Goal: Information Seeking & Learning: Learn about a topic

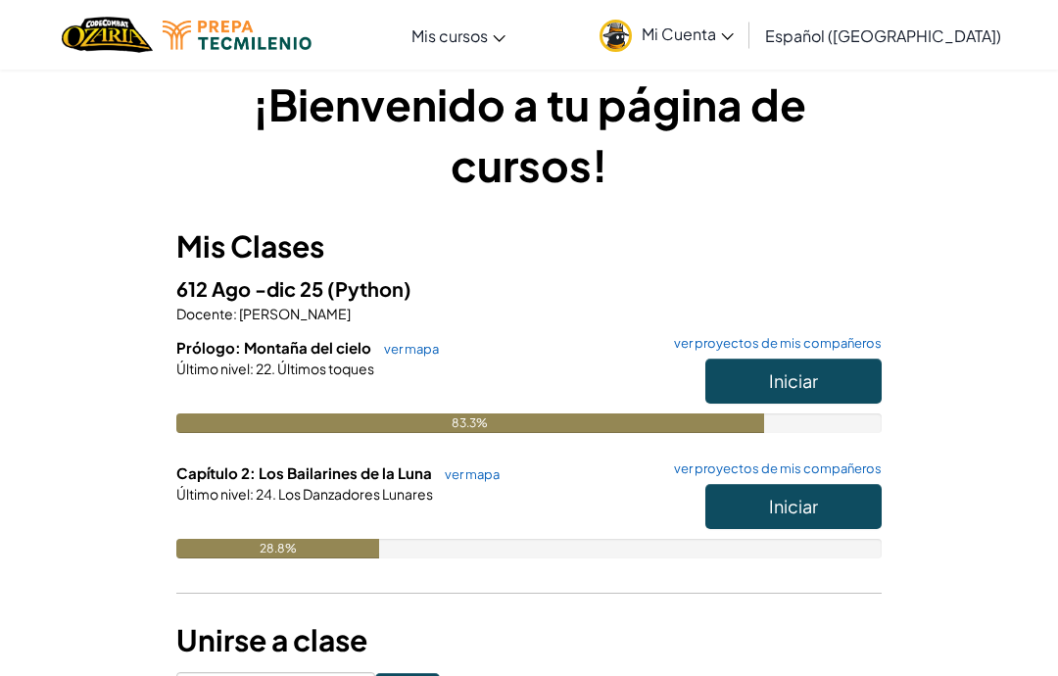
click at [819, 518] on button "Iniciar" at bounding box center [794, 506] width 176 height 45
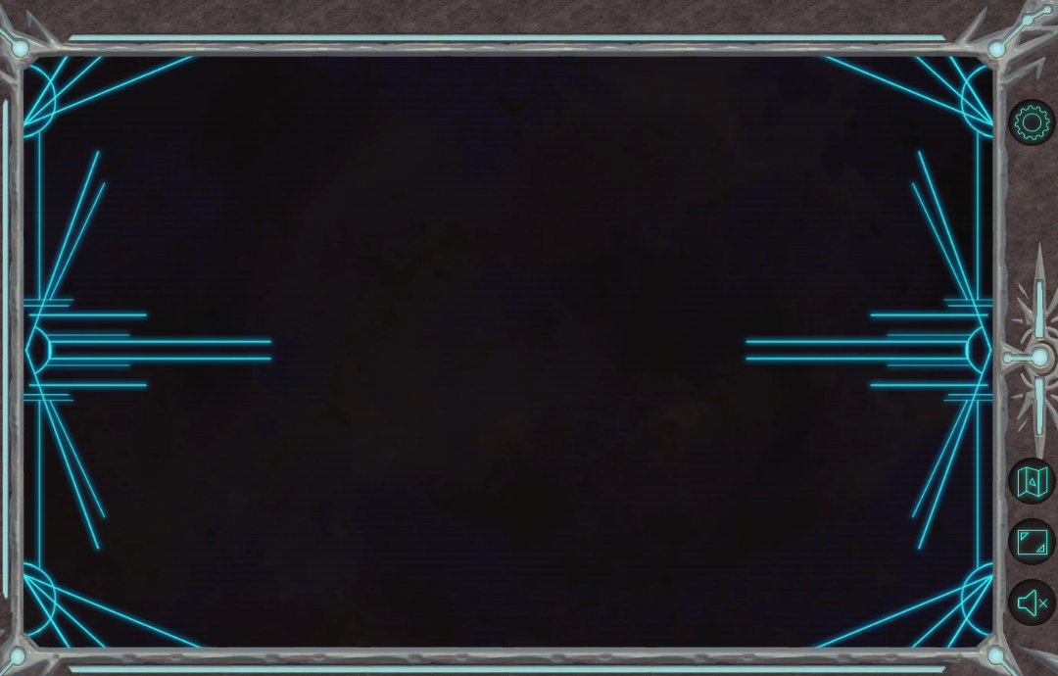
scroll to position [78, 0]
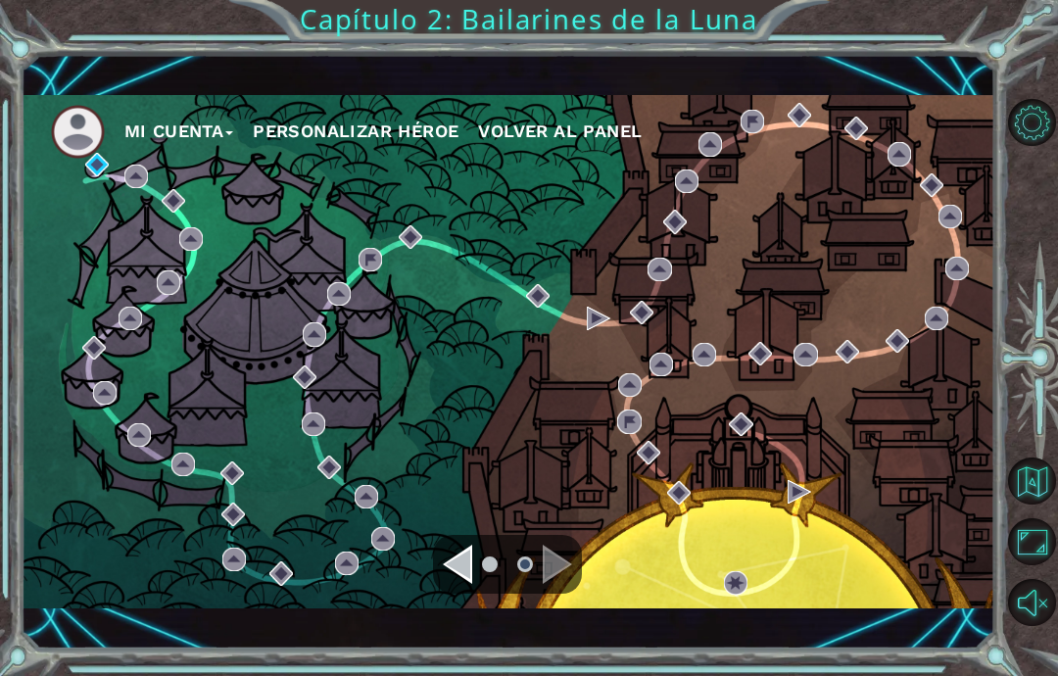
click at [467, 579] on div "Navigate to the previous page" at bounding box center [457, 564] width 29 height 39
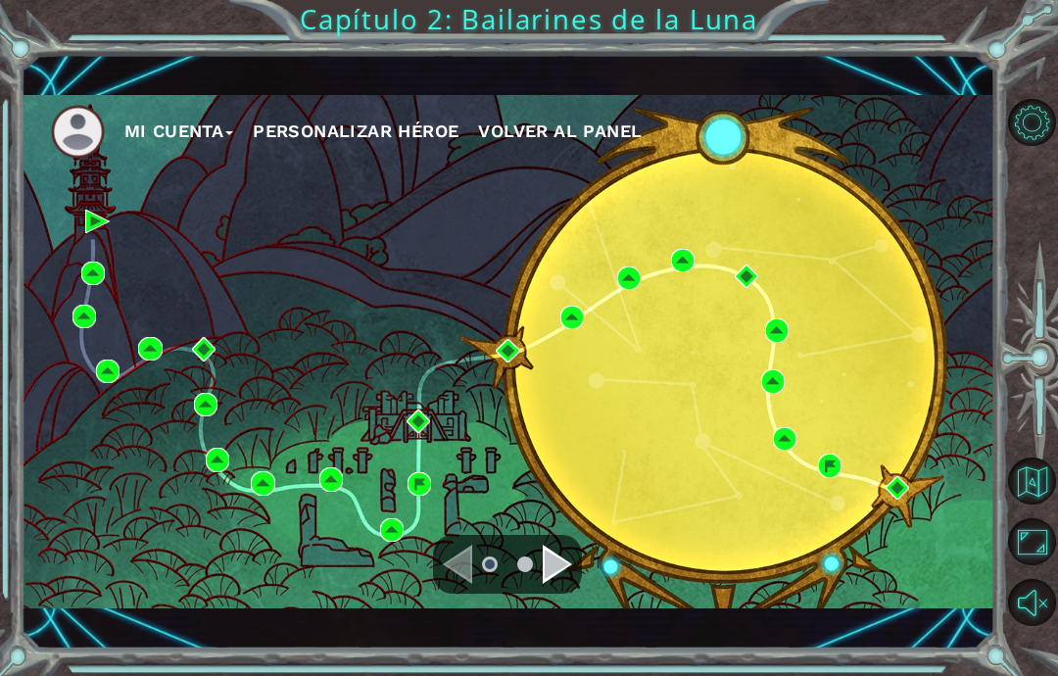
click at [546, 653] on div "Mi Cuenta Personalizar héroe Volver al panel Capítulo 2: Bailarines de la Luna" at bounding box center [529, 338] width 1058 height 676
click at [544, 651] on div "Mi Cuenta Personalizar héroe Volver al panel Capítulo 2: Bailarines de la Luna" at bounding box center [529, 338] width 1058 height 676
click at [543, 629] on div "Mi Cuenta Personalizar héroe Volver al panel" at bounding box center [509, 351] width 974 height 595
click at [441, 652] on div "Mi Cuenta Personalizar héroe Volver al panel Capítulo 2: Bailarines de la Luna" at bounding box center [529, 338] width 1058 height 676
click at [566, 640] on div "Mi Cuenta Personalizar héroe Volver al panel" at bounding box center [509, 351] width 974 height 595
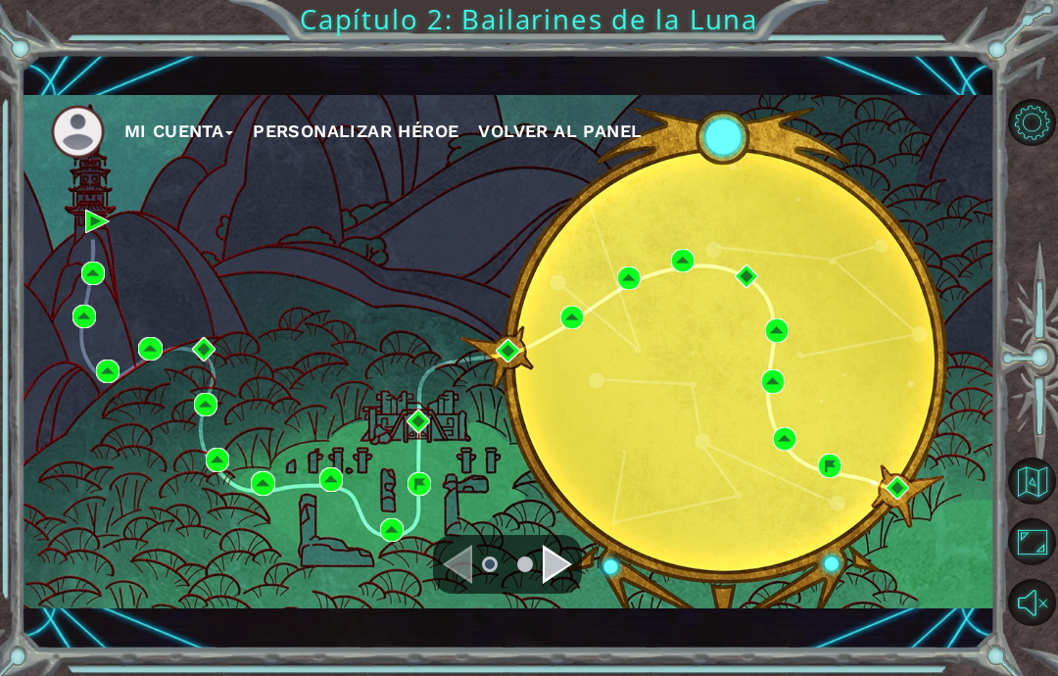
click at [545, 651] on div "Mi Cuenta Personalizar héroe Volver al panel Capítulo 2: Bailarines de la Luna" at bounding box center [529, 338] width 1058 height 676
click at [571, 648] on div "Mi Cuenta Personalizar héroe Volver al panel Capítulo 2: Bailarines de la Luna" at bounding box center [529, 338] width 1058 height 676
click at [535, 656] on div "Mi Cuenta Personalizar héroe Volver al panel Capítulo 2: Bailarines de la Luna" at bounding box center [529, 338] width 1058 height 676
click at [477, 635] on div "Mi Cuenta Personalizar héroe Volver al panel" at bounding box center [509, 351] width 974 height 595
click at [573, 661] on div "Mi Cuenta Personalizar héroe Volver al panel Capítulo 2: Bailarines de la Luna" at bounding box center [529, 338] width 1058 height 676
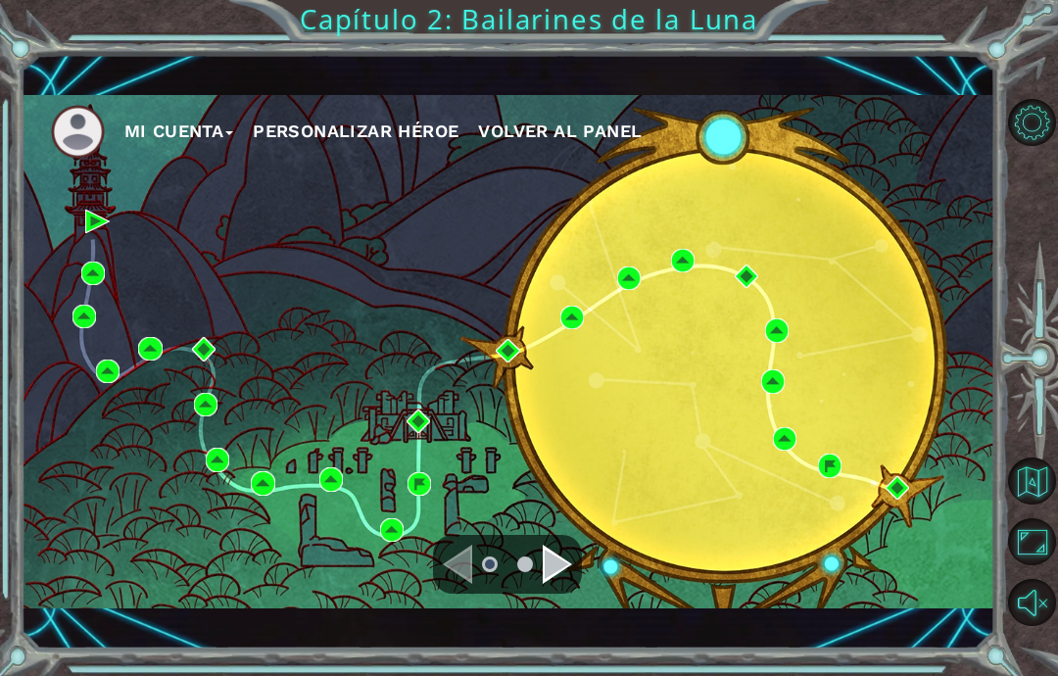
click at [563, 645] on div "Mi Cuenta Personalizar héroe Volver al panel" at bounding box center [509, 351] width 974 height 595
click at [840, 649] on div "Mi Cuenta Personalizar héroe Volver al panel Capítulo 2: Bailarines de la Luna" at bounding box center [529, 338] width 1058 height 676
click at [465, 582] on div "Navigate to the previous page" at bounding box center [457, 564] width 29 height 39
click at [568, 563] on div "Navigate to the next page" at bounding box center [557, 564] width 29 height 39
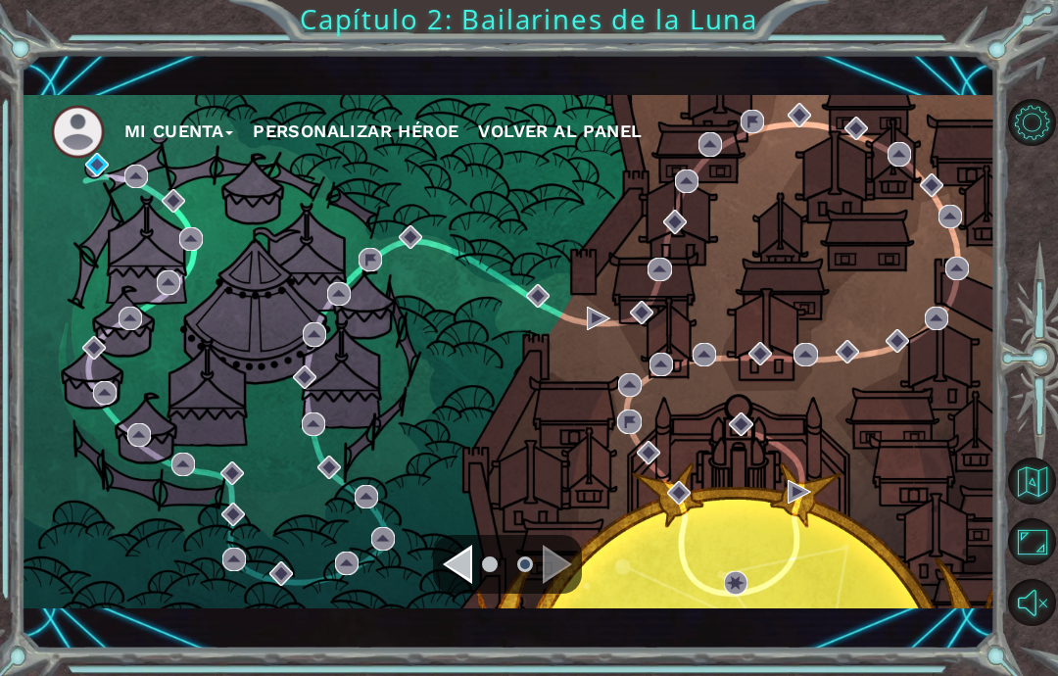
click at [94, 254] on div "Mi Cuenta Personalizar héroe Volver al panel" at bounding box center [509, 352] width 974 height 514
click at [95, 247] on div "Mi Cuenta Personalizar héroe Volver al panel" at bounding box center [509, 352] width 974 height 514
click at [133, 262] on div "Mi Cuenta Personalizar héroe Volver al panel" at bounding box center [509, 352] width 974 height 514
click at [80, 222] on div "Mi Cuenta Personalizar héroe Volver al panel" at bounding box center [509, 352] width 974 height 514
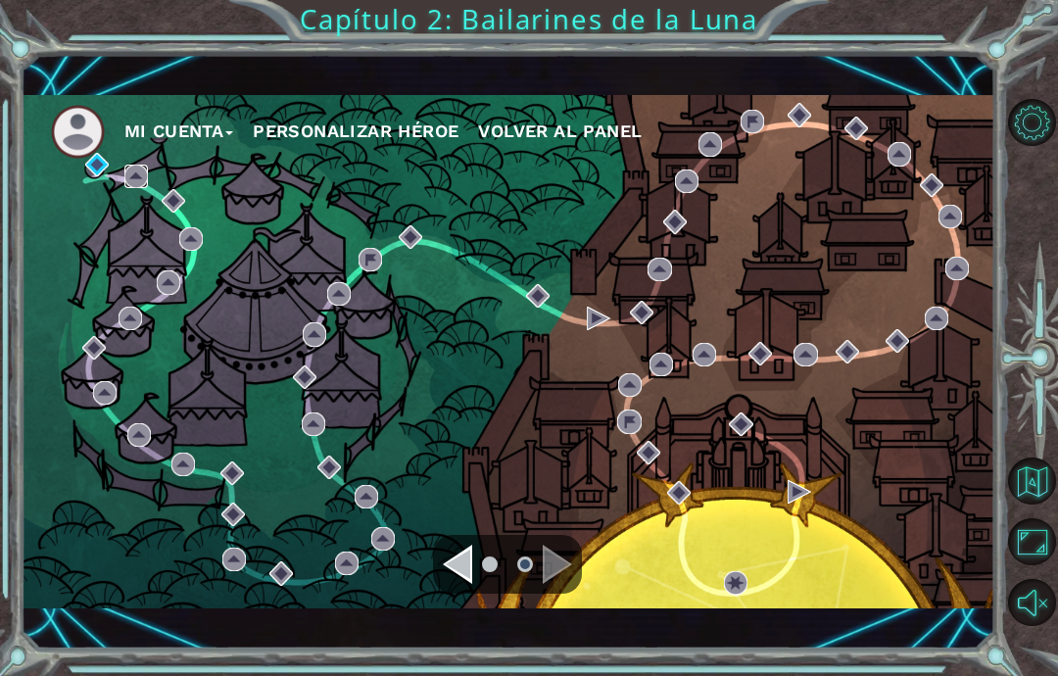
click at [133, 180] on img at bounding box center [136, 177] width 24 height 24
click at [145, 257] on div "Mi Cuenta Personalizar héroe Volver al panel" at bounding box center [509, 352] width 974 height 514
click at [148, 254] on div "Mi Cuenta Personalizar héroe Volver al panel" at bounding box center [509, 352] width 974 height 514
click at [140, 262] on div "Mi Cuenta Personalizar héroe Volver al panel" at bounding box center [509, 352] width 974 height 514
click at [143, 252] on div "Mi Cuenta Personalizar héroe Volver al panel" at bounding box center [509, 352] width 974 height 514
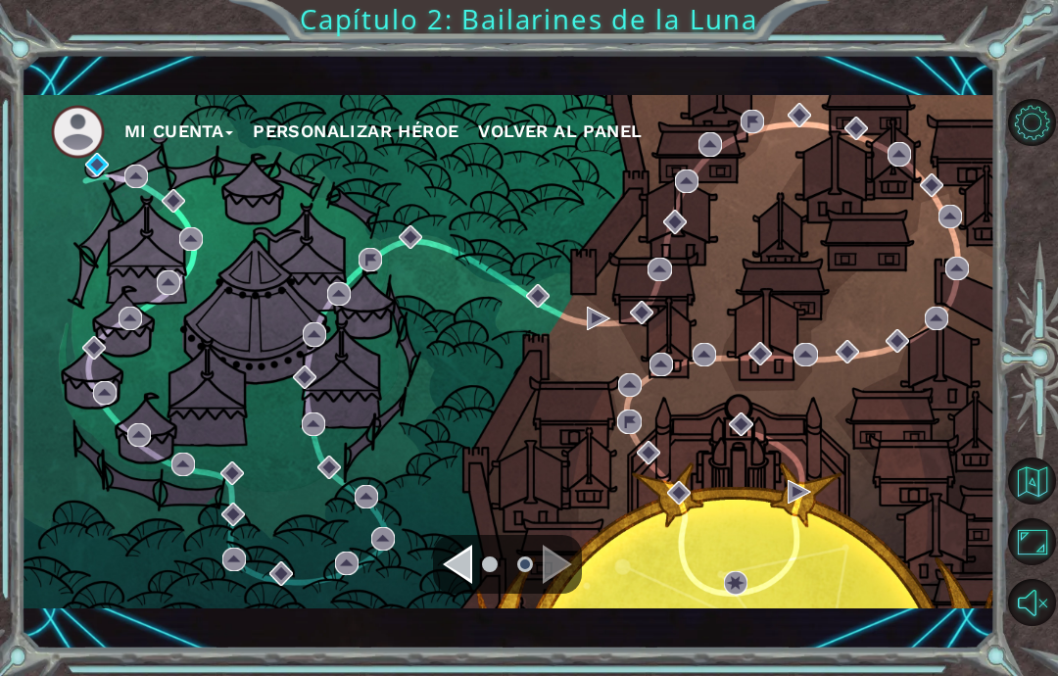
click at [139, 254] on div "Mi Cuenta Personalizar héroe Volver al panel" at bounding box center [509, 352] width 974 height 514
click at [92, 194] on div "Mi Cuenta Personalizar héroe Volver al panel" at bounding box center [509, 352] width 974 height 514
click at [103, 229] on div "Mi Cuenta Personalizar héroe Volver al panel" at bounding box center [509, 352] width 974 height 514
click at [101, 199] on div "Mi Cuenta Personalizar héroe Volver al panel" at bounding box center [509, 352] width 974 height 514
click at [97, 242] on div "Mi Cuenta Personalizar héroe Volver al panel" at bounding box center [509, 352] width 974 height 514
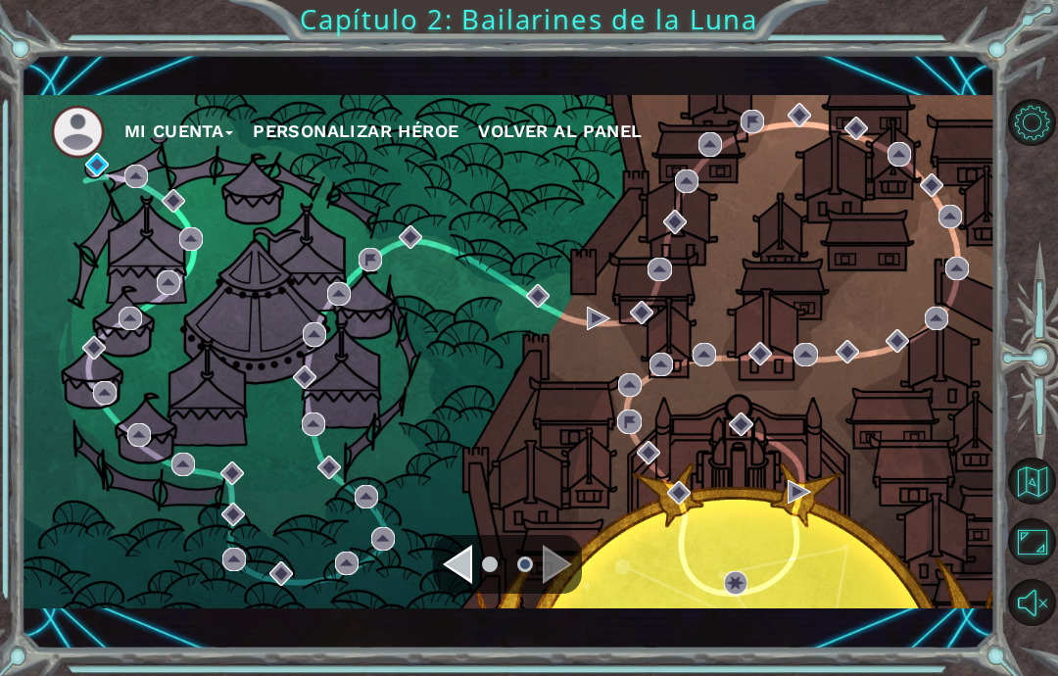
click at [104, 230] on div "Mi Cuenta Personalizar héroe Volver al panel" at bounding box center [509, 352] width 974 height 514
click at [94, 235] on div "Mi Cuenta Personalizar héroe Volver al panel" at bounding box center [509, 352] width 974 height 514
click at [114, 248] on div "Mi Cuenta Personalizar héroe Volver al panel" at bounding box center [509, 352] width 974 height 514
click at [105, 172] on img at bounding box center [97, 165] width 24 height 24
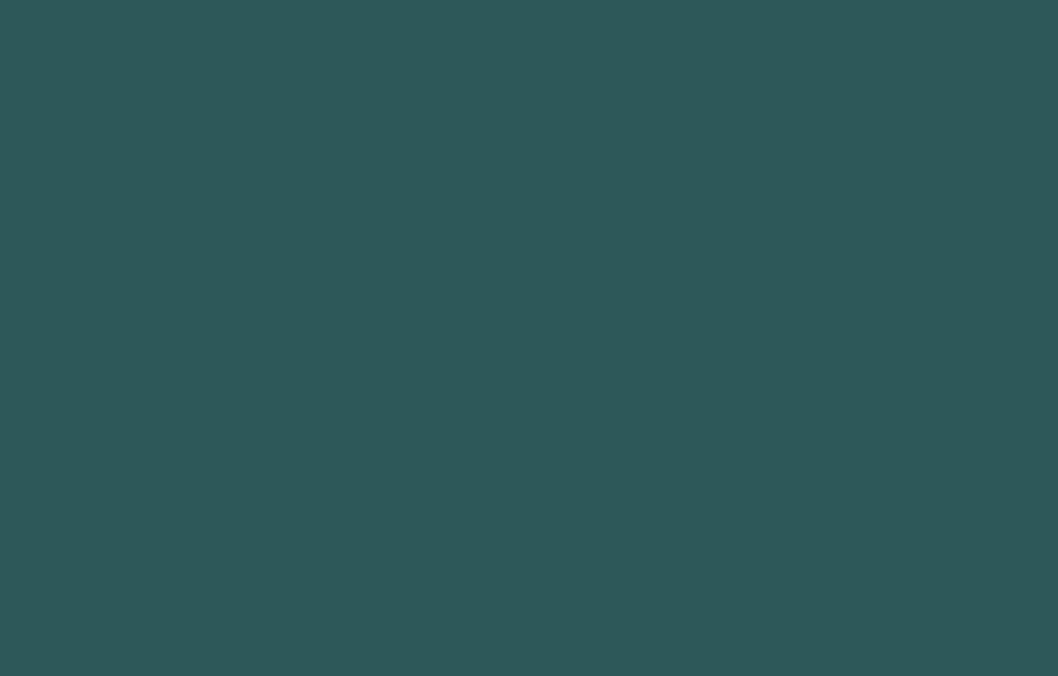
click at [121, 222] on body at bounding box center [529, 338] width 1058 height 676
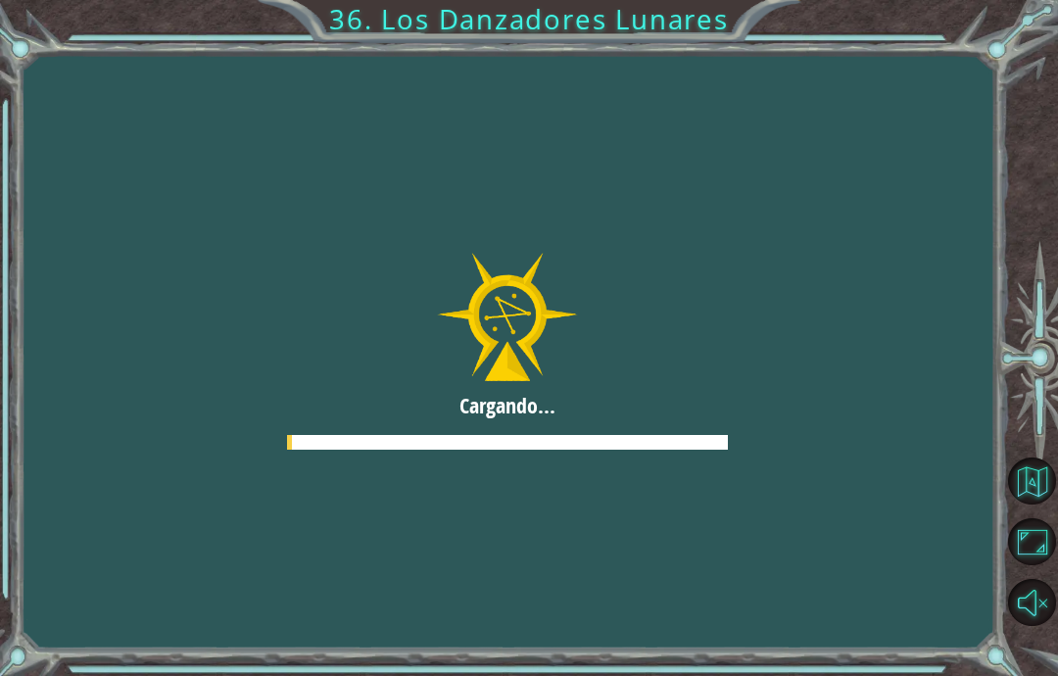
click at [81, 262] on div at bounding box center [507, 352] width 1339 height 753
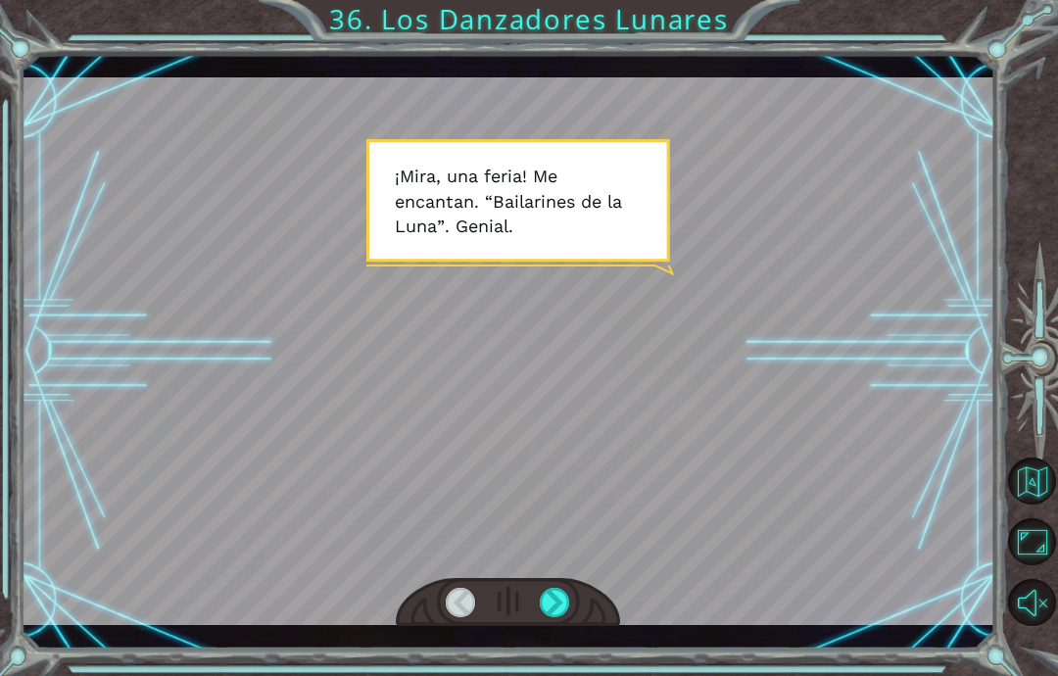
click at [824, 514] on div at bounding box center [509, 351] width 974 height 548
click at [564, 675] on html "Temporary Text ¡ M [PERSON_NAME] , u n a f e r i a ! M e e n c a n t a n . “ B …" at bounding box center [529, 338] width 1058 height 676
click at [557, 675] on html "Temporary Text ¡ M [PERSON_NAME] , u n a f e r i a ! M e e n c a n t a n . “ B …" at bounding box center [529, 338] width 1058 height 676
click at [550, 675] on html "Temporary Text ¡ M [PERSON_NAME] , u n a f e r i a ! M e e n c a n t a n . “ B …" at bounding box center [529, 338] width 1058 height 676
click at [562, 675] on html "Temporary Text ¡ M [PERSON_NAME] , u n a f e r i a ! M e e n c a n t a n . “ B …" at bounding box center [529, 338] width 1058 height 676
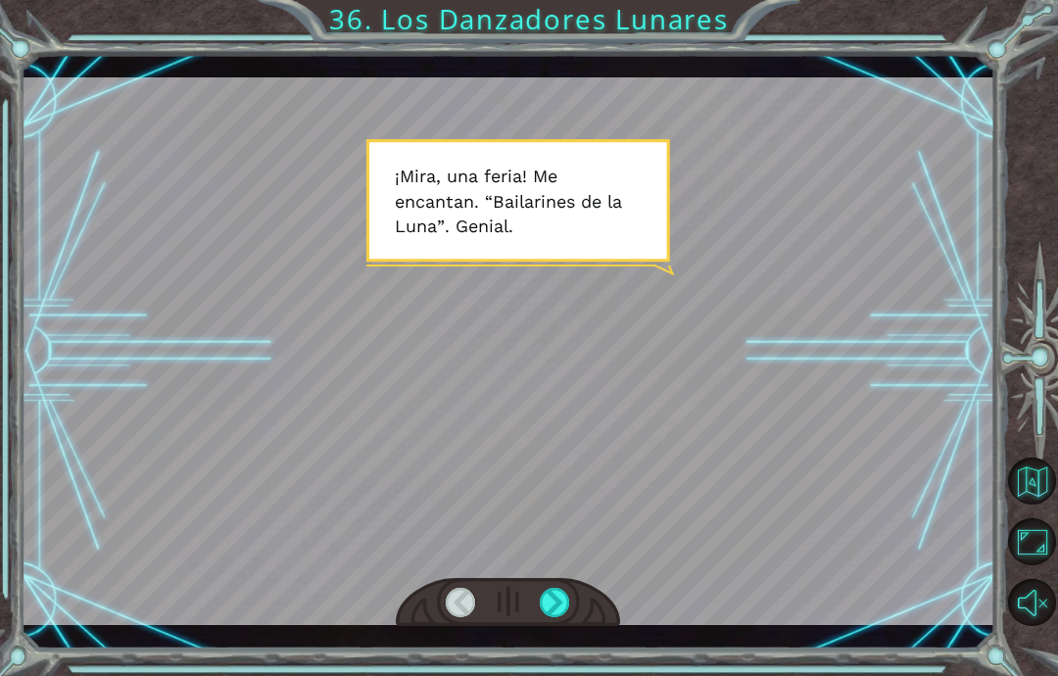
click at [563, 675] on html "Temporary Text ¡ M [PERSON_NAME] , u n a f e r i a ! M e e n c a n t a n . “ B …" at bounding box center [529, 338] width 1058 height 676
click at [551, 675] on html "Temporary Text ¡ M [PERSON_NAME] , u n a f e r i a ! M e e n c a n t a n . “ B …" at bounding box center [529, 338] width 1058 height 676
click at [562, 675] on html "Temporary Text ¡ M [PERSON_NAME] , u n a f e r i a ! M e e n c a n t a n . “ B …" at bounding box center [529, 338] width 1058 height 676
click at [567, 675] on html "Temporary Text ¡ M [PERSON_NAME] , u n a f e r i a ! M e e n c a n t a n . “ B …" at bounding box center [529, 338] width 1058 height 676
click at [547, 664] on div "Temporary Text ¡ M [PERSON_NAME] , u n a f e r i a ! M e e n c a n t a n . “ B …" at bounding box center [529, 338] width 1058 height 676
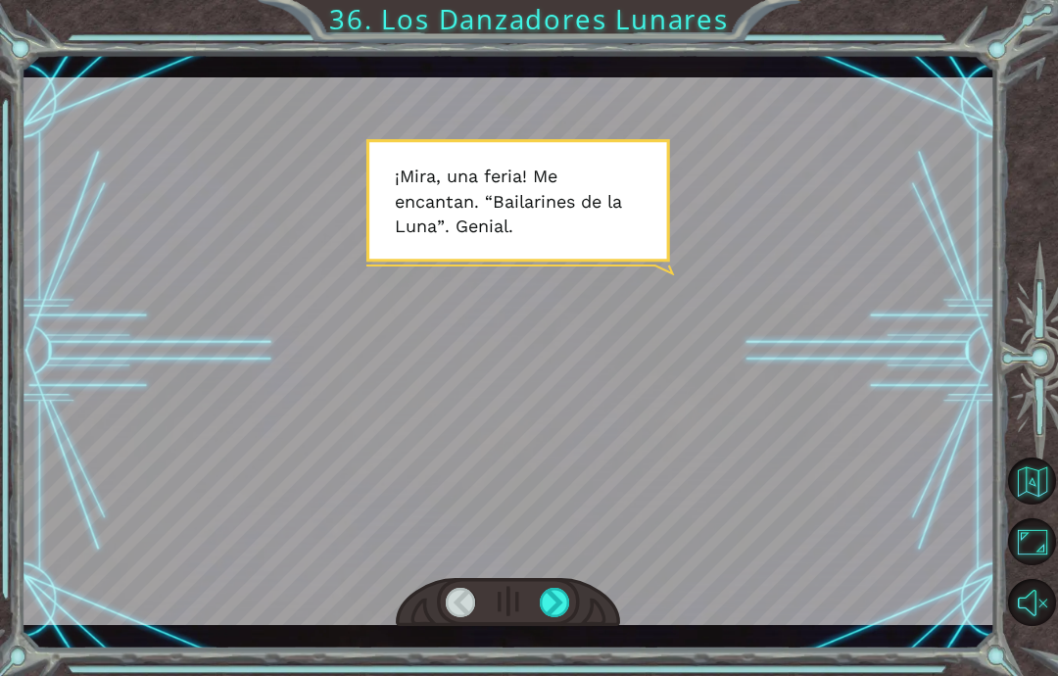
click at [558, 675] on html "Temporary Text ¡ M [PERSON_NAME] , u n a f e r i a ! M e e n c a n t a n . “ B …" at bounding box center [529, 338] width 1058 height 676
click at [569, 675] on html "Temporary Text ¡ M [PERSON_NAME] , u n a f e r i a ! M e e n c a n t a n . “ B …" at bounding box center [529, 338] width 1058 height 676
click at [571, 675] on html "Temporary Text ¡ M [PERSON_NAME] , u n a f e r i a ! M e e n c a n t a n . “ B …" at bounding box center [529, 338] width 1058 height 676
click at [556, 675] on html "Temporary Text ¡ M [PERSON_NAME] , u n a f e r i a ! M e e n c a n t a n . “ B …" at bounding box center [529, 338] width 1058 height 676
click at [563, 675] on html "Temporary Text ¡ M [PERSON_NAME] , u n a f e r i a ! M e e n c a n t a n . “ B …" at bounding box center [529, 338] width 1058 height 676
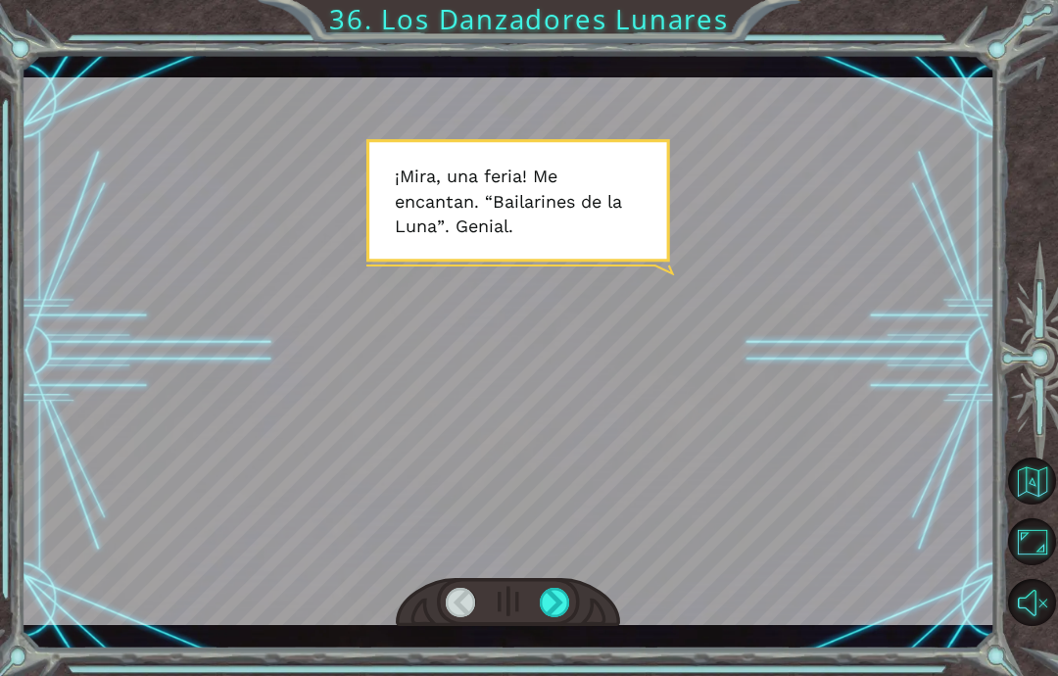
click at [568, 675] on html "Temporary Text ¡ M [PERSON_NAME] , u n a f e r i a ! M e e n c a n t a n . “ B …" at bounding box center [529, 338] width 1058 height 676
click at [566, 675] on html "Temporary Text ¡ M [PERSON_NAME] , u n a f e r i a ! M e e n c a n t a n . “ B …" at bounding box center [529, 338] width 1058 height 676
click at [563, 675] on html "Temporary Text ¡ M [PERSON_NAME] , u n a f e r i a ! M e e n c a n t a n . “ B …" at bounding box center [529, 338] width 1058 height 676
click at [571, 675] on html "Temporary Text ¡ M [PERSON_NAME] , u n a f e r i a ! M e e n c a n t a n . “ B …" at bounding box center [529, 338] width 1058 height 676
click at [565, 675] on html "Temporary Text ¡ M [PERSON_NAME] , u n a f e r i a ! M e e n c a n t a n . “ B …" at bounding box center [529, 338] width 1058 height 676
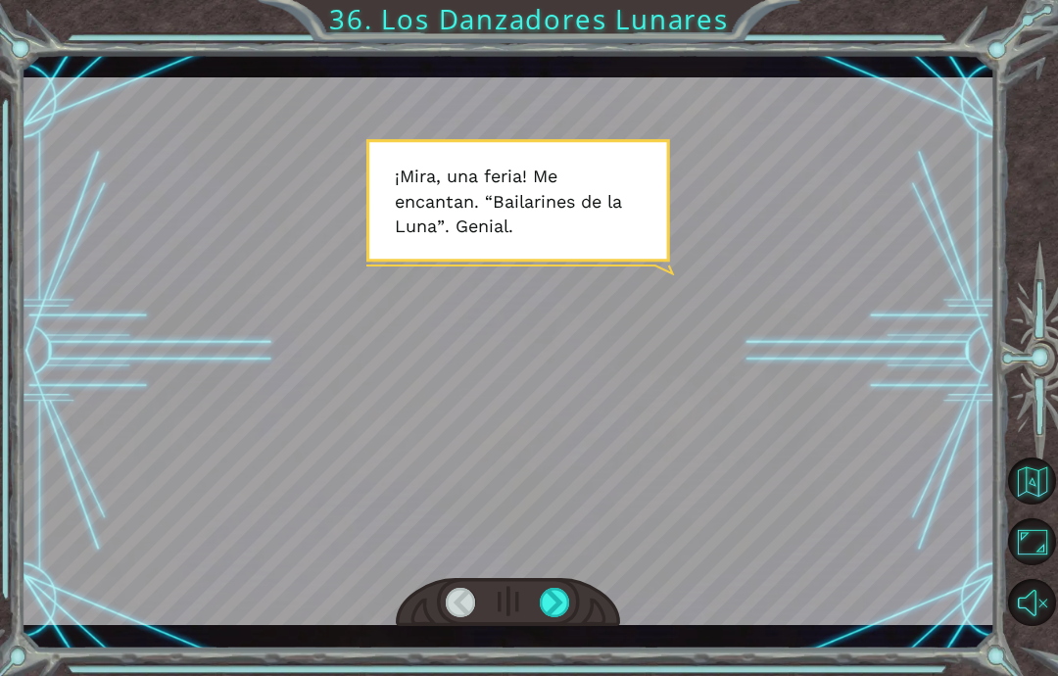
click at [487, 675] on html "Temporary Text ¡ M [PERSON_NAME] , u n a f e r i a ! M e e n c a n t a n . “ B …" at bounding box center [529, 338] width 1058 height 676
click at [564, 675] on html "Temporary Text ¡ M [PERSON_NAME] , u n a f e r i a ! M e e n c a n t a n . “ B …" at bounding box center [529, 338] width 1058 height 676
click at [557, 675] on html "Temporary Text ¡ M [PERSON_NAME] , u n a f e r i a ! M e e n c a n t a n . “ B …" at bounding box center [529, 338] width 1058 height 676
click at [568, 675] on html "Temporary Text ¡ M [PERSON_NAME] , u n a f e r i a ! M e e n c a n t a n . “ B …" at bounding box center [529, 338] width 1058 height 676
click at [564, 675] on html "Temporary Text ¡ M [PERSON_NAME] , u n a f e r i a ! M e e n c a n t a n . “ B …" at bounding box center [529, 338] width 1058 height 676
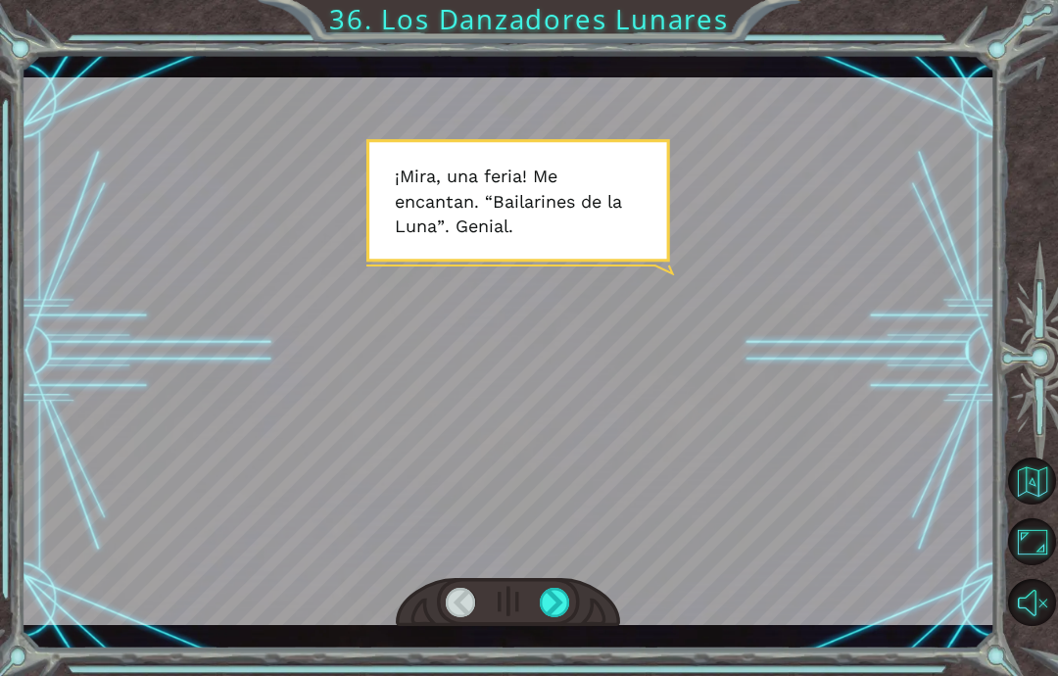
click at [569, 675] on html "Temporary Text ¡ M [PERSON_NAME] , u n a f e r i a ! M e e n c a n t a n . “ B …" at bounding box center [529, 338] width 1058 height 676
click at [572, 675] on html "Temporary Text ¡ M [PERSON_NAME] , u n a f e r i a ! M e e n c a n t a n . “ B …" at bounding box center [529, 338] width 1058 height 676
click at [580, 675] on html "Temporary Text ¡ M [PERSON_NAME] , u n a f e r i a ! M e e n c a n t a n . “ B …" at bounding box center [529, 338] width 1058 height 676
click at [585, 675] on html "Temporary Text ¡ M [PERSON_NAME] , u n a f e r i a ! M e e n c a n t a n . “ B …" at bounding box center [529, 338] width 1058 height 676
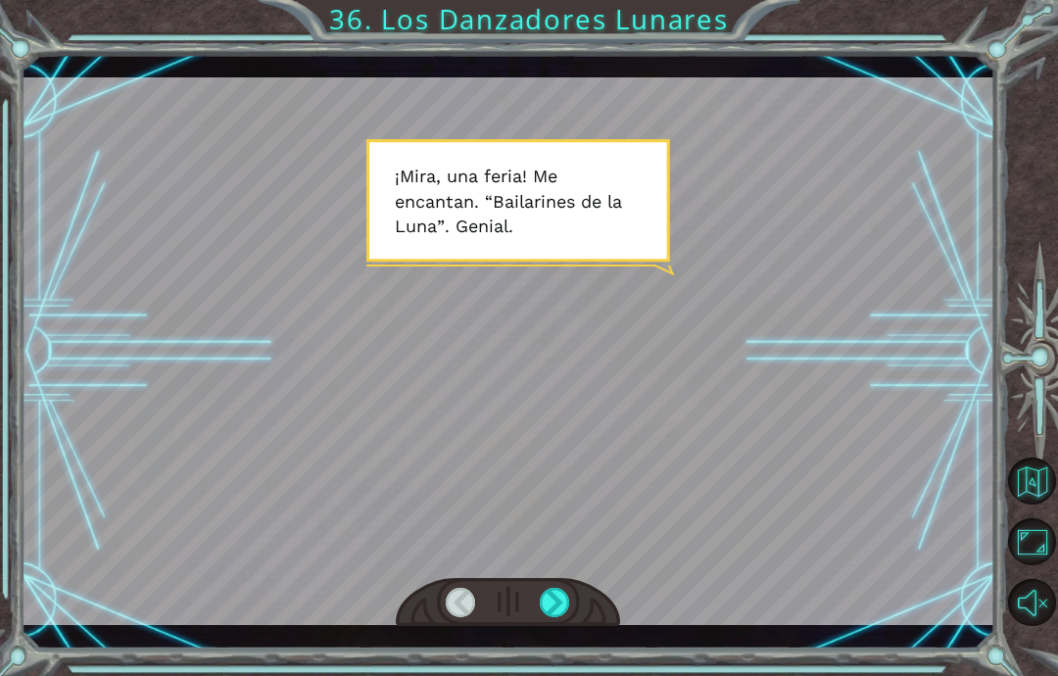
click at [584, 675] on html "Temporary Text ¡ M [PERSON_NAME] , u n a f e r i a ! M e e n c a n t a n . “ B …" at bounding box center [529, 338] width 1058 height 676
click at [585, 675] on html "Temporary Text ¡ M [PERSON_NAME] , u n a f e r i a ! M e e n c a n t a n . “ B …" at bounding box center [529, 338] width 1058 height 676
click at [568, 675] on html "Temporary Text ¡ M [PERSON_NAME] , u n a f e r i a ! M e e n c a n t a n . “ B …" at bounding box center [529, 338] width 1058 height 676
click at [559, 674] on div "Temporary Text ¡ M [PERSON_NAME] , u n a f e r i a ! M e e n c a n t a n . “ B …" at bounding box center [529, 338] width 1058 height 676
click at [555, 672] on div "Temporary Text ¡ M [PERSON_NAME] , u n a f e r i a ! M e e n c a n t a n . “ B …" at bounding box center [529, 338] width 1058 height 676
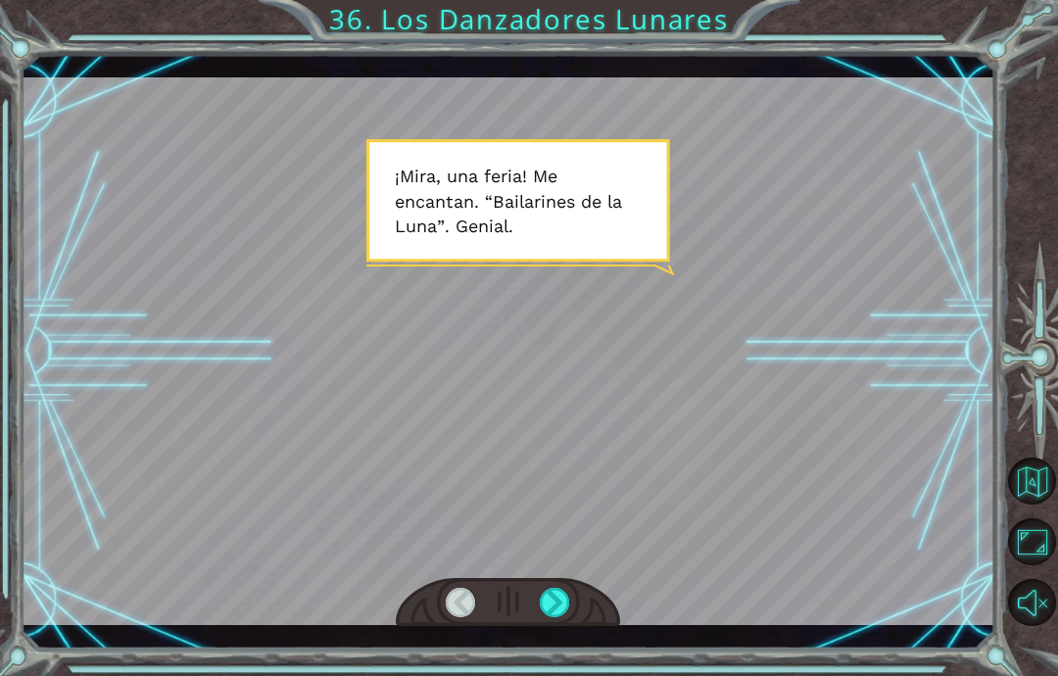
click at [577, 673] on div "Temporary Text ¡ M [PERSON_NAME] , u n a f e r i a ! M e e n c a n t a n . “ B …" at bounding box center [529, 338] width 1058 height 676
click at [590, 674] on div "Temporary Text ¡ M [PERSON_NAME] , u n a f e r i a ! M e e n c a n t a n . “ B …" at bounding box center [529, 338] width 1058 height 676
click at [599, 665] on div "Temporary Text ¡ M [PERSON_NAME] , u n a f e r i a ! M e e n c a n t a n . “ B …" at bounding box center [529, 338] width 1058 height 676
click at [568, 675] on html "Temporary Text ¡ M [PERSON_NAME] , u n a f e r i a ! M e e n c a n t a n . “ B …" at bounding box center [529, 338] width 1058 height 676
click at [562, 675] on html "Temporary Text ¡ M [PERSON_NAME] , u n a f e r i a ! M e e n c a n t a n . “ B …" at bounding box center [529, 338] width 1058 height 676
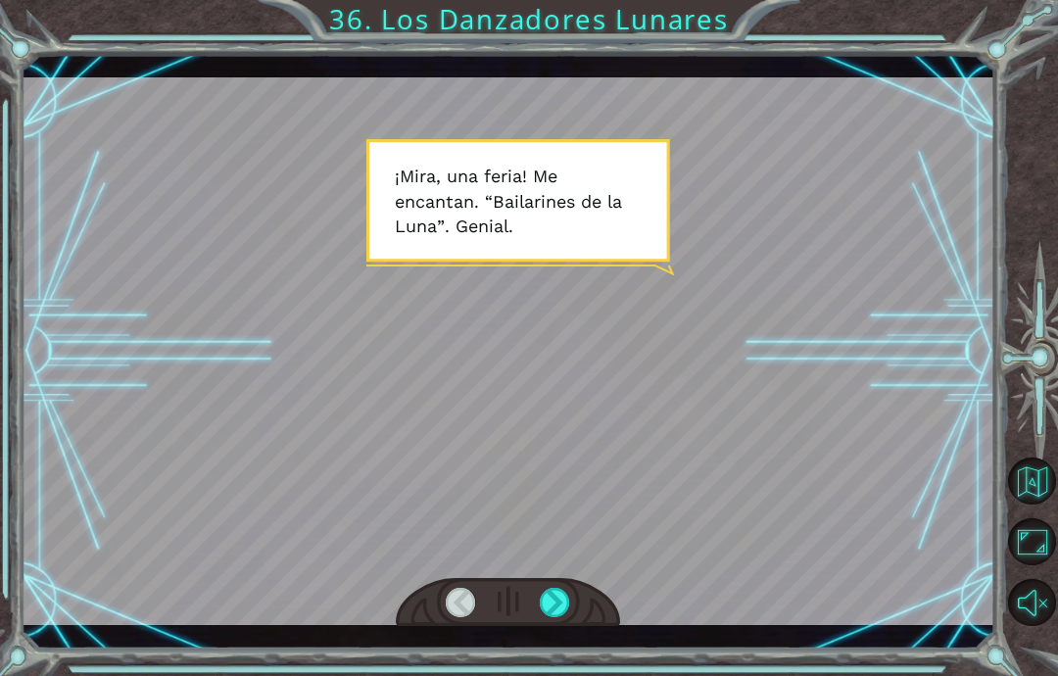
click at [557, 675] on html "Temporary Text ¡ M [PERSON_NAME] , u n a f e r i a ! M e e n c a n t a n . “ B …" at bounding box center [529, 338] width 1058 height 676
click at [556, 675] on html "Temporary Text ¡ M [PERSON_NAME] , u n a f e r i a ! M e e n c a n t a n . “ B …" at bounding box center [529, 338] width 1058 height 676
click at [558, 675] on html "Temporary Text ¡ M [PERSON_NAME] , u n a f e r i a ! M e e n c a n t a n . “ B …" at bounding box center [529, 338] width 1058 height 676
click at [555, 675] on html "Temporary Text ¡ M [PERSON_NAME] , u n a f e r i a ! M e e n c a n t a n . “ B …" at bounding box center [529, 338] width 1058 height 676
click at [557, 675] on html "Temporary Text ¡ M [PERSON_NAME] , u n a f e r i a ! M e e n c a n t a n . “ B …" at bounding box center [529, 338] width 1058 height 676
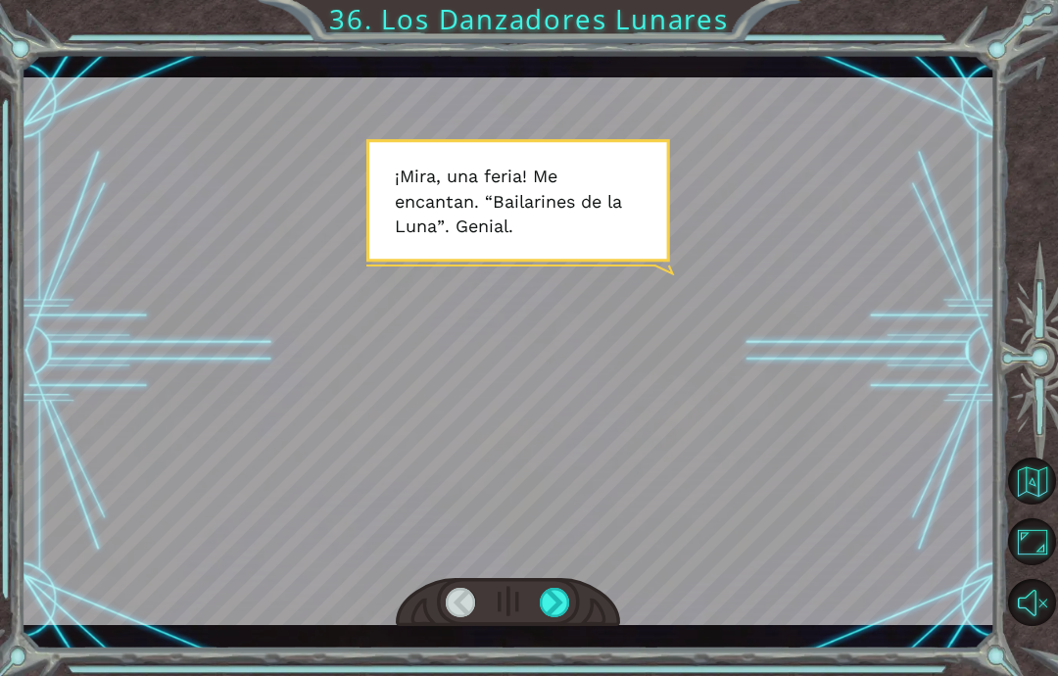
click at [571, 675] on html "Temporary Text ¡ M [PERSON_NAME] , u n a f e r i a ! M e e n c a n t a n . “ B …" at bounding box center [529, 338] width 1058 height 676
click at [580, 675] on html "Temporary Text ¡ M [PERSON_NAME] , u n a f e r i a ! M e e n c a n t a n . “ B …" at bounding box center [529, 338] width 1058 height 676
click at [588, 675] on html "Temporary Text ¡ M [PERSON_NAME] , u n a f e r i a ! M e e n c a n t a n . “ B …" at bounding box center [529, 338] width 1058 height 676
click at [569, 675] on html "Temporary Text ¡ M [PERSON_NAME] , u n a f e r i a ! M e e n c a n t a n . “ B …" at bounding box center [529, 338] width 1058 height 676
click at [565, 675] on div "Temporary Text ¡ M [PERSON_NAME] , u n a f e r i a ! M e e n c a n t a n . “ B …" at bounding box center [529, 338] width 1058 height 676
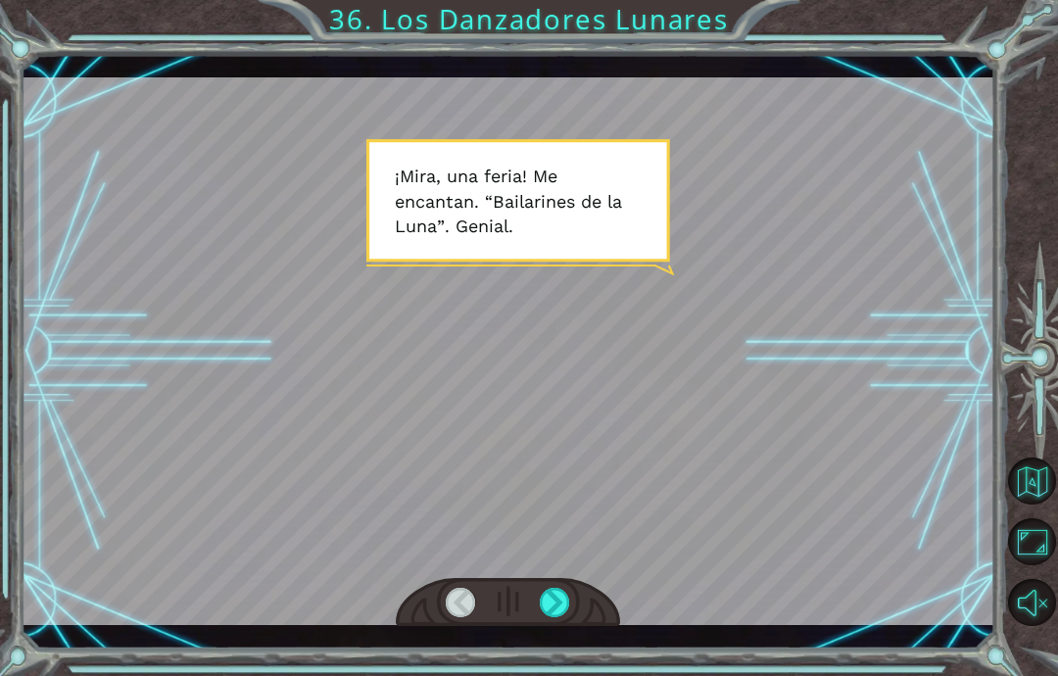
click at [547, 675] on div "Temporary Text ¡ M [PERSON_NAME] , u n a f e r i a ! M e e n c a n t a n . “ B …" at bounding box center [529, 338] width 1058 height 676
click at [548, 675] on html "Temporary Text ¡ M [PERSON_NAME] , u n a f e r i a ! M e e n c a n t a n . “ B …" at bounding box center [529, 338] width 1058 height 676
click at [580, 675] on html "Temporary Text ¡ M [PERSON_NAME] , u n a f e r i a ! M e e n c a n t a n . “ B …" at bounding box center [529, 338] width 1058 height 676
click at [563, 675] on html "Temporary Text ¡ M [PERSON_NAME] , u n a f e r i a ! M e e n c a n t a n . “ B …" at bounding box center [529, 338] width 1058 height 676
click at [559, 675] on html "Temporary Text ¡ M [PERSON_NAME] , u n a f e r i a ! M e e n c a n t a n . “ B …" at bounding box center [529, 338] width 1058 height 676
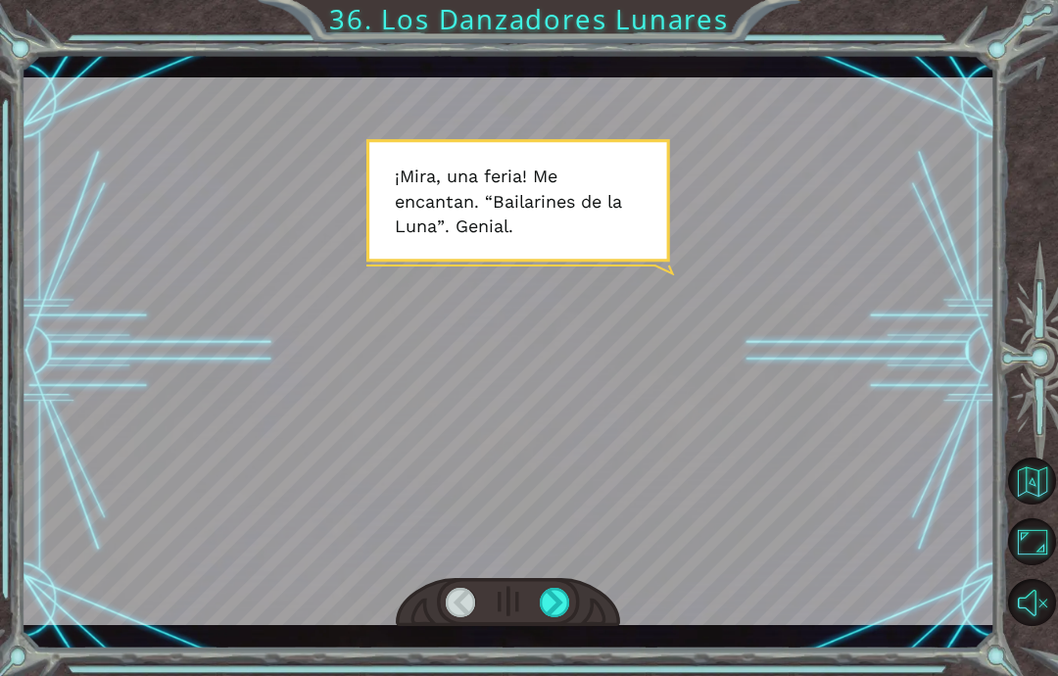
click at [548, 675] on html "Temporary Text ¡ M [PERSON_NAME] , u n a f e r i a ! M e e n c a n t a n . “ B …" at bounding box center [529, 338] width 1058 height 676
click at [540, 675] on html "Temporary Text ¡ M [PERSON_NAME] , u n a f e r i a ! M e e n c a n t a n . “ B …" at bounding box center [529, 338] width 1058 height 676
click at [557, 675] on html "Temporary Text ¡ M [PERSON_NAME] , u n a f e r i a ! M e e n c a n t a n . “ B …" at bounding box center [529, 338] width 1058 height 676
click at [556, 675] on html "Temporary Text ¡ M [PERSON_NAME] , u n a f e r i a ! M e e n c a n t a n . “ B …" at bounding box center [529, 338] width 1058 height 676
click at [553, 675] on html "Temporary Text ¡ M [PERSON_NAME] , u n a f e r i a ! M e e n c a n t a n . “ B …" at bounding box center [529, 338] width 1058 height 676
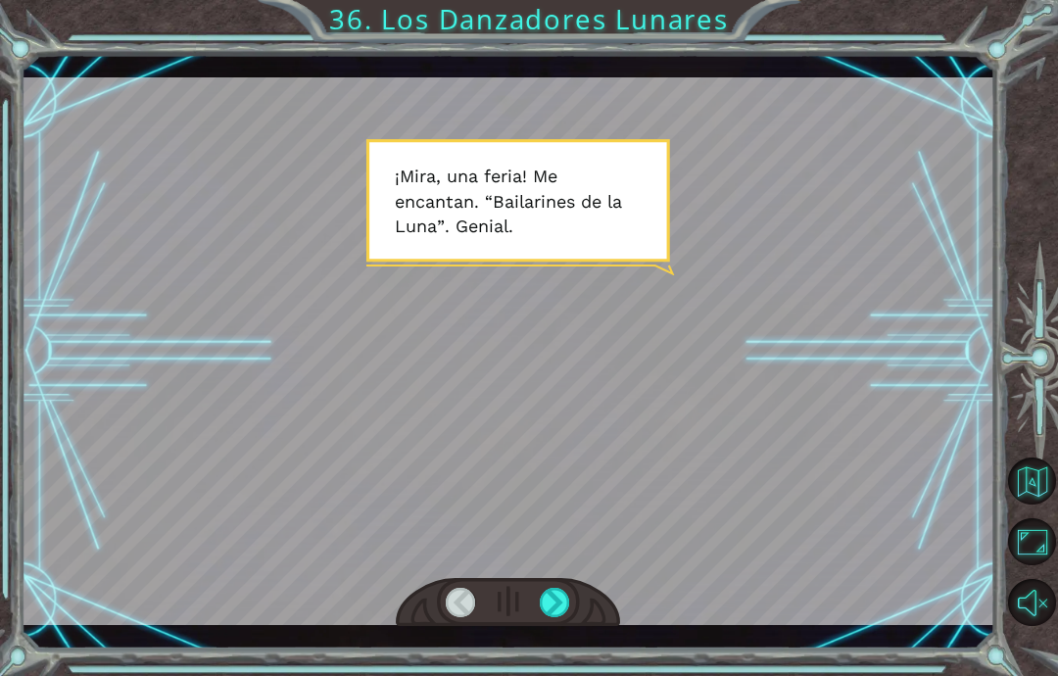
click at [560, 675] on html "Temporary Text ¡ M [PERSON_NAME] , u n a f e r i a ! M e e n c a n t a n . “ B …" at bounding box center [529, 338] width 1058 height 676
click at [556, 675] on html "Temporary Text ¡ M [PERSON_NAME] , u n a f e r i a ! M e e n c a n t a n . “ B …" at bounding box center [529, 338] width 1058 height 676
click at [555, 675] on html "Temporary Text ¡ M [PERSON_NAME] , u n a f e r i a ! M e e n c a n t a n . “ B …" at bounding box center [529, 338] width 1058 height 676
click at [563, 675] on html "Temporary Text ¡ M [PERSON_NAME] , u n a f e r i a ! M e e n c a n t a n . “ B …" at bounding box center [529, 338] width 1058 height 676
click at [560, 675] on html "Temporary Text ¡ M [PERSON_NAME] , u n a f e r i a ! M e e n c a n t a n . “ B …" at bounding box center [529, 338] width 1058 height 676
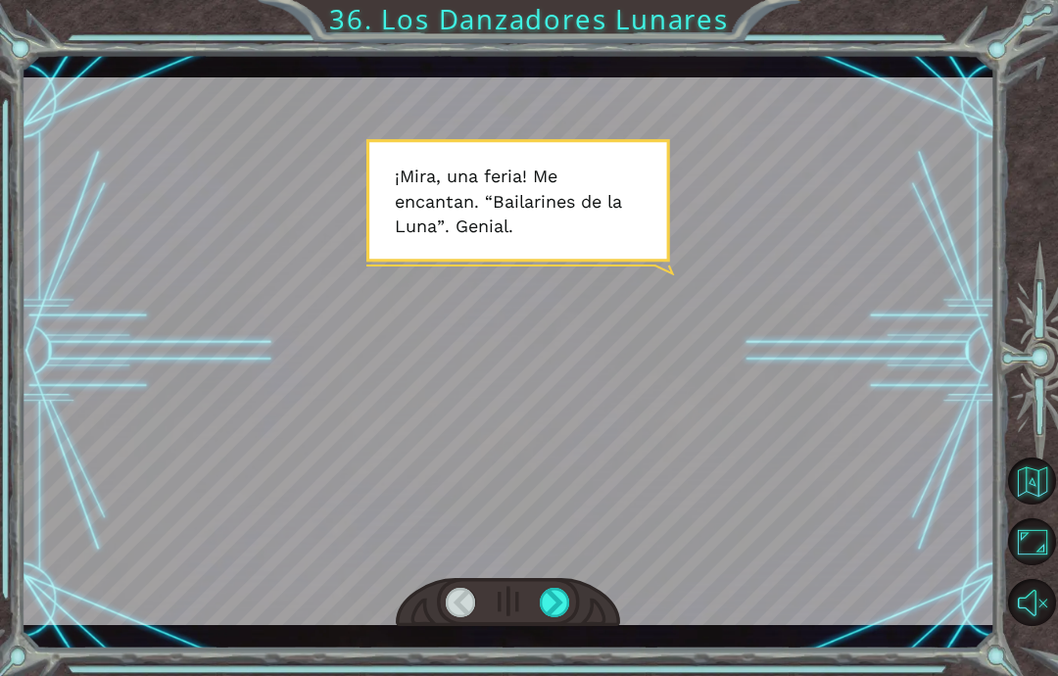
click at [558, 675] on html "Temporary Text ¡ M [PERSON_NAME] , u n a f e r i a ! M e e n c a n t a n . “ B …" at bounding box center [529, 338] width 1058 height 676
click at [554, 675] on html "Temporary Text ¡ M [PERSON_NAME] , u n a f e r i a ! M e e n c a n t a n . “ B …" at bounding box center [529, 338] width 1058 height 676
click at [557, 675] on html "Temporary Text ¡ M [PERSON_NAME] , u n a f e r i a ! M e e n c a n t a n . “ B …" at bounding box center [529, 338] width 1058 height 676
click at [561, 675] on html "Temporary Text ¡ M [PERSON_NAME] , u n a f e r i a ! M e e n c a n t a n . “ B …" at bounding box center [529, 338] width 1058 height 676
click at [552, 675] on html "Temporary Text ¡ M [PERSON_NAME] , u n a f e r i a ! M e e n c a n t a n . “ B …" at bounding box center [529, 338] width 1058 height 676
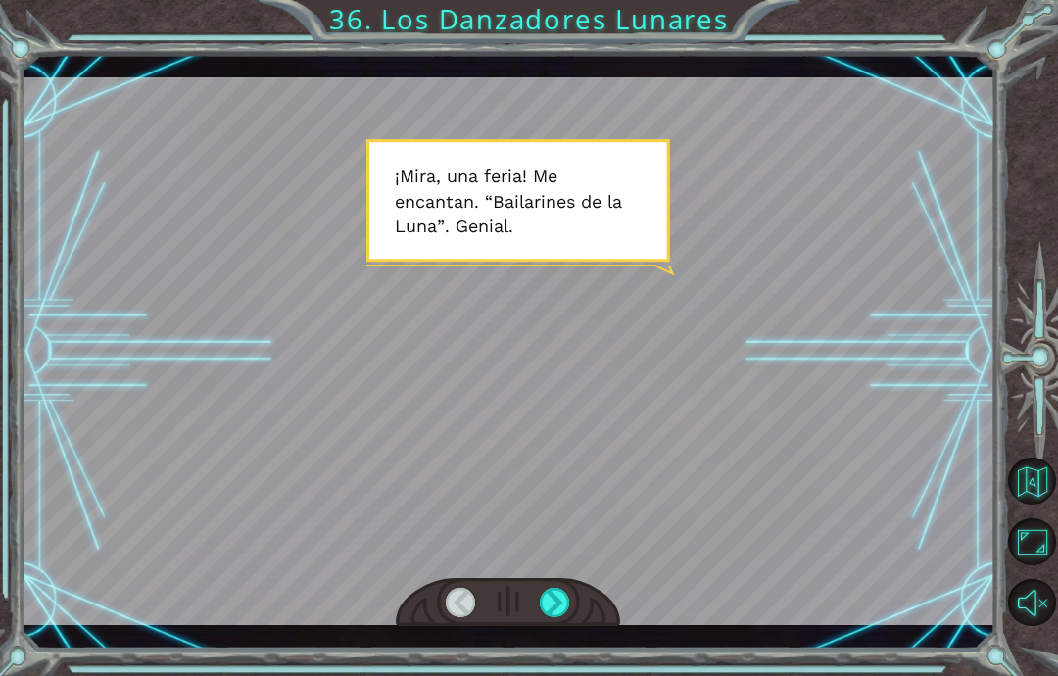
click at [558, 675] on html "Temporary Text ¡ M [PERSON_NAME] , u n a f e r i a ! M e e n c a n t a n . “ B …" at bounding box center [529, 338] width 1058 height 676
click at [560, 675] on html "Temporary Text ¡ M [PERSON_NAME] , u n a f e r i a ! M e e n c a n t a n . “ B …" at bounding box center [529, 338] width 1058 height 676
click at [569, 675] on html "Temporary Text ¡ M [PERSON_NAME] , u n a f e r i a ! M e e n c a n t a n . “ B …" at bounding box center [529, 338] width 1058 height 676
click at [557, 675] on html "Temporary Text ¡ M [PERSON_NAME] , u n a f e r i a ! M e e n c a n t a n . “ B …" at bounding box center [529, 338] width 1058 height 676
click at [562, 675] on html "Temporary Text ¡ M [PERSON_NAME] , u n a f e r i a ! M e e n c a n t a n . “ B …" at bounding box center [529, 338] width 1058 height 676
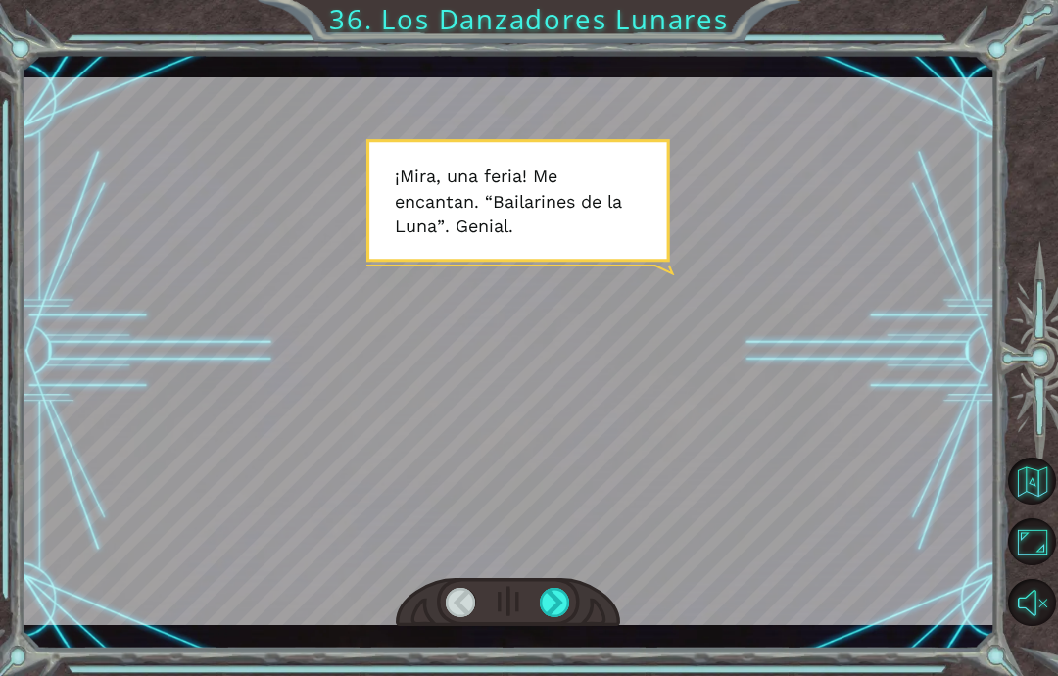
click at [567, 667] on div "Temporary Text ¡ M [PERSON_NAME] , u n a f e r i a ! M e e n c a n t a n . “ B …" at bounding box center [529, 338] width 1058 height 676
click at [569, 675] on html "Temporary Text ¡ M [PERSON_NAME] , u n a f e r i a ! M e e n c a n t a n . “ B …" at bounding box center [529, 338] width 1058 height 676
click at [563, 675] on html "Temporary Text ¡ M [PERSON_NAME] , u n a f e r i a ! M e e n c a n t a n . “ B …" at bounding box center [529, 338] width 1058 height 676
click at [561, 675] on html "Temporary Text ¡ M [PERSON_NAME] , u n a f e r i a ! M e e n c a n t a n . “ B …" at bounding box center [529, 338] width 1058 height 676
click at [562, 675] on html "Temporary Text ¡ M [PERSON_NAME] , u n a f e r i a ! M e e n c a n t a n . “ B …" at bounding box center [529, 338] width 1058 height 676
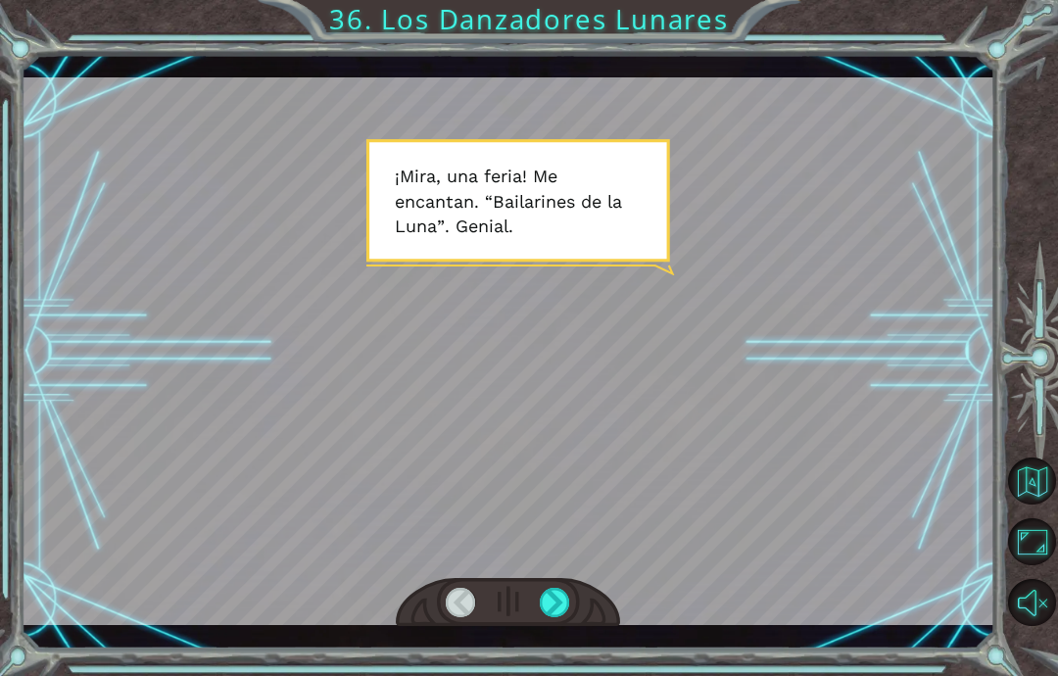
click at [568, 675] on html "Temporary Text ¡ M [PERSON_NAME] , u n a f e r i a ! M e e n c a n t a n . “ B …" at bounding box center [529, 338] width 1058 height 676
click at [576, 675] on html "Temporary Text ¡ M [PERSON_NAME] , u n a f e r i a ! M e e n c a n t a n . “ B …" at bounding box center [529, 338] width 1058 height 676
click at [582, 675] on html "Temporary Text ¡ M [PERSON_NAME] , u n a f e r i a ! M e e n c a n t a n . “ B …" at bounding box center [529, 338] width 1058 height 676
click at [562, 675] on html "Temporary Text ¡ M [PERSON_NAME] , u n a f e r i a ! M e e n c a n t a n . “ B …" at bounding box center [529, 338] width 1058 height 676
click at [465, 675] on html "Temporary Text ¡ M [PERSON_NAME] , u n a f e r i a ! M e e n c a n t a n . “ B …" at bounding box center [529, 338] width 1058 height 676
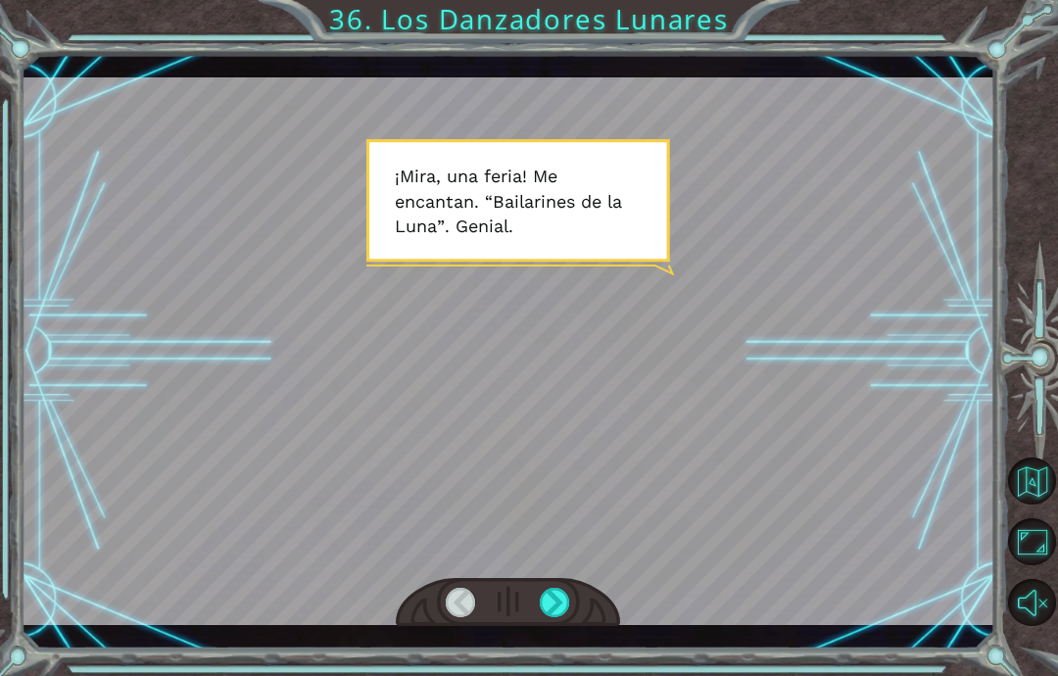
click at [563, 675] on html "Temporary Text ¡ M [PERSON_NAME] , u n a f e r i a ! M e e n c a n t a n . “ B …" at bounding box center [529, 338] width 1058 height 676
click at [571, 675] on html "Temporary Text ¡ M [PERSON_NAME] , u n a f e r i a ! M e e n c a n t a n . “ B …" at bounding box center [529, 338] width 1058 height 676
click at [564, 675] on html "Temporary Text ¡ M [PERSON_NAME] , u n a f e r i a ! M e e n c a n t a n . “ B …" at bounding box center [529, 338] width 1058 height 676
click at [579, 673] on div "Temporary Text ¡ M [PERSON_NAME] , u n a f e r i a ! M e e n c a n t a n . “ B …" at bounding box center [529, 338] width 1058 height 676
click at [551, 675] on html "Temporary Text ¡ M [PERSON_NAME] , u n a f e r i a ! M e e n c a n t a n . “ B …" at bounding box center [529, 338] width 1058 height 676
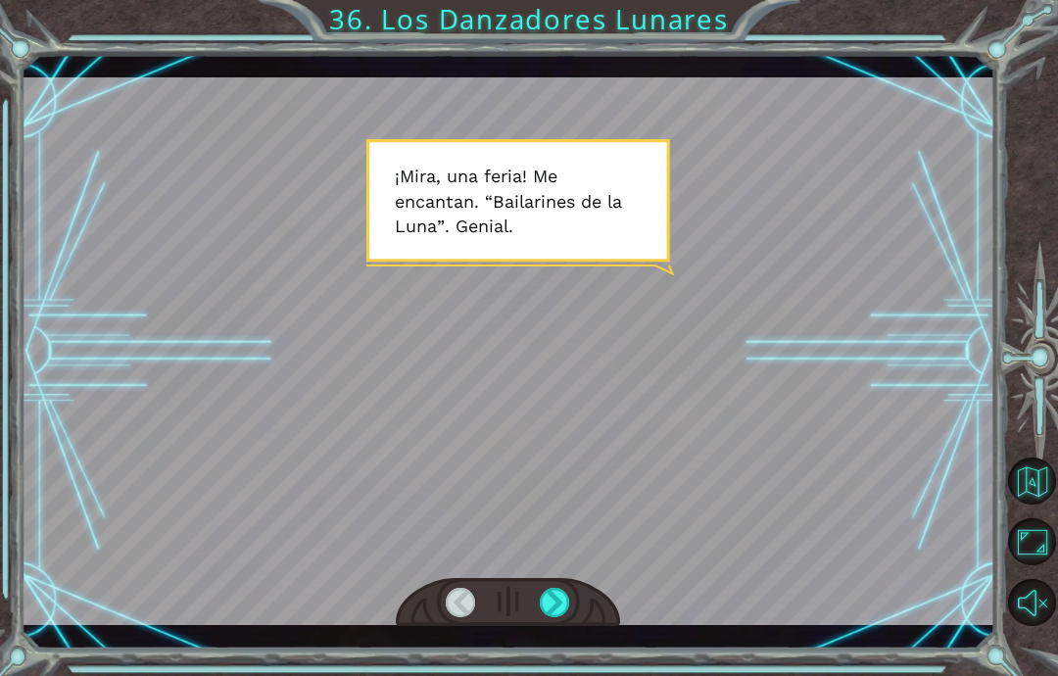
click at [560, 675] on html "Temporary Text ¡ M [PERSON_NAME] , u n a f e r i a ! M e e n c a n t a n . “ B …" at bounding box center [529, 338] width 1058 height 676
click at [565, 675] on html "Temporary Text ¡ M [PERSON_NAME] , u n a f e r i a ! M e e n c a n t a n . “ B …" at bounding box center [529, 338] width 1058 height 676
click at [563, 675] on html "Temporary Text ¡ M [PERSON_NAME] , u n a f e r i a ! M e e n c a n t a n . “ B …" at bounding box center [529, 338] width 1058 height 676
click at [562, 675] on html "Temporary Text ¡ M [PERSON_NAME] , u n a f e r i a ! M e e n c a n t a n . “ B …" at bounding box center [529, 338] width 1058 height 676
click at [557, 675] on html "Temporary Text ¡ M [PERSON_NAME] , u n a f e r i a ! M e e n c a n t a n . “ B …" at bounding box center [529, 338] width 1058 height 676
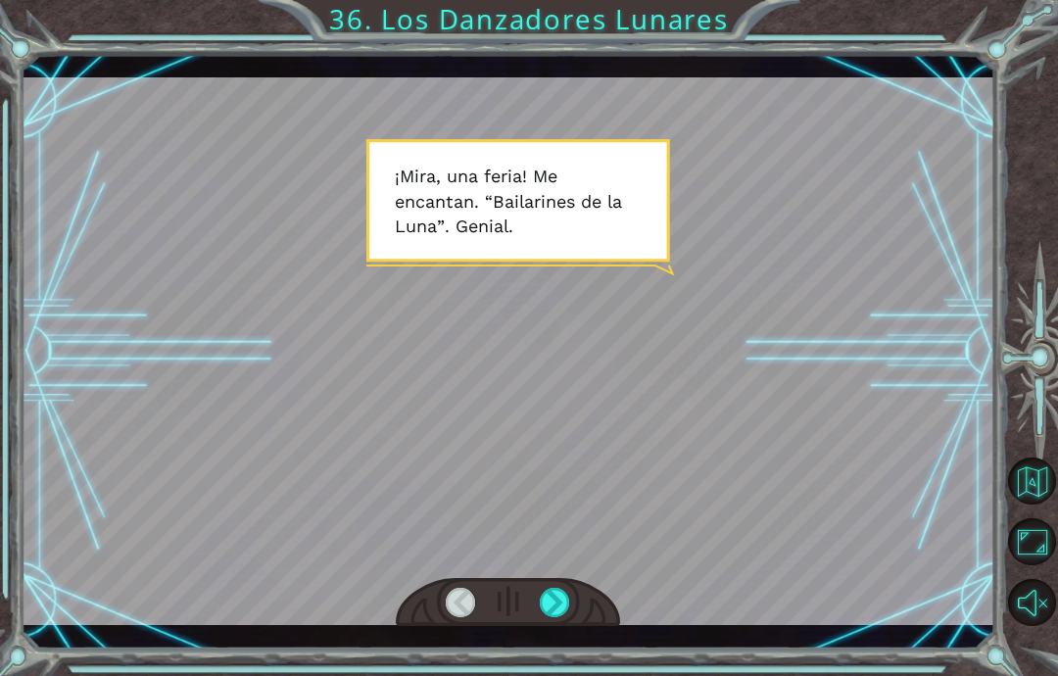
click at [561, 675] on html "Temporary Text ¡ M [PERSON_NAME] , u n a f e r i a ! M e e n c a n t a n . “ B …" at bounding box center [529, 338] width 1058 height 676
click at [571, 675] on html "Temporary Text ¡ M [PERSON_NAME] , u n a f e r i a ! M e e n c a n t a n . “ B …" at bounding box center [529, 338] width 1058 height 676
click at [598, 675] on html "Temporary Text ¡ M [PERSON_NAME] , u n a f e r i a ! M e e n c a n t a n . “ B …" at bounding box center [529, 338] width 1058 height 676
click at [597, 675] on html "Temporary Text ¡ M [PERSON_NAME] , u n a f e r i a ! M e e n c a n t a n . “ B …" at bounding box center [529, 338] width 1058 height 676
click at [599, 675] on html "Temporary Text ¡ M [PERSON_NAME] , u n a f e r i a ! M e e n c a n t a n . “ B …" at bounding box center [529, 338] width 1058 height 676
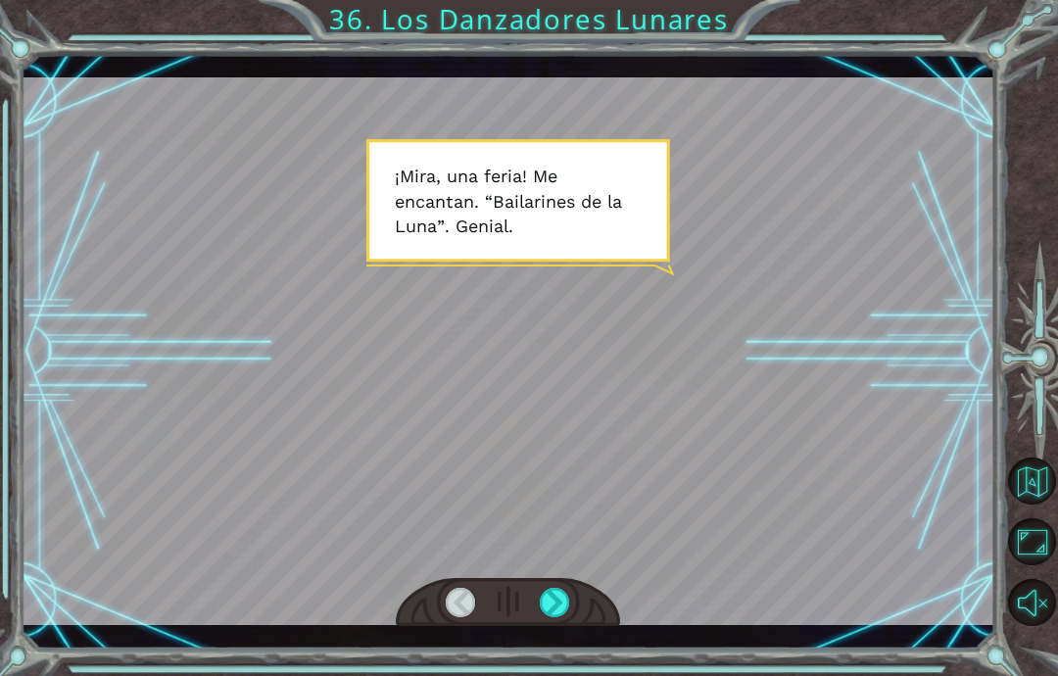
click at [603, 675] on html "Temporary Text ¡ M [PERSON_NAME] , u n a f e r i a ! M e e n c a n t a n . “ B …" at bounding box center [529, 338] width 1058 height 676
click at [566, 675] on html "Temporary Text ¡ M [PERSON_NAME] , u n a f e r i a ! M e e n c a n t a n . “ B …" at bounding box center [529, 338] width 1058 height 676
click at [552, 675] on html "Temporary Text ¡ M [PERSON_NAME] , u n a f e r i a ! M e e n c a n t a n . “ B …" at bounding box center [529, 338] width 1058 height 676
click at [560, 675] on html "Temporary Text ¡ M [PERSON_NAME] , u n a f e r i a ! M e e n c a n t a n . “ B …" at bounding box center [529, 338] width 1058 height 676
click at [558, 675] on html "Temporary Text ¡ M [PERSON_NAME] , u n a f e r i a ! M e e n c a n t a n . “ B …" at bounding box center [529, 338] width 1058 height 676
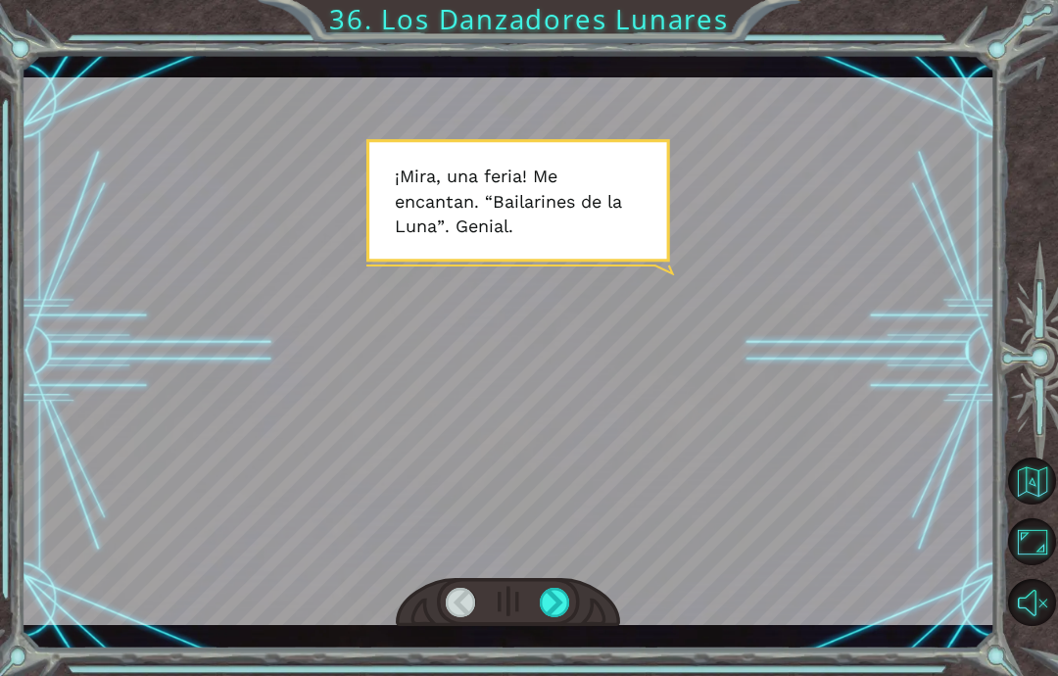
click at [563, 675] on html "Temporary Text ¡ M [PERSON_NAME] , u n a f e r i a ! M e e n c a n t a n . “ B …" at bounding box center [529, 338] width 1058 height 676
click at [458, 675] on html "Temporary Text ¡ M [PERSON_NAME] , u n a f e r i a ! M e e n c a n t a n . “ B …" at bounding box center [529, 338] width 1058 height 676
click at [562, 675] on html "Temporary Text ¡ M [PERSON_NAME] , u n a f e r i a ! M e e n c a n t a n . “ B …" at bounding box center [529, 338] width 1058 height 676
click at [560, 675] on html "Temporary Text ¡ M [PERSON_NAME] , u n a f e r i a ! M e e n c a n t a n . “ B …" at bounding box center [529, 338] width 1058 height 676
click at [569, 675] on html "Temporary Text ¡ M [PERSON_NAME] , u n a f e r i a ! M e e n c a n t a n . “ B …" at bounding box center [529, 338] width 1058 height 676
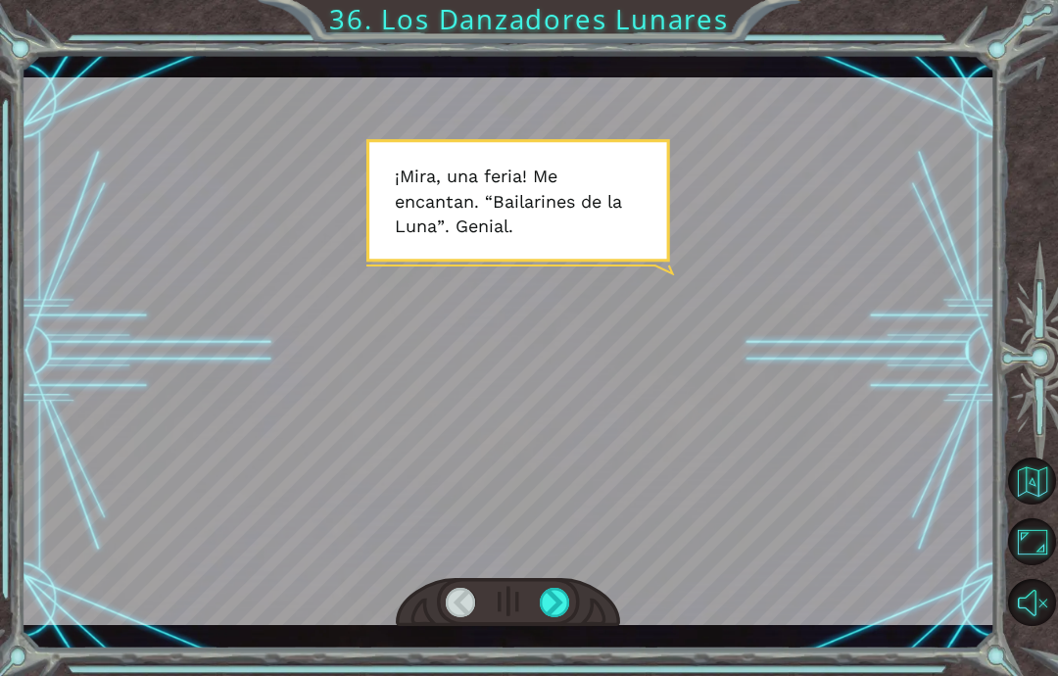
click at [563, 675] on html "Temporary Text ¡ M [PERSON_NAME] , u n a f e r i a ! M e e n c a n t a n . “ B …" at bounding box center [529, 338] width 1058 height 676
click at [562, 675] on html "Temporary Text ¡ M [PERSON_NAME] , u n a f e r i a ! M e e n c a n t a n . “ B …" at bounding box center [529, 338] width 1058 height 676
click at [561, 675] on html "Temporary Text ¡ M [PERSON_NAME] , u n a f e r i a ! M e e n c a n t a n . “ B …" at bounding box center [529, 338] width 1058 height 676
click at [569, 675] on html "Temporary Text ¡ M [PERSON_NAME] , u n a f e r i a ! M e e n c a n t a n . “ B …" at bounding box center [529, 338] width 1058 height 676
click at [577, 675] on html "Temporary Text ¡ M [PERSON_NAME] , u n a f e r i a ! M e e n c a n t a n . “ B …" at bounding box center [529, 338] width 1058 height 676
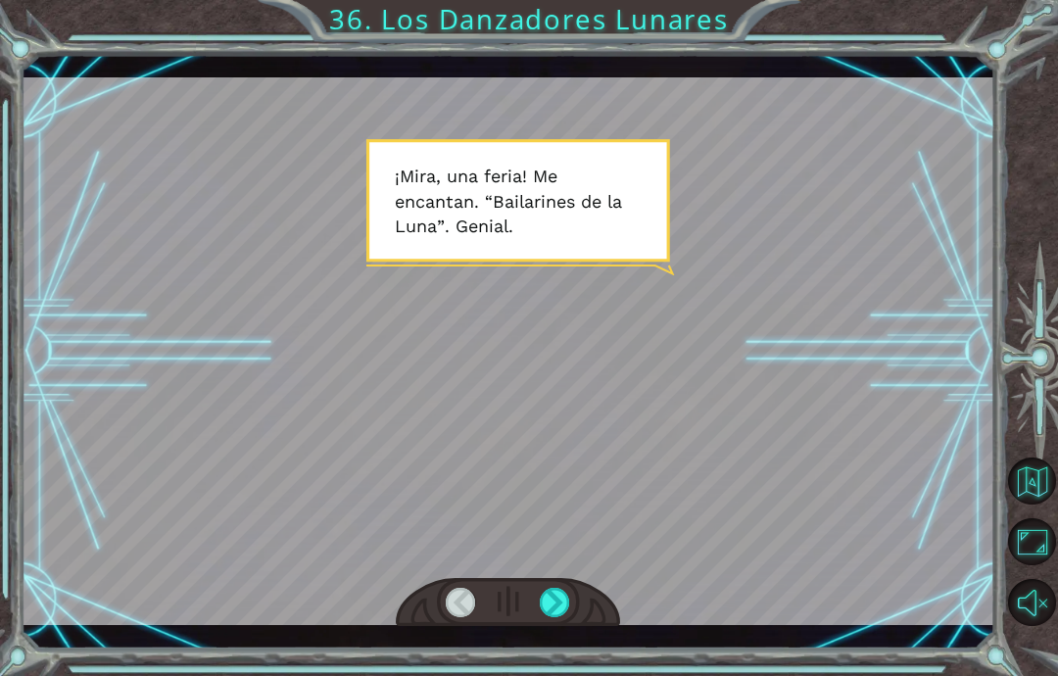
click at [581, 675] on html "Temporary Text ¡ M [PERSON_NAME] , u n a f e r i a ! M e e n c a n t a n . “ B …" at bounding box center [529, 338] width 1058 height 676
click at [560, 675] on html "Temporary Text ¡ M [PERSON_NAME] , u n a f e r i a ! M e e n c a n t a n . “ B …" at bounding box center [529, 338] width 1058 height 676
click at [571, 675] on html "Temporary Text ¡ M [PERSON_NAME] , u n a f e r i a ! M e e n c a n t a n . “ B …" at bounding box center [529, 338] width 1058 height 676
click at [578, 675] on html "Temporary Text ¡ M [PERSON_NAME] , u n a f e r i a ! M e e n c a n t a n . “ B …" at bounding box center [529, 338] width 1058 height 676
click at [569, 675] on html "Temporary Text ¡ M [PERSON_NAME] , u n a f e r i a ! M e e n c a n t a n . “ B …" at bounding box center [529, 338] width 1058 height 676
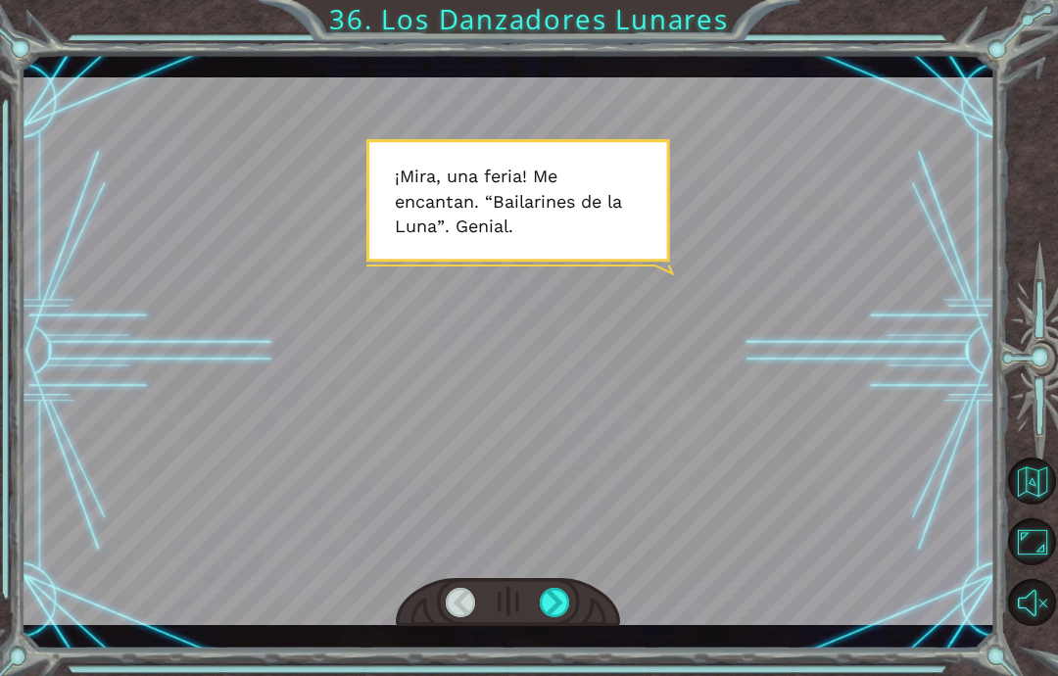
click at [558, 675] on html "Temporary Text ¡ M [PERSON_NAME] , u n a f e r i a ! M e e n c a n t a n . “ B …" at bounding box center [529, 338] width 1058 height 676
click at [562, 675] on html "Temporary Text ¡ M [PERSON_NAME] , u n a f e r i a ! M e e n c a n t a n . “ B …" at bounding box center [529, 338] width 1058 height 676
click at [567, 603] on div at bounding box center [555, 602] width 30 height 29
click at [564, 617] on div at bounding box center [555, 602] width 30 height 29
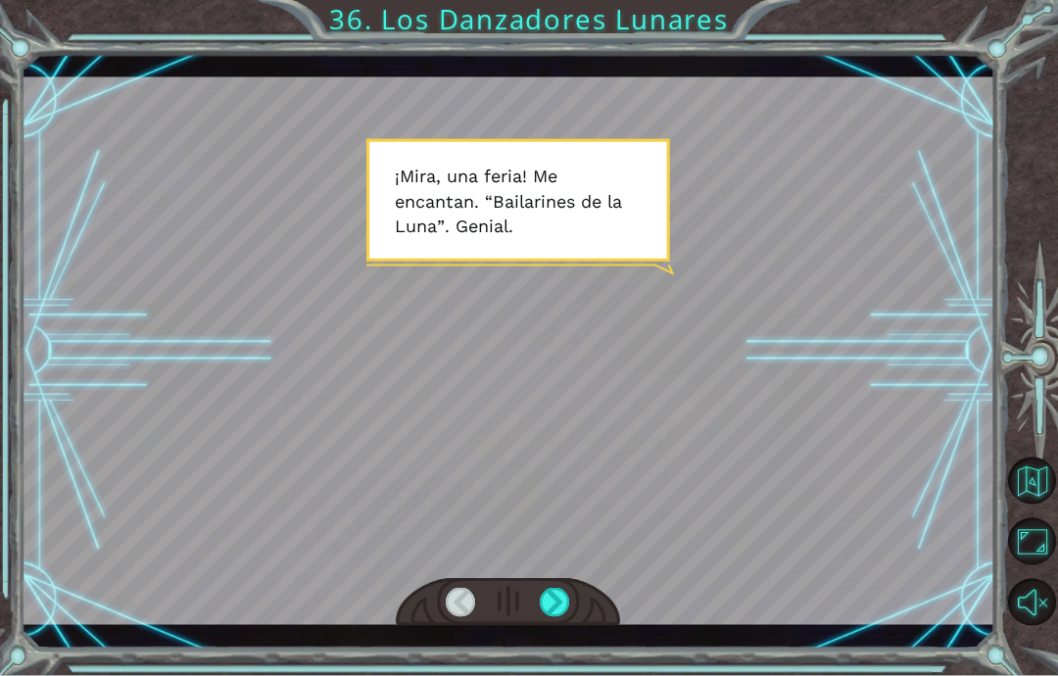
click at [568, 606] on div at bounding box center [555, 602] width 30 height 29
click at [597, 595] on div at bounding box center [508, 602] width 224 height 49
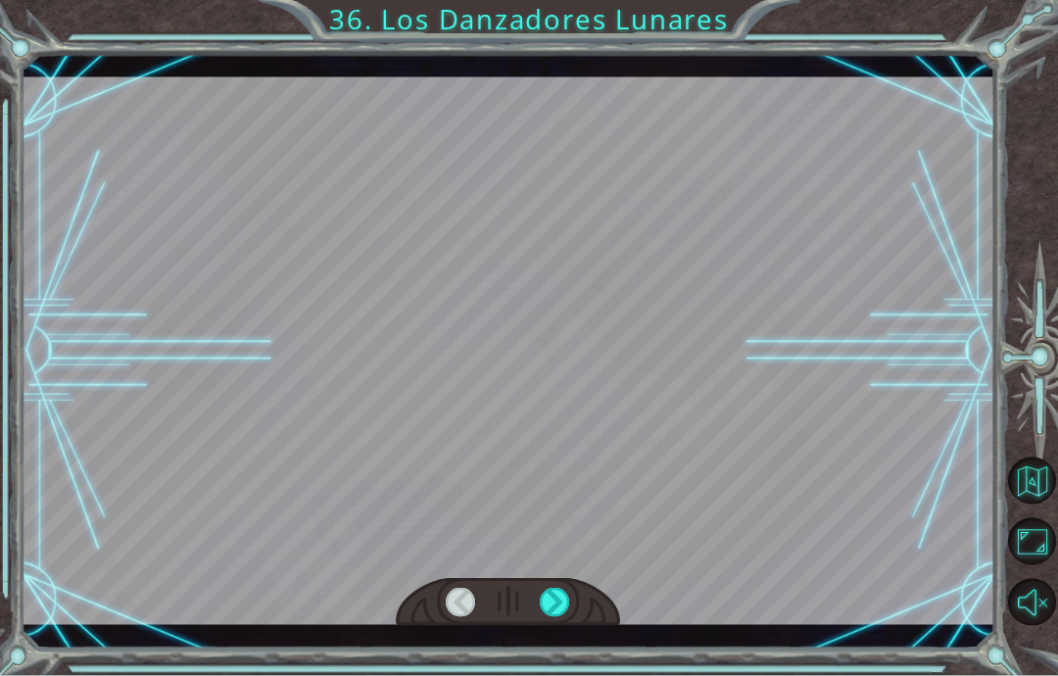
scroll to position [68, 0]
click at [570, 612] on div at bounding box center [555, 602] width 30 height 29
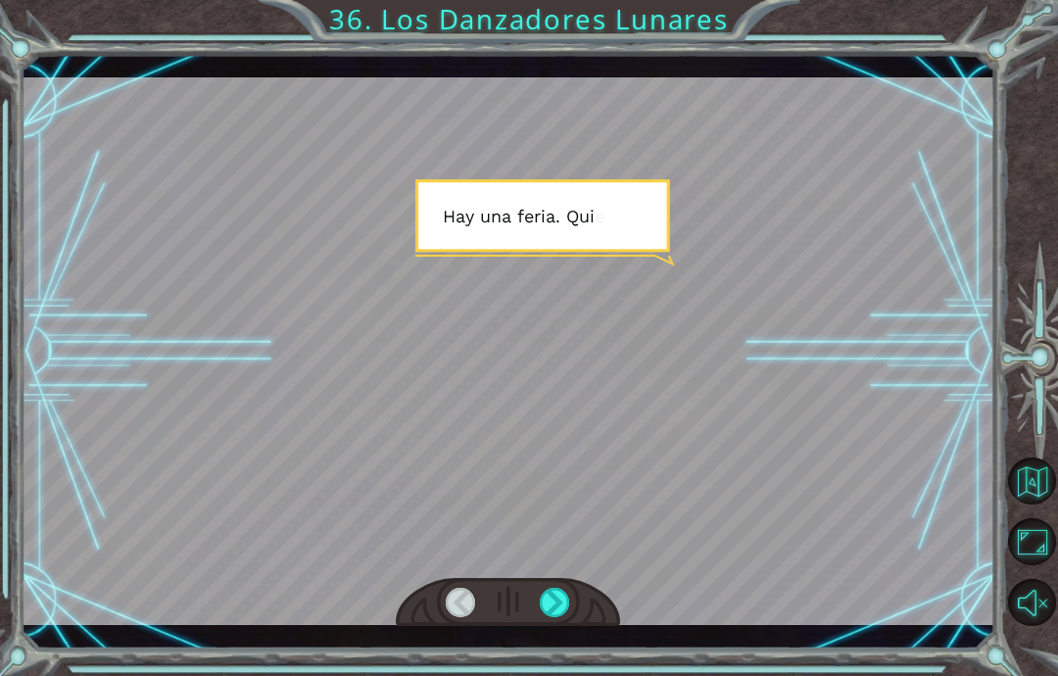
click at [570, 615] on div at bounding box center [555, 602] width 30 height 29
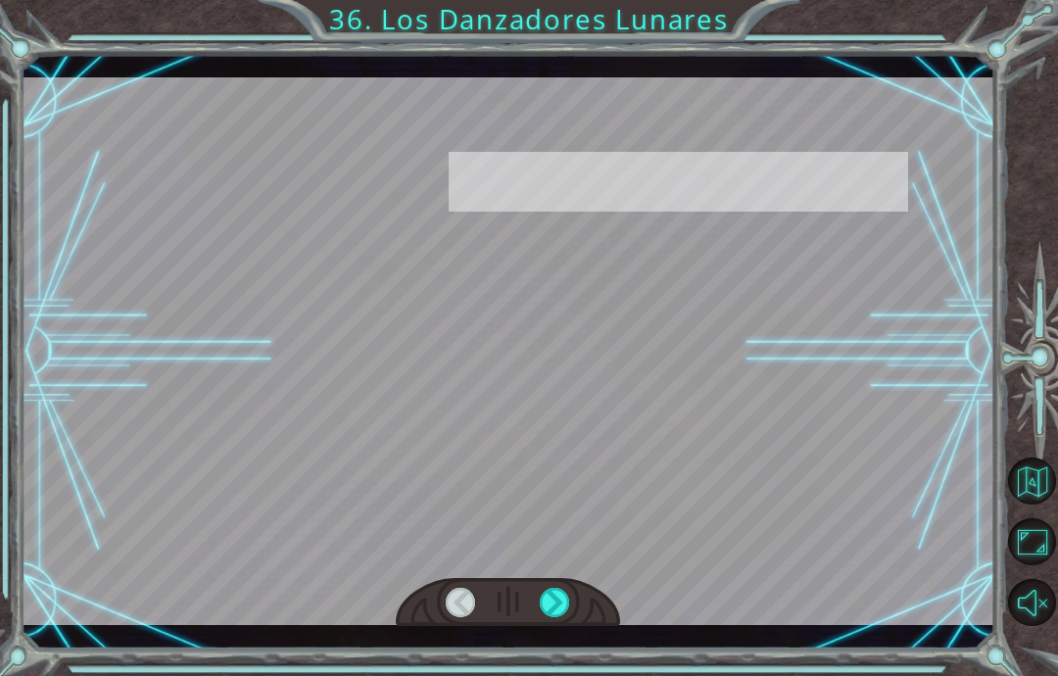
click at [559, 617] on div at bounding box center [555, 602] width 30 height 29
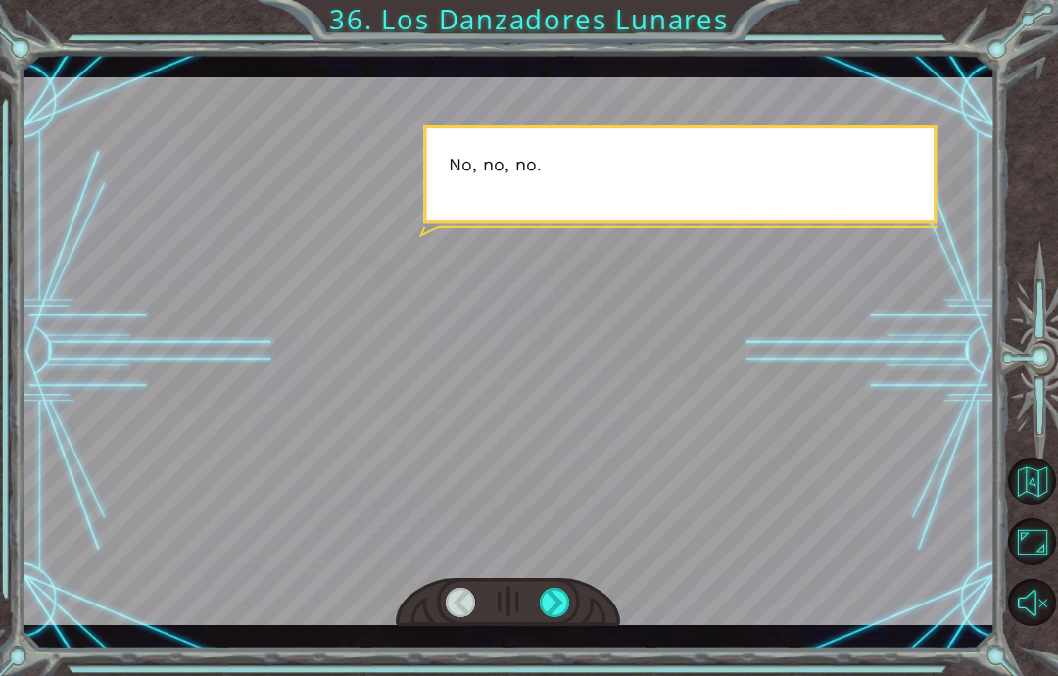
click at [568, 603] on div at bounding box center [555, 602] width 30 height 29
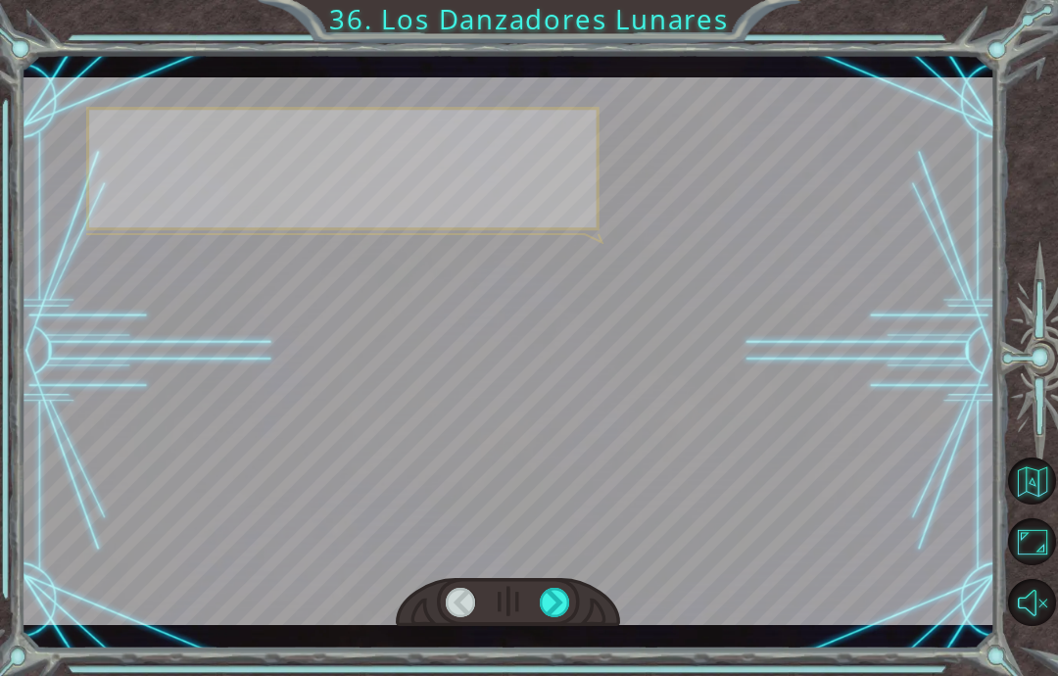
click at [564, 617] on div at bounding box center [555, 602] width 30 height 29
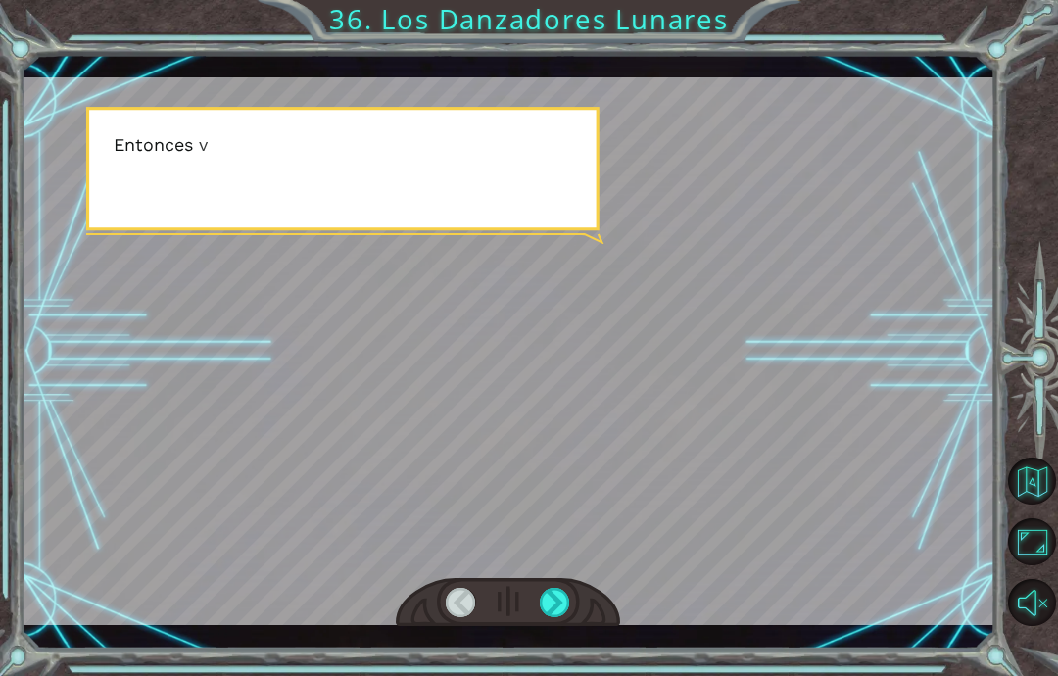
click at [561, 617] on div at bounding box center [555, 602] width 30 height 29
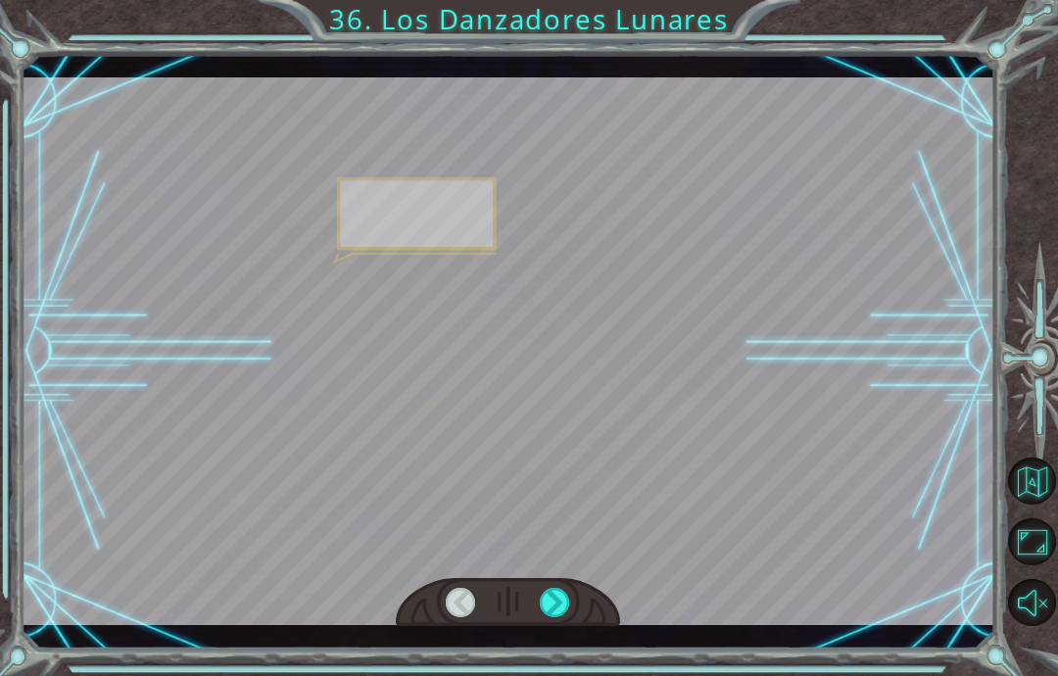
click at [564, 617] on div at bounding box center [555, 602] width 30 height 29
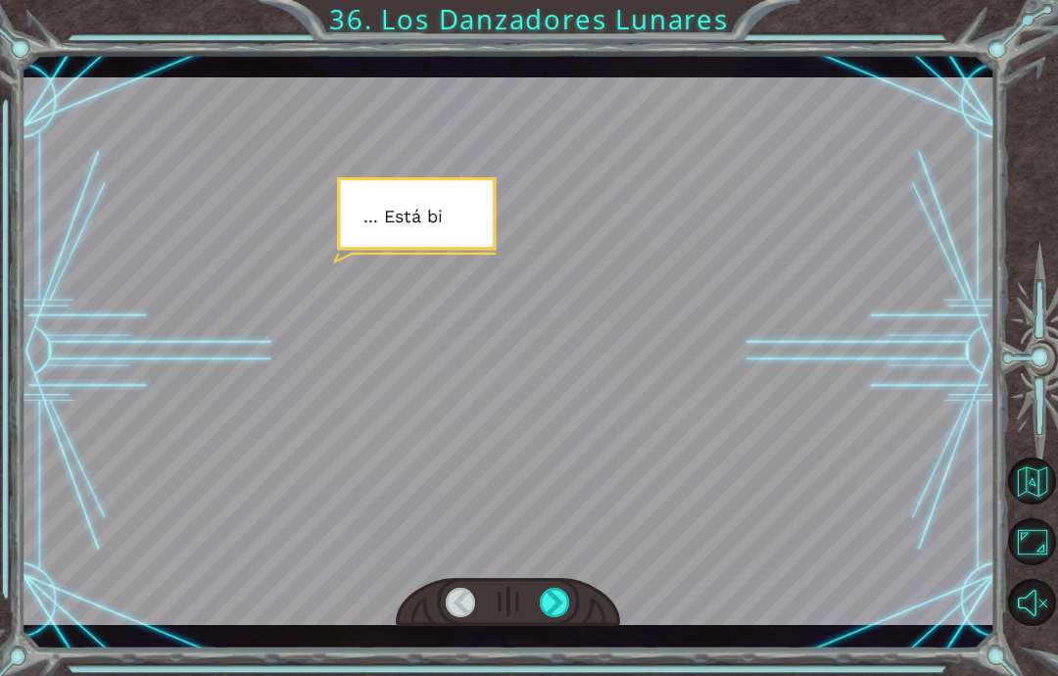
click at [554, 617] on div at bounding box center [555, 602] width 30 height 29
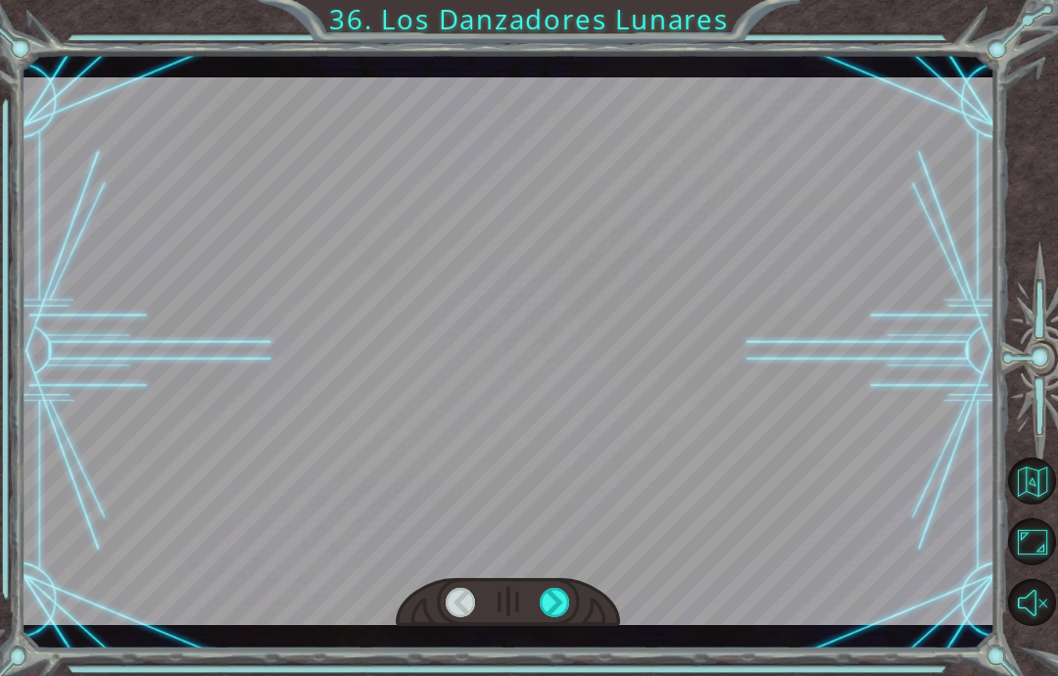
click at [560, 617] on div at bounding box center [555, 602] width 30 height 29
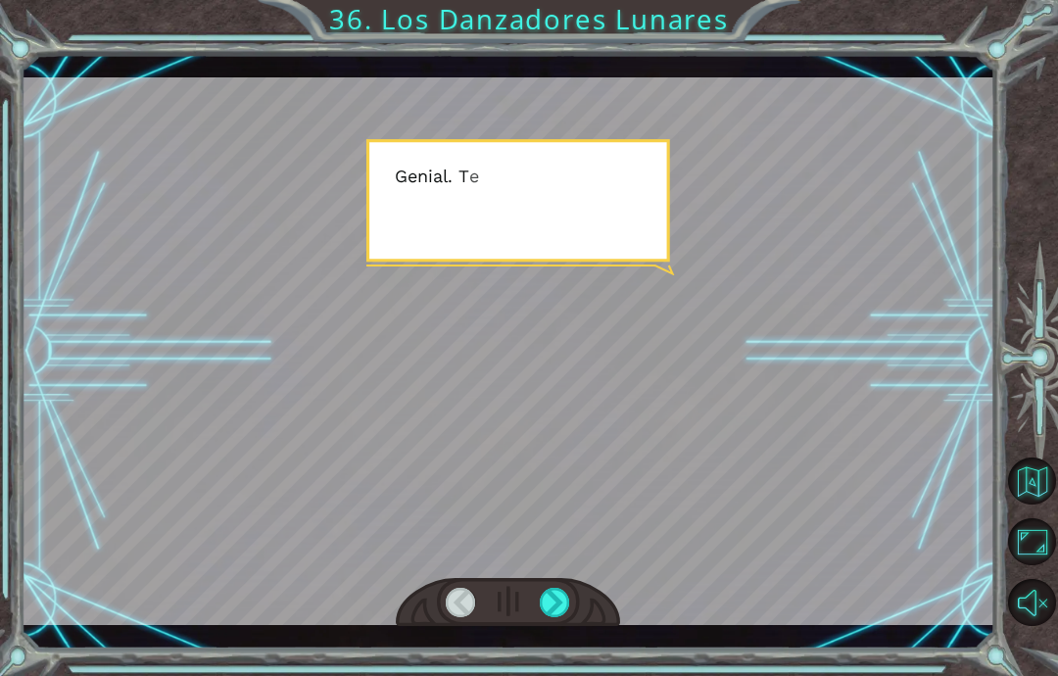
click at [556, 605] on div at bounding box center [555, 602] width 30 height 29
click at [562, 606] on div at bounding box center [555, 602] width 30 height 29
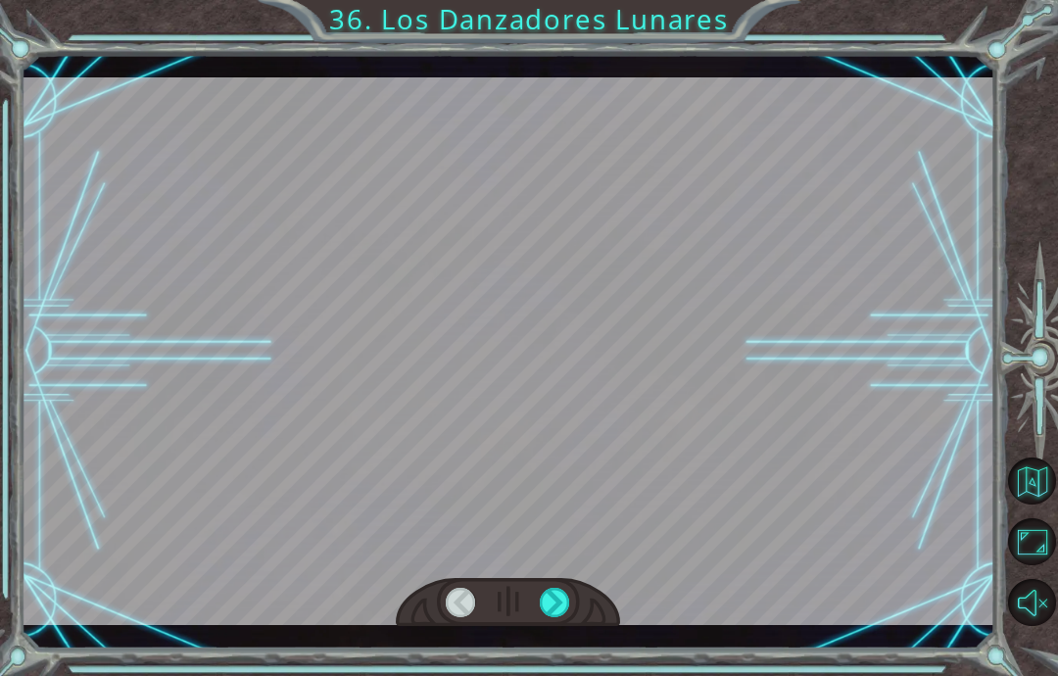
click at [555, 617] on div at bounding box center [555, 602] width 30 height 29
click at [563, 613] on div at bounding box center [555, 602] width 30 height 29
click at [563, 610] on div at bounding box center [555, 602] width 30 height 29
click at [564, 606] on div at bounding box center [555, 602] width 30 height 29
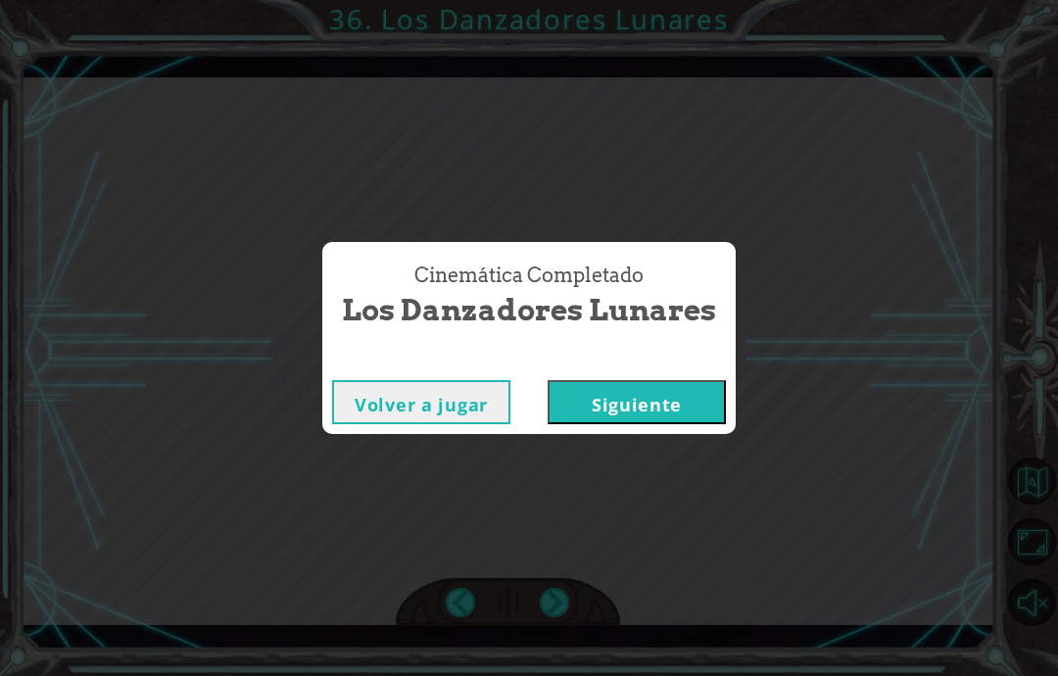
click at [673, 421] on button "Siguiente" at bounding box center [637, 402] width 178 height 44
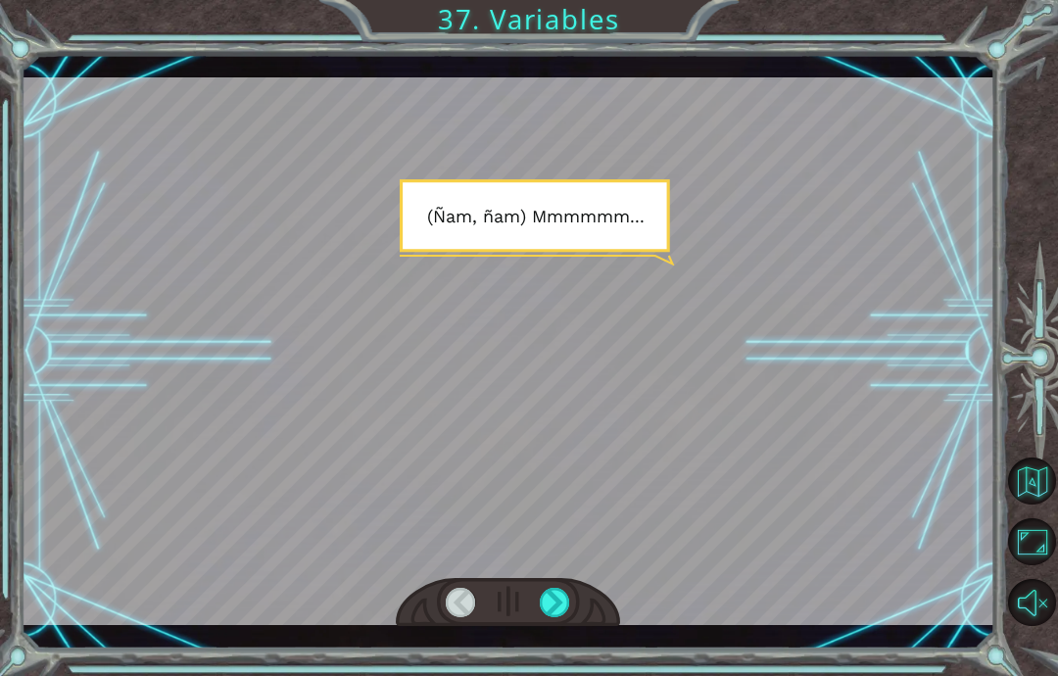
click at [568, 609] on div at bounding box center [555, 602] width 30 height 29
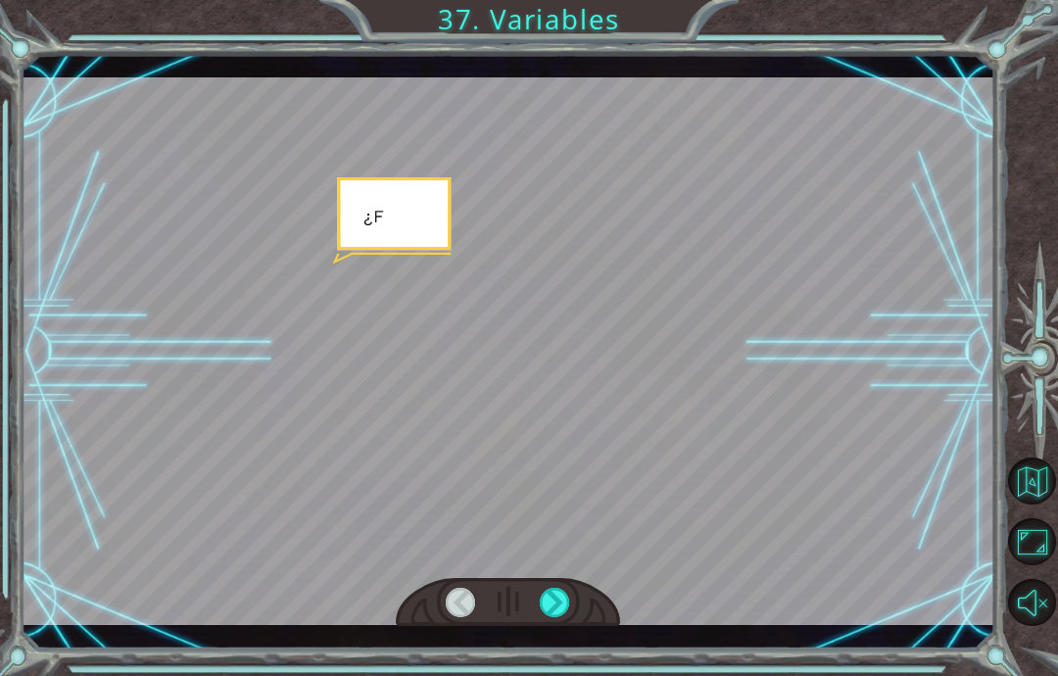
click at [560, 597] on div at bounding box center [555, 602] width 30 height 29
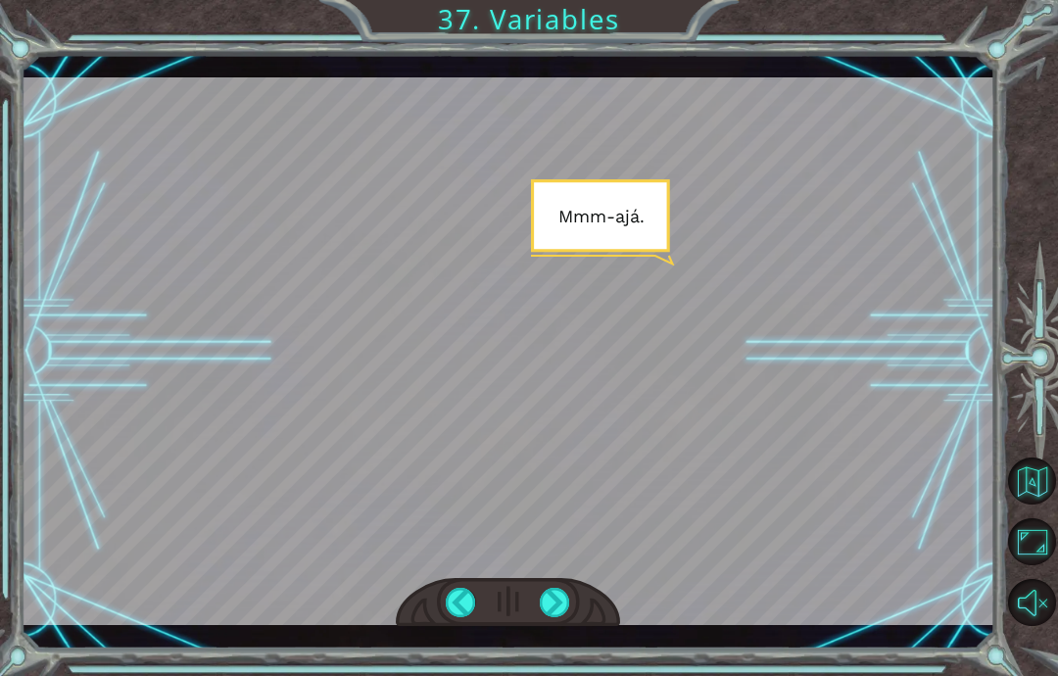
click at [562, 602] on div at bounding box center [555, 602] width 30 height 29
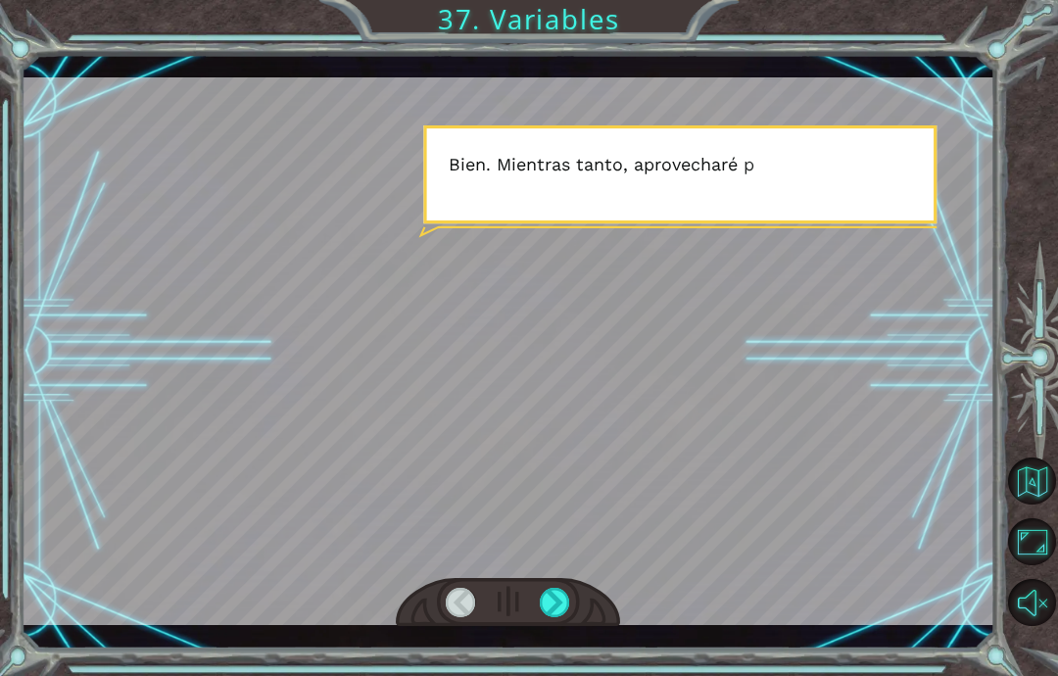
click at [541, 599] on div at bounding box center [555, 602] width 30 height 29
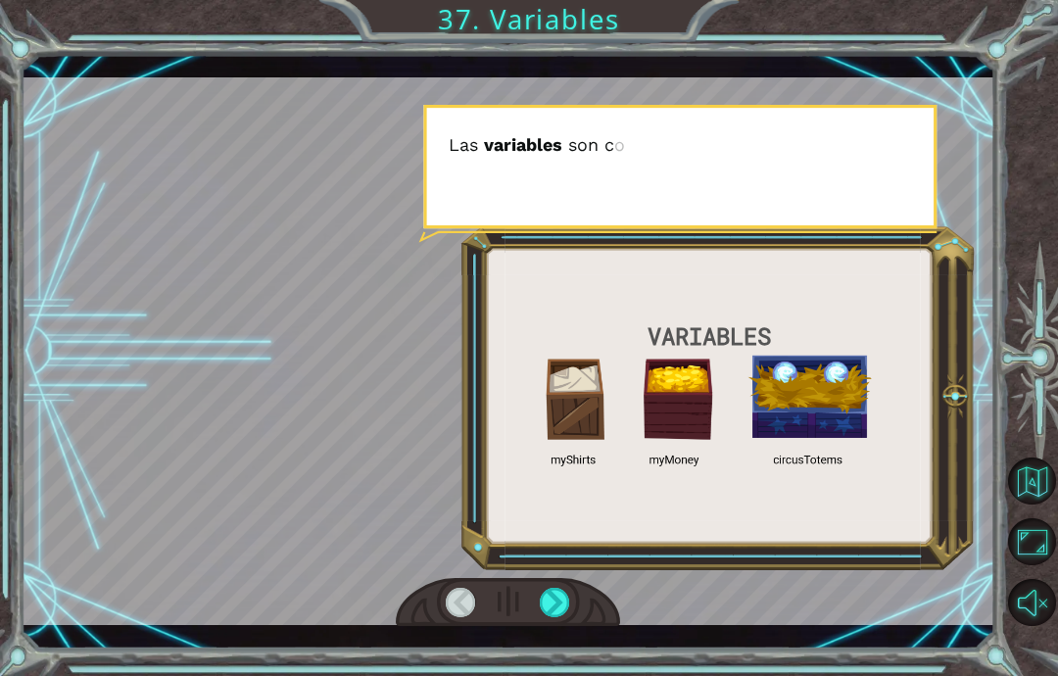
click at [558, 602] on div at bounding box center [555, 602] width 30 height 29
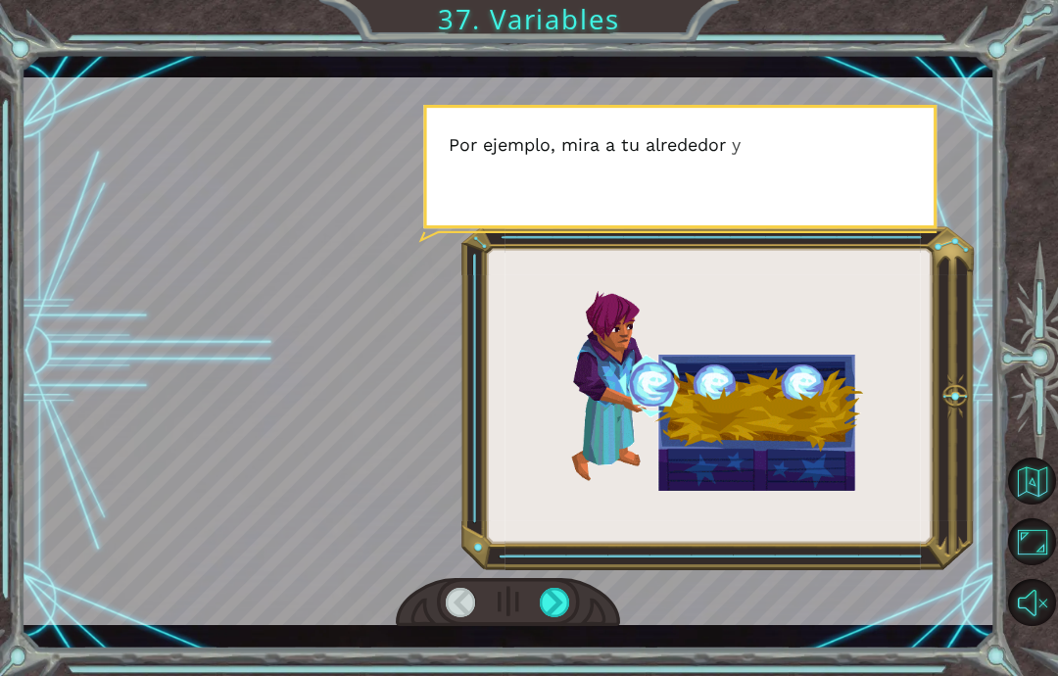
click at [550, 611] on div at bounding box center [555, 602] width 30 height 29
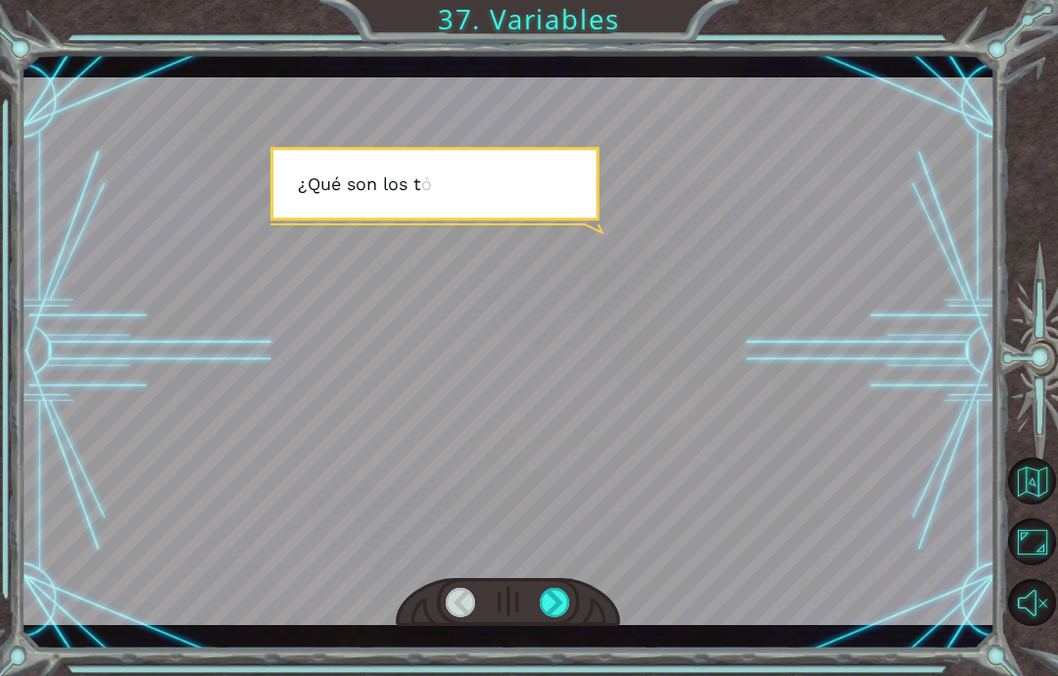
click at [557, 596] on div at bounding box center [555, 602] width 30 height 29
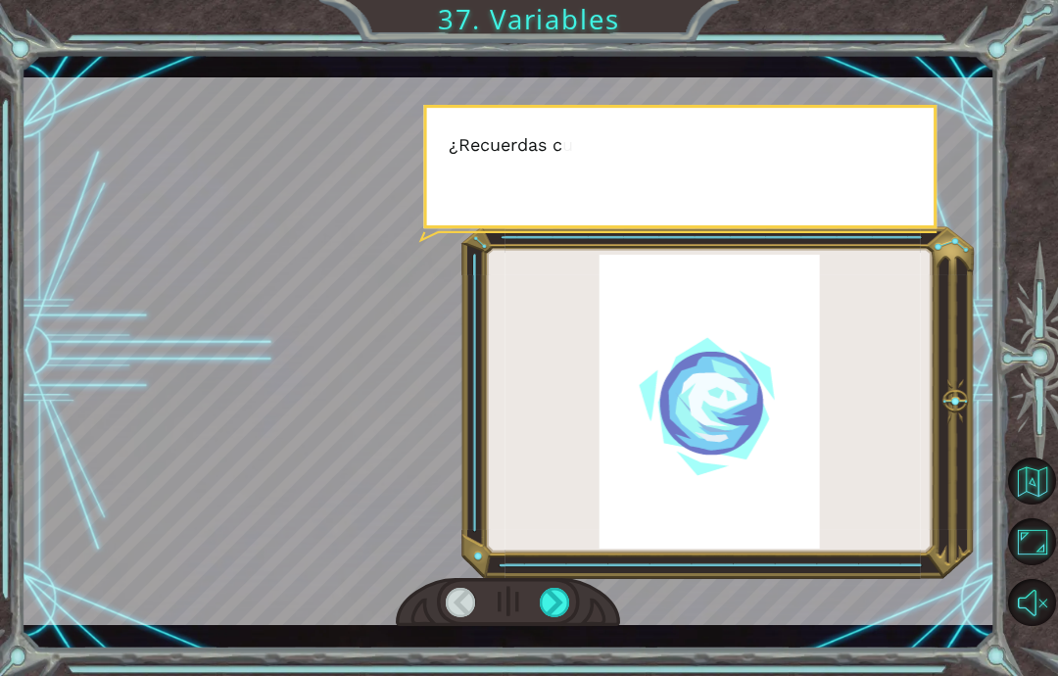
click at [551, 594] on div at bounding box center [555, 602] width 30 height 29
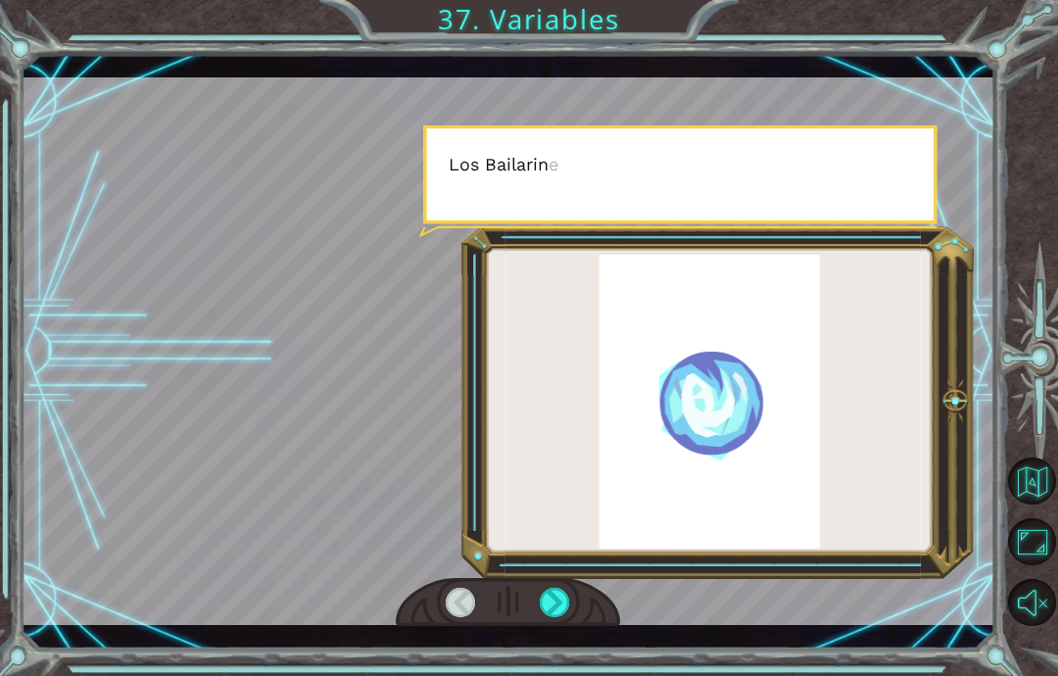
click at [561, 598] on div at bounding box center [555, 602] width 30 height 29
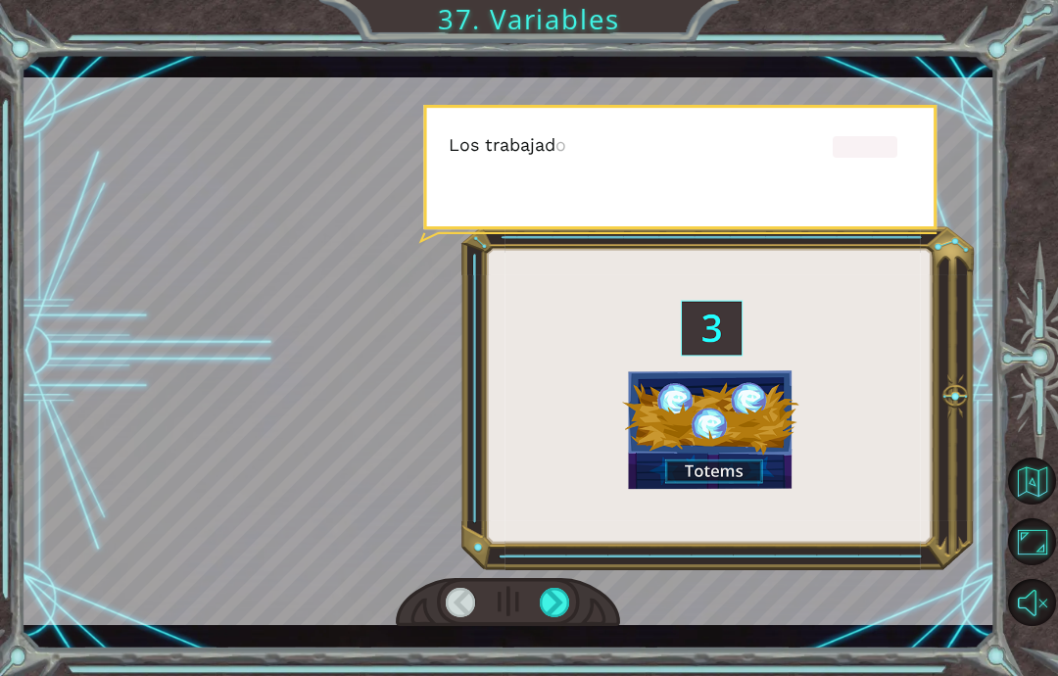
click at [561, 604] on div at bounding box center [555, 602] width 30 height 29
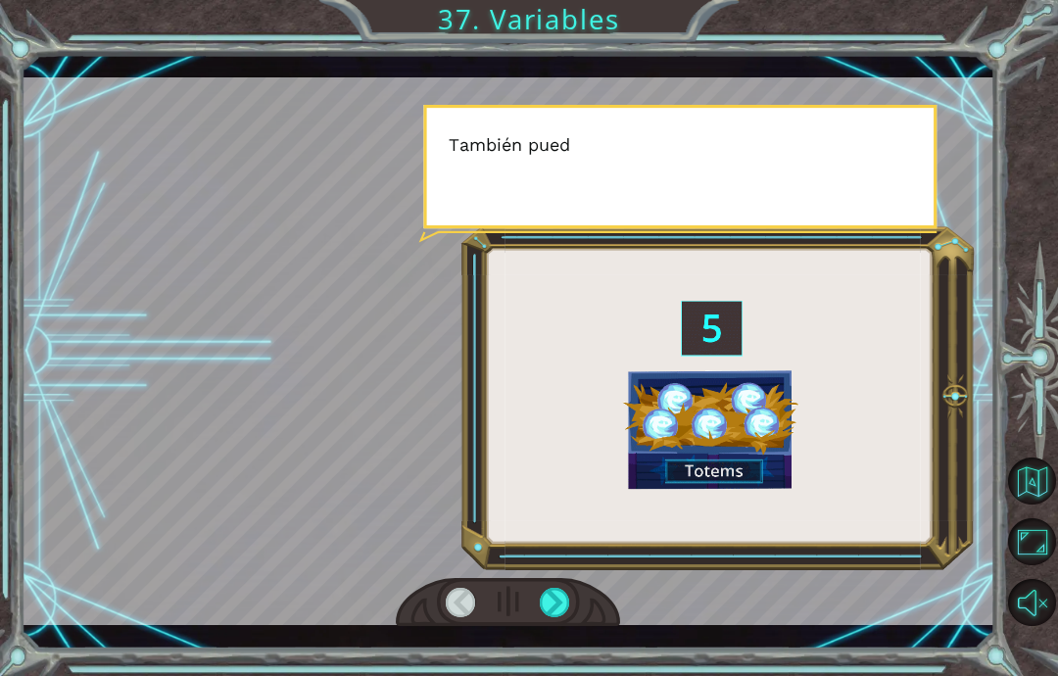
click at [565, 608] on div at bounding box center [555, 602] width 30 height 29
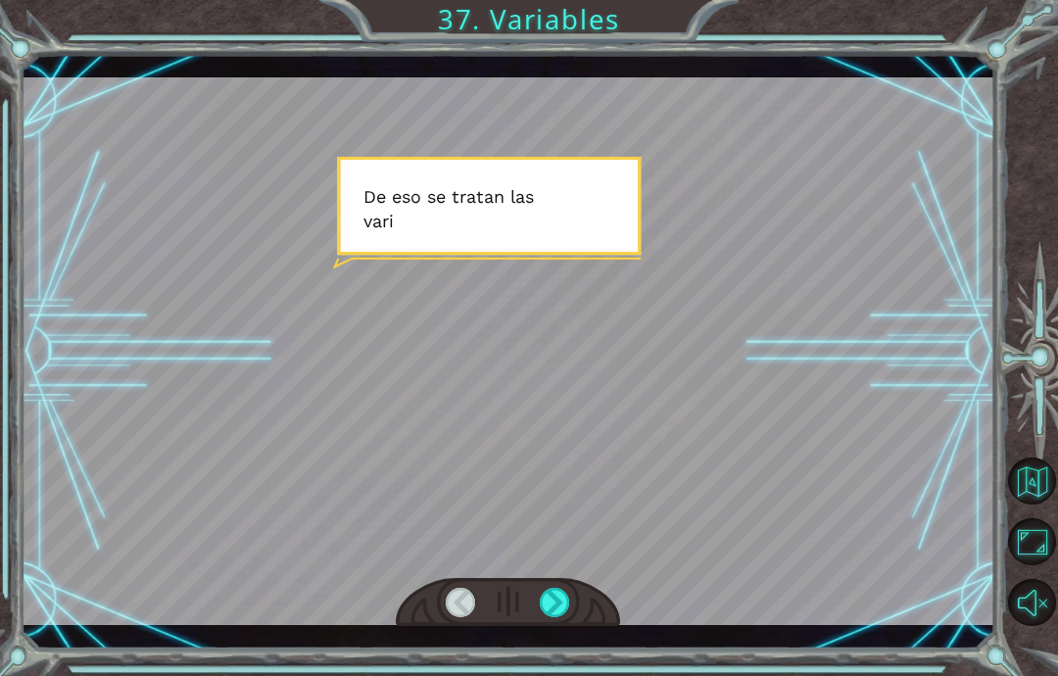
click at [566, 612] on div at bounding box center [555, 602] width 30 height 29
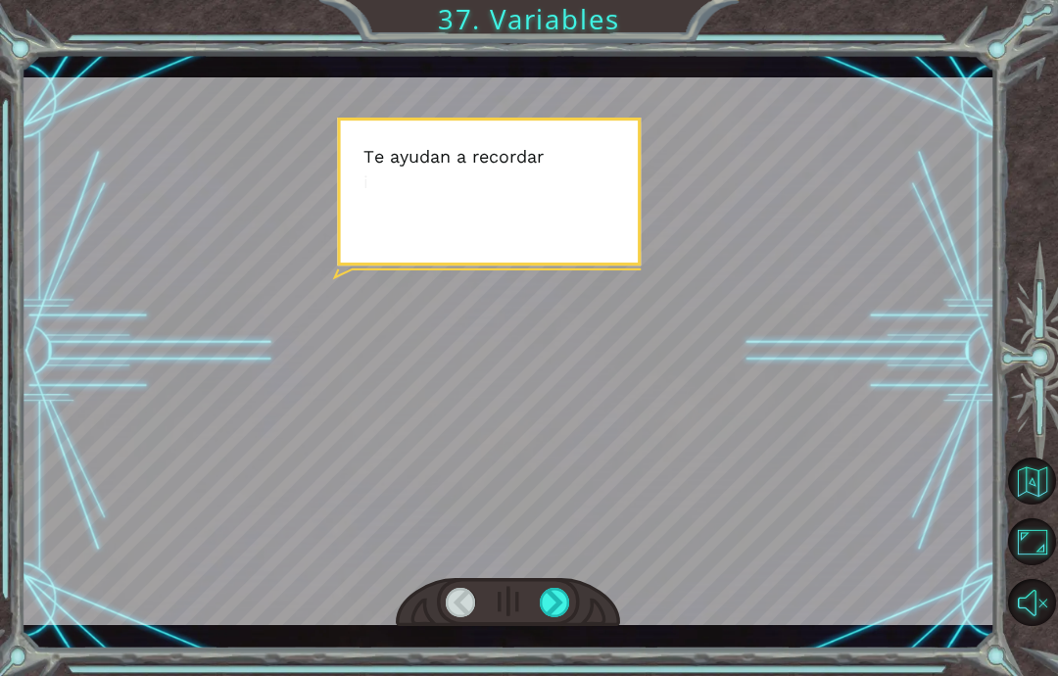
click at [564, 605] on div at bounding box center [555, 602] width 30 height 29
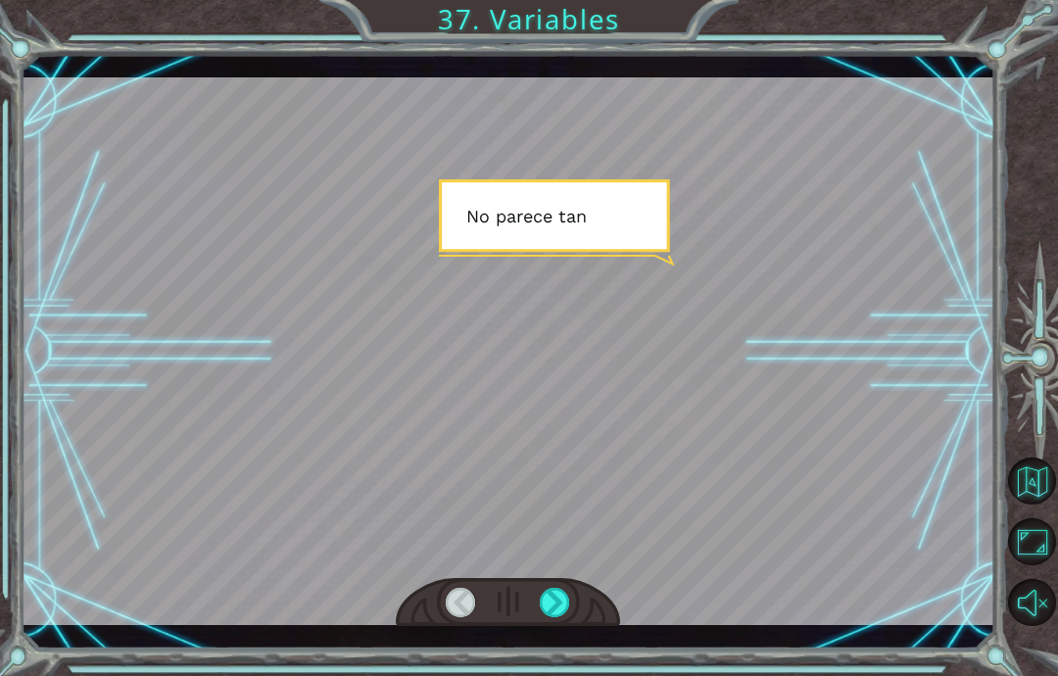
click at [559, 608] on div at bounding box center [555, 602] width 30 height 29
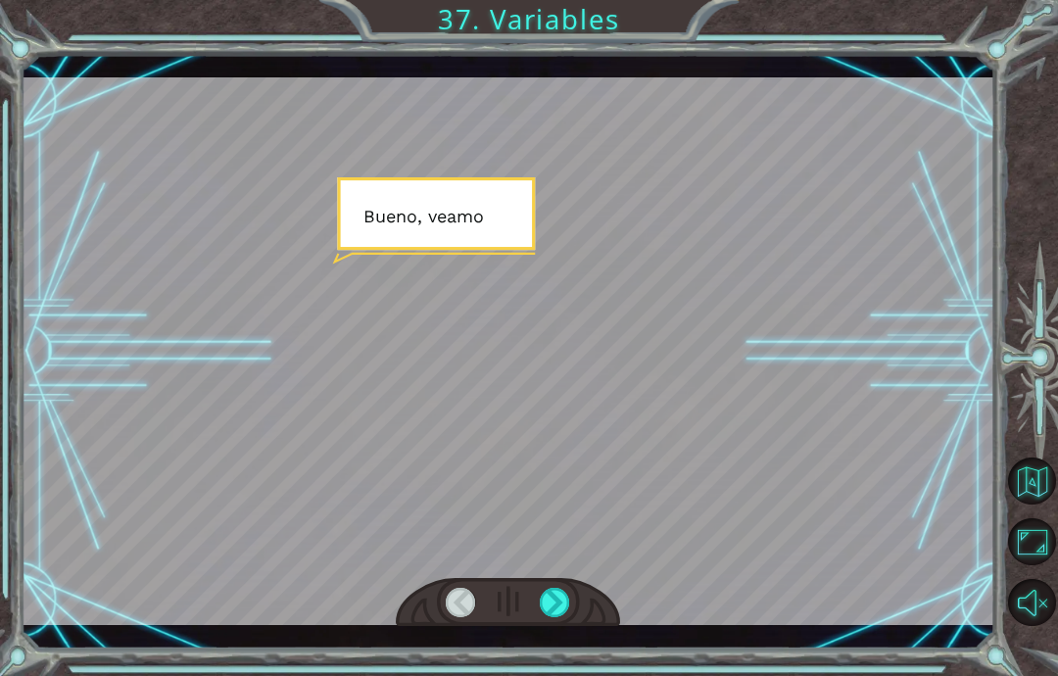
click at [569, 612] on div at bounding box center [555, 602] width 30 height 29
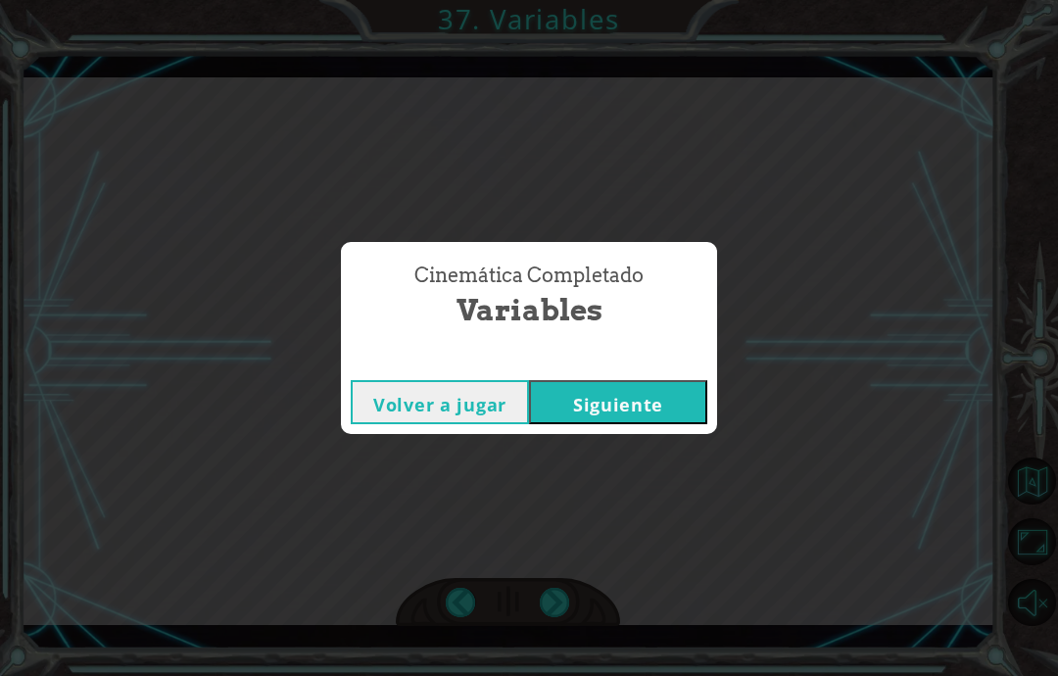
click at [563, 599] on div "Cinemática Completado Variables Volver a jugar [GEOGRAPHIC_DATA]" at bounding box center [529, 338] width 1058 height 676
click at [641, 450] on div "Cinemática Completado Variables Volver a jugar [GEOGRAPHIC_DATA]" at bounding box center [529, 338] width 1058 height 676
click at [659, 413] on button "Siguiente" at bounding box center [618, 402] width 178 height 44
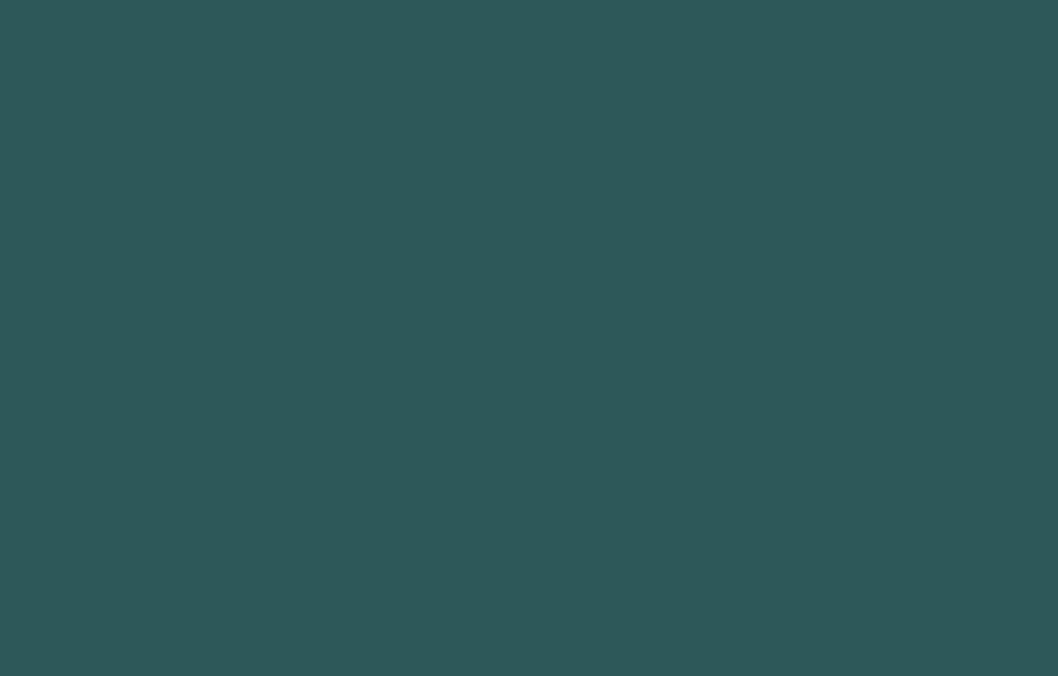
scroll to position [78, 0]
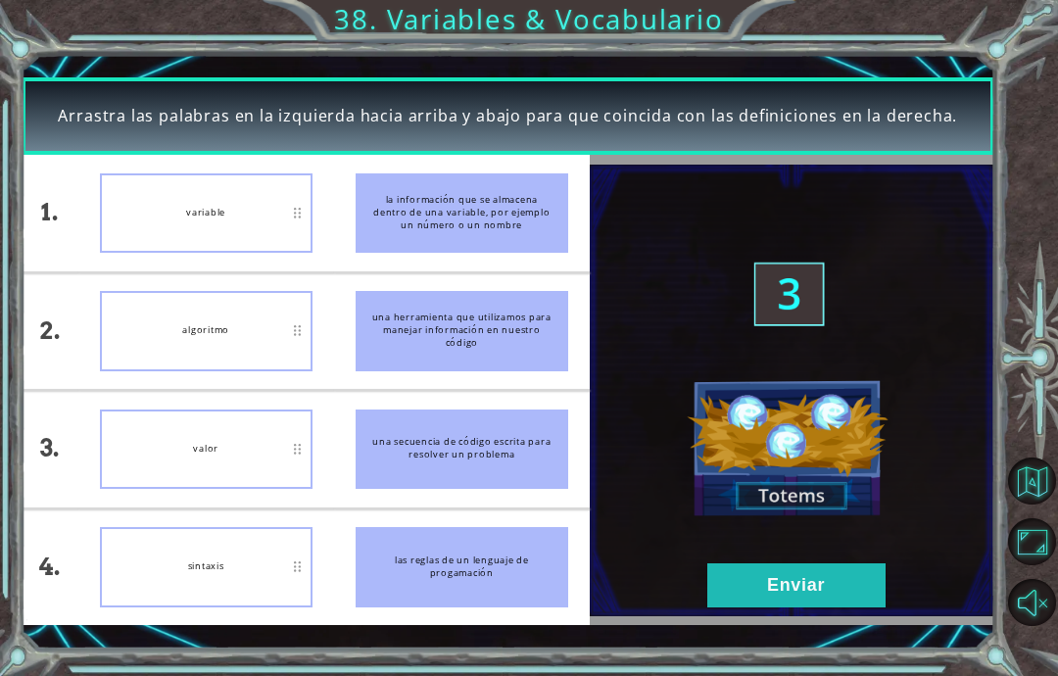
click at [819, 580] on button "Enviar" at bounding box center [797, 585] width 178 height 44
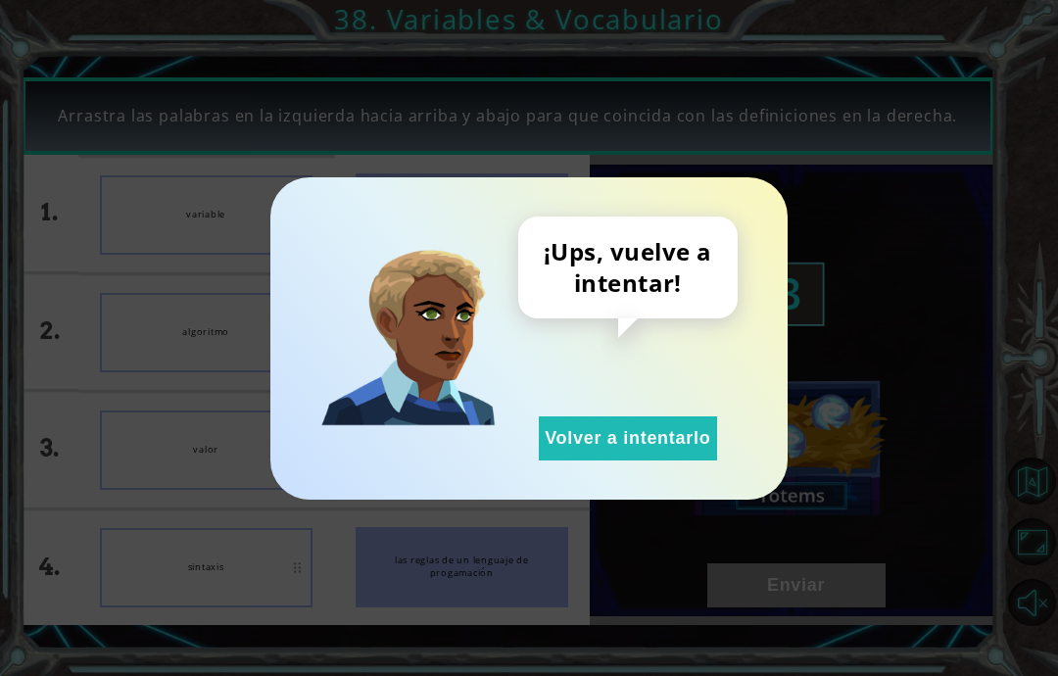
click at [614, 460] on button "Volver a intentarlo" at bounding box center [628, 438] width 178 height 44
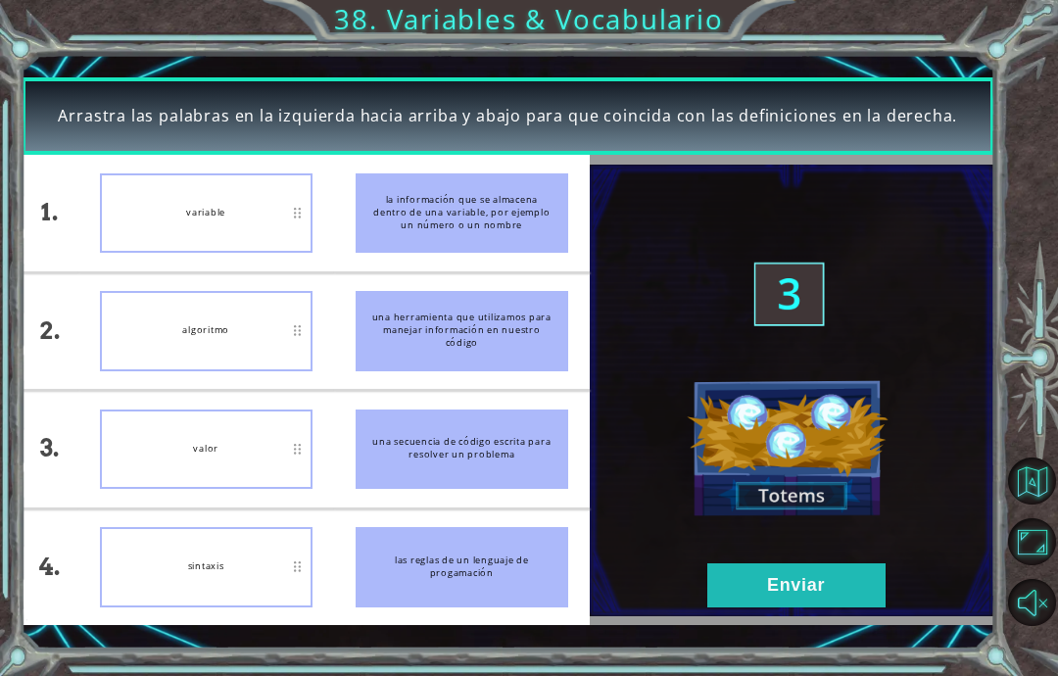
click at [843, 585] on button "Enviar" at bounding box center [797, 585] width 178 height 44
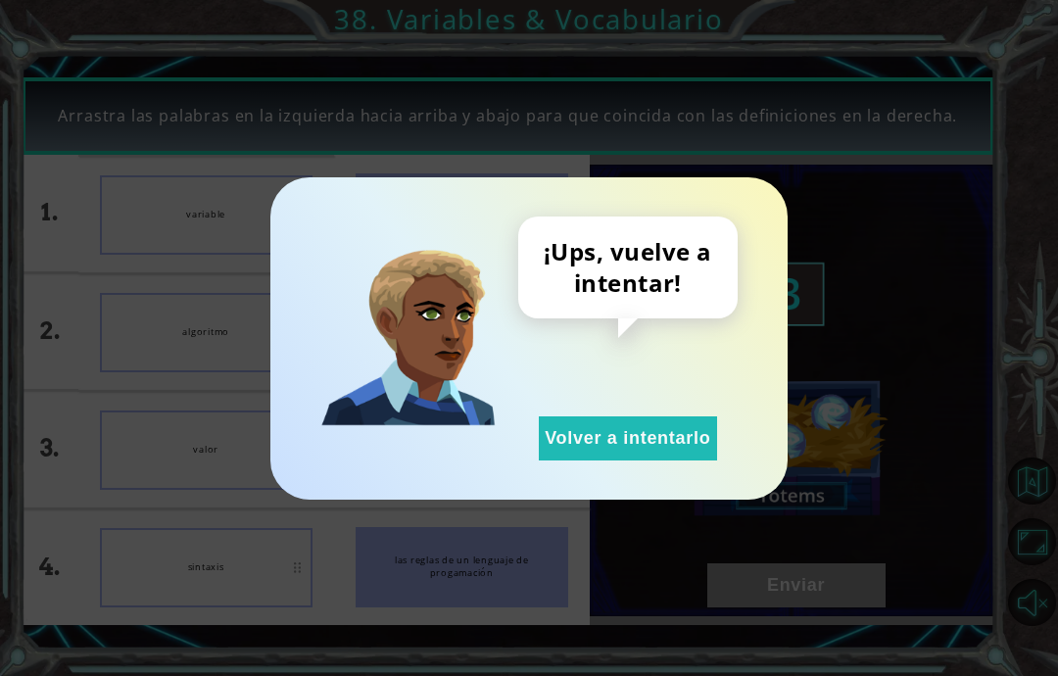
click at [647, 433] on button "Volver a intentarlo" at bounding box center [628, 438] width 178 height 44
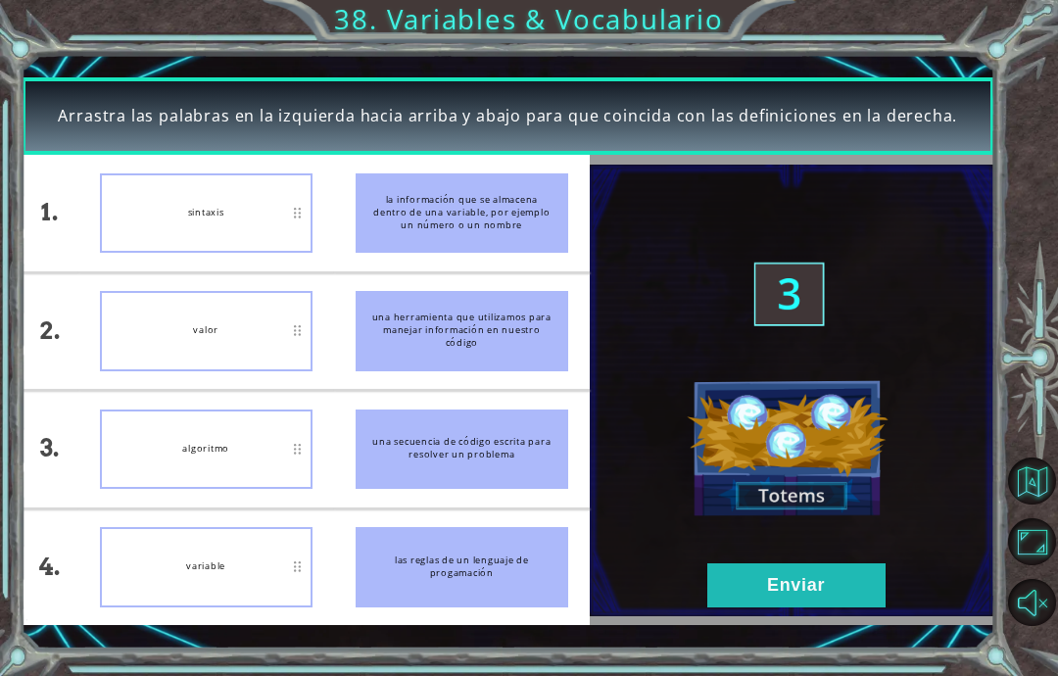
click at [794, 616] on img at bounding box center [792, 391] width 405 height 452
click at [806, 582] on button "Enviar" at bounding box center [797, 585] width 178 height 44
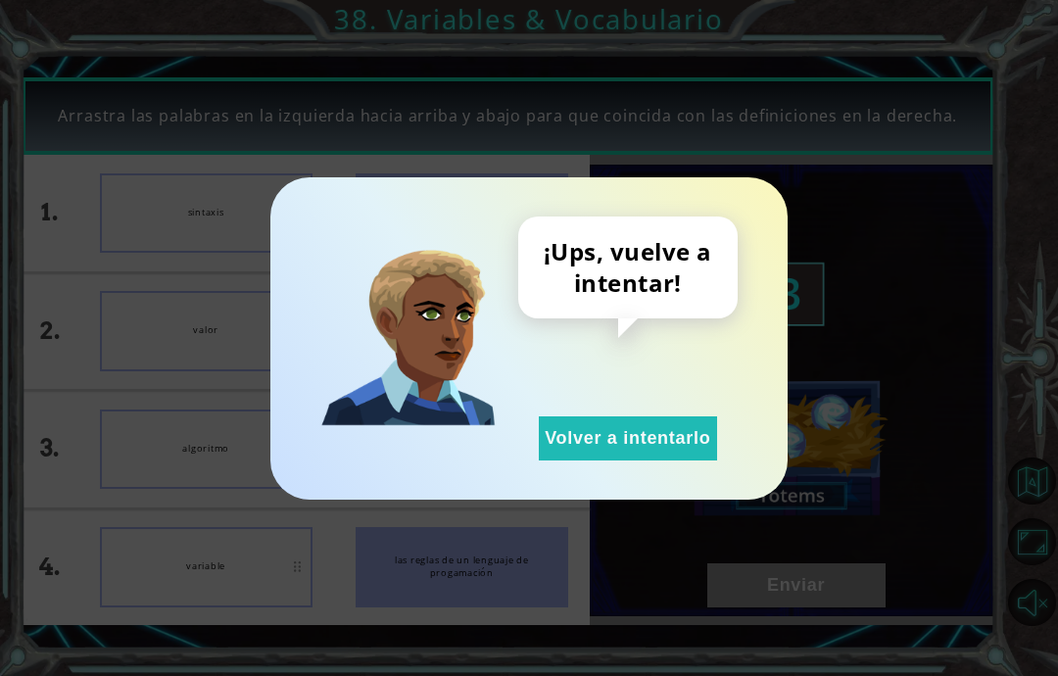
click at [649, 459] on button "Volver a intentarlo" at bounding box center [628, 438] width 178 height 44
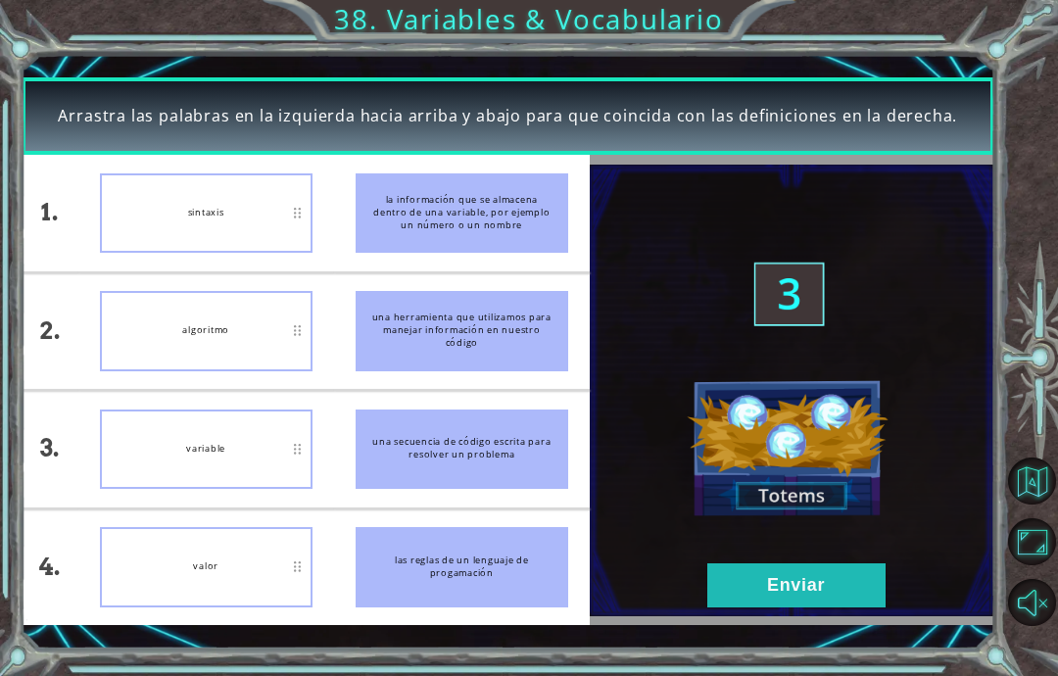
click at [813, 593] on button "Enviar" at bounding box center [797, 585] width 178 height 44
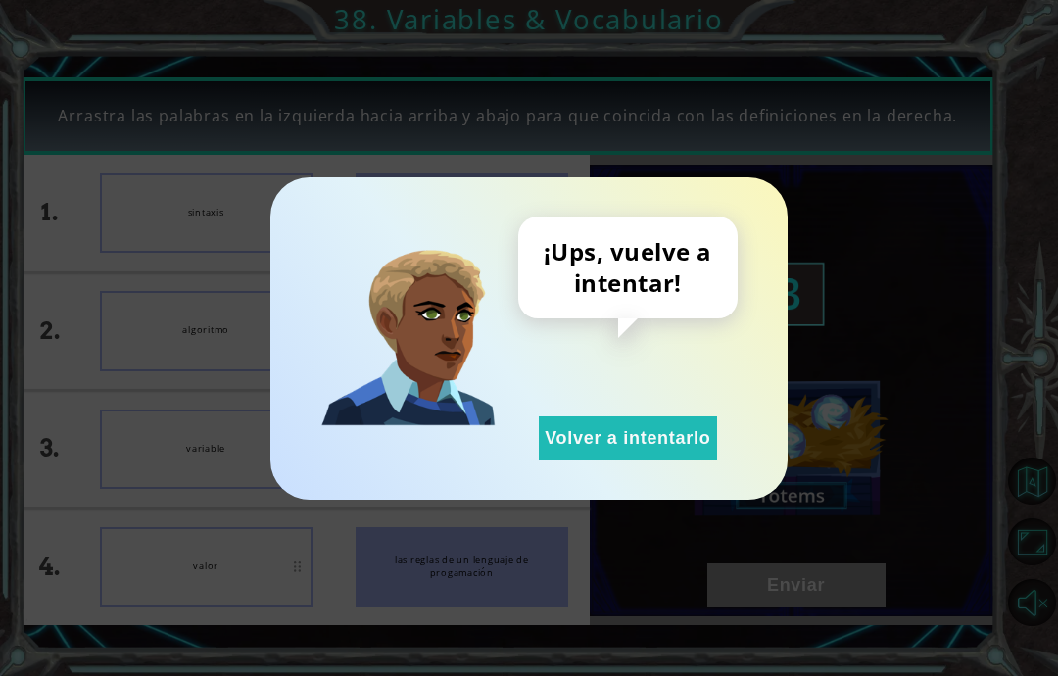
click at [651, 460] on button "Volver a intentarlo" at bounding box center [628, 438] width 178 height 44
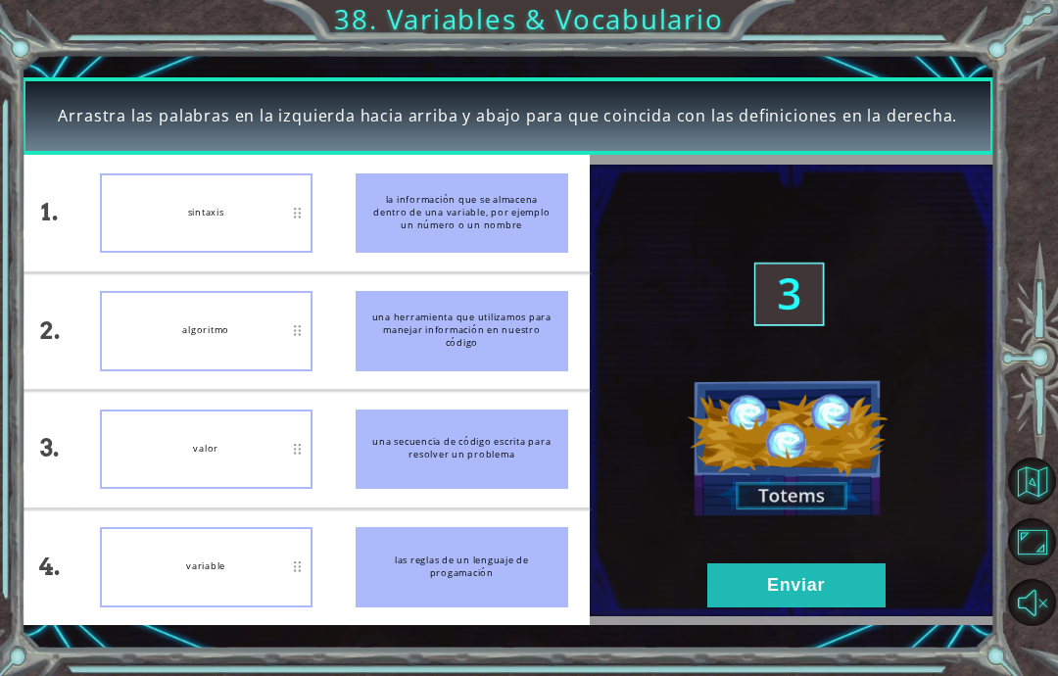
click at [833, 584] on button "Enviar" at bounding box center [797, 585] width 178 height 44
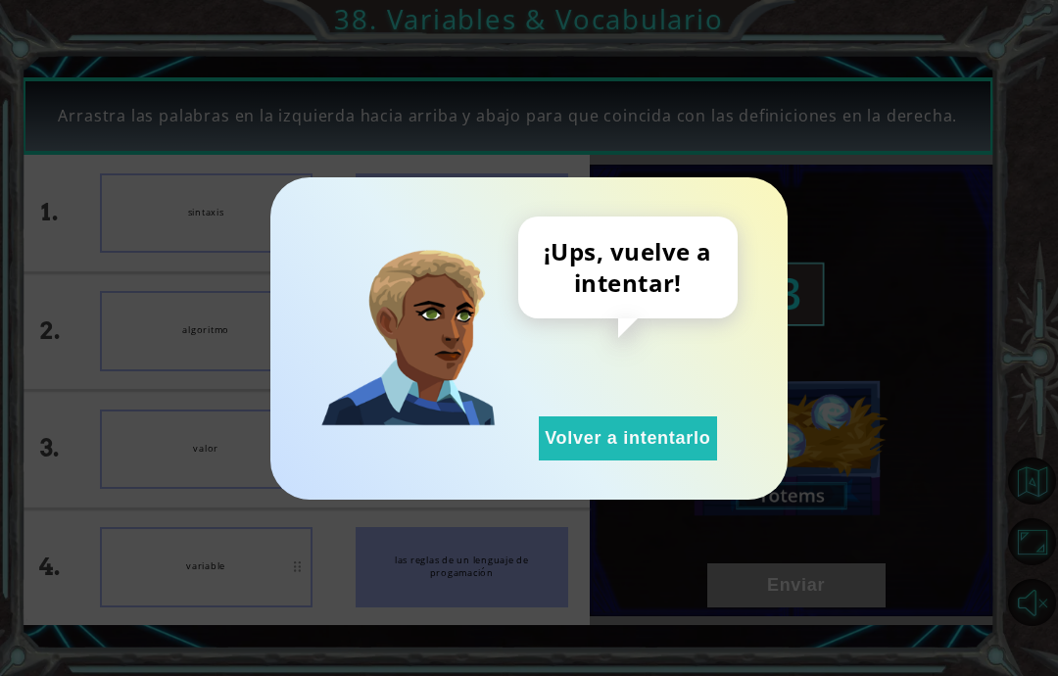
click at [649, 447] on button "Volver a intentarlo" at bounding box center [628, 438] width 178 height 44
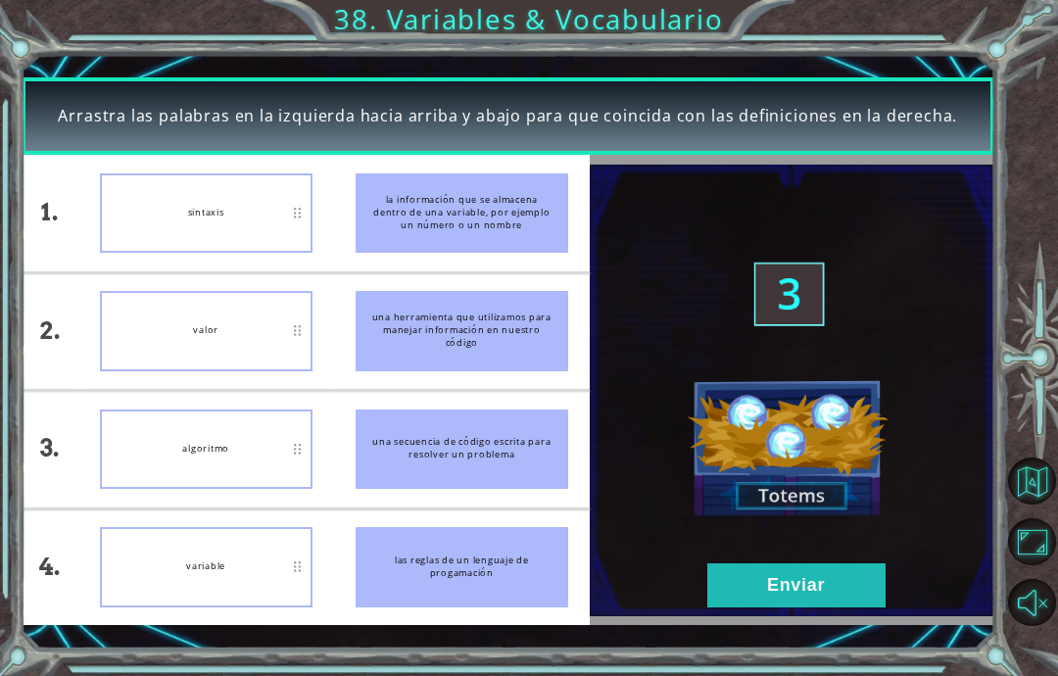
click at [835, 571] on button "Enviar" at bounding box center [797, 585] width 178 height 44
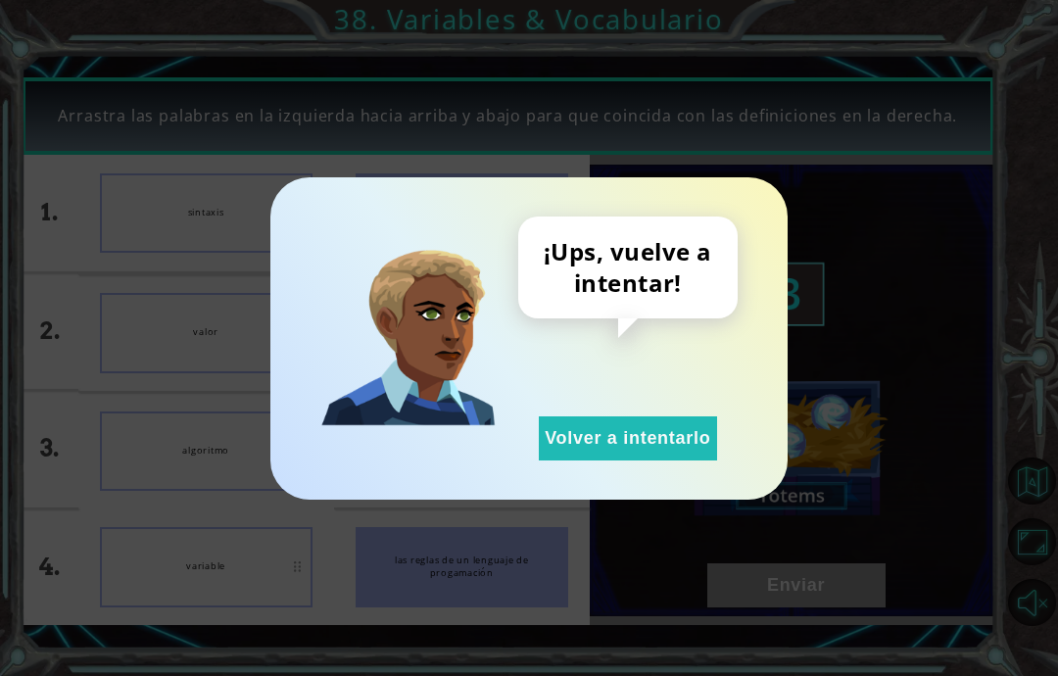
click at [693, 435] on button "Volver a intentarlo" at bounding box center [628, 438] width 178 height 44
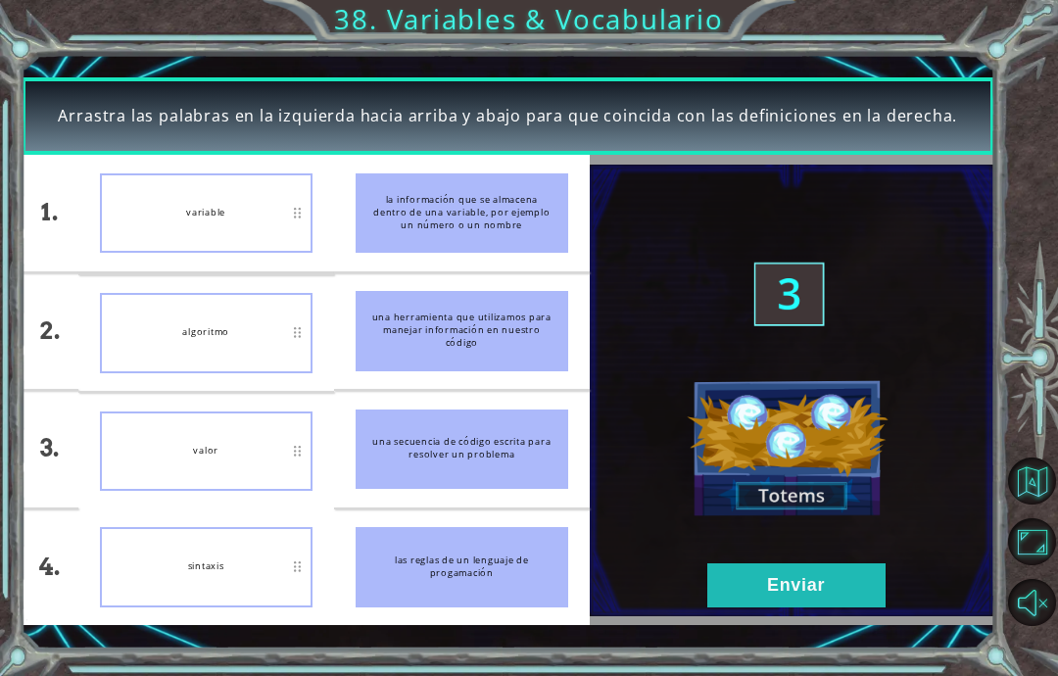
click at [808, 602] on button "Enviar" at bounding box center [797, 585] width 178 height 44
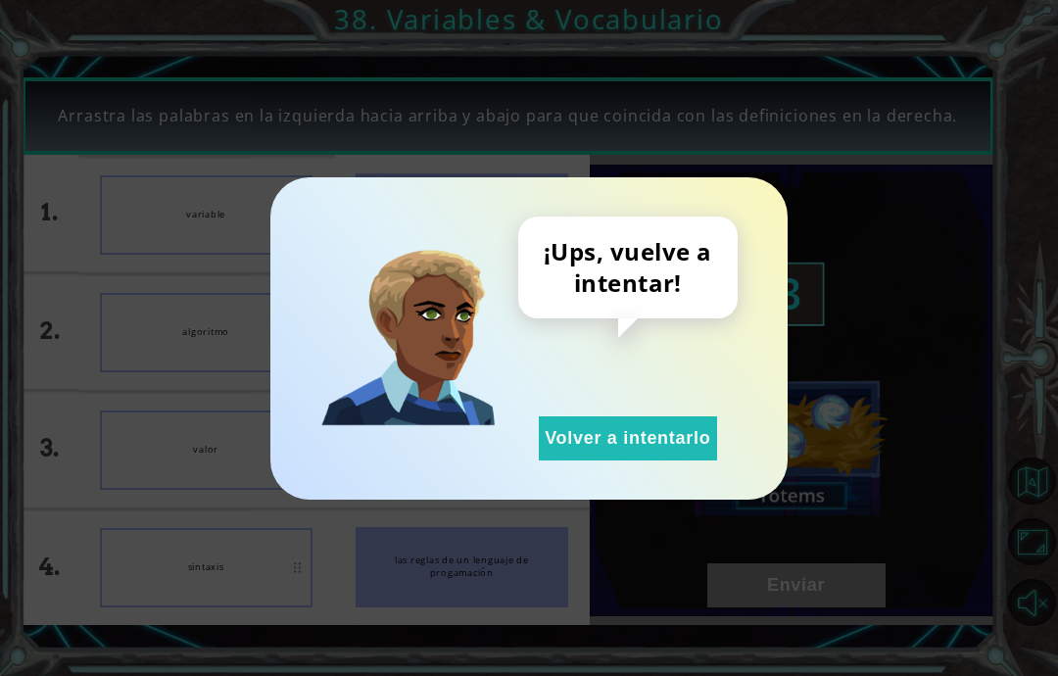
click at [671, 451] on button "Volver a intentarlo" at bounding box center [628, 438] width 178 height 44
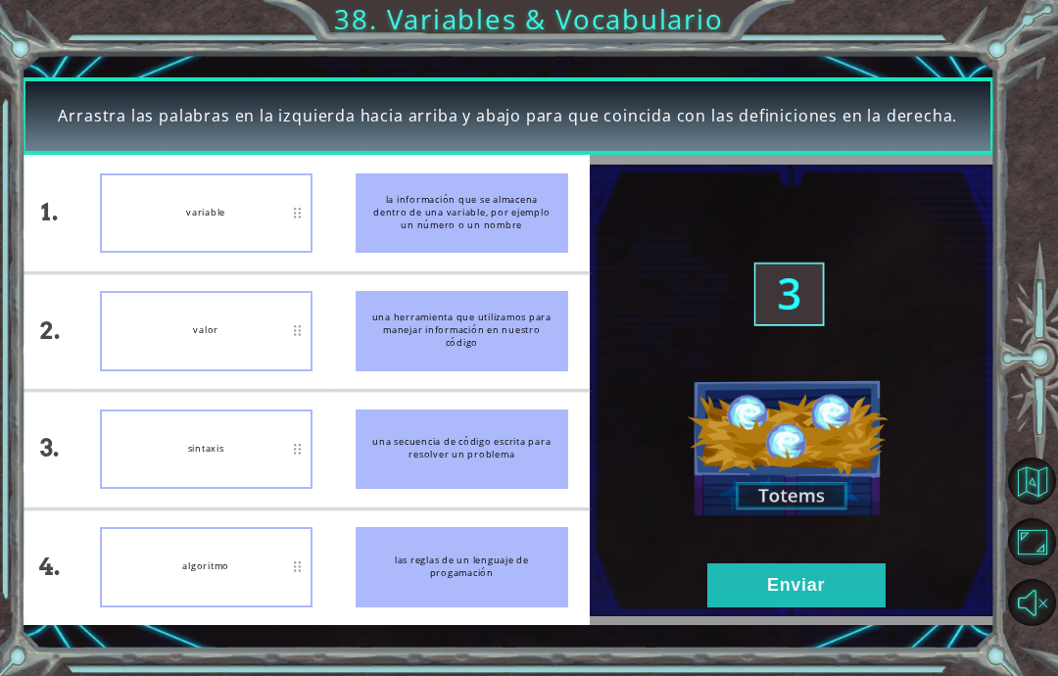
click at [810, 578] on button "Enviar" at bounding box center [797, 585] width 178 height 44
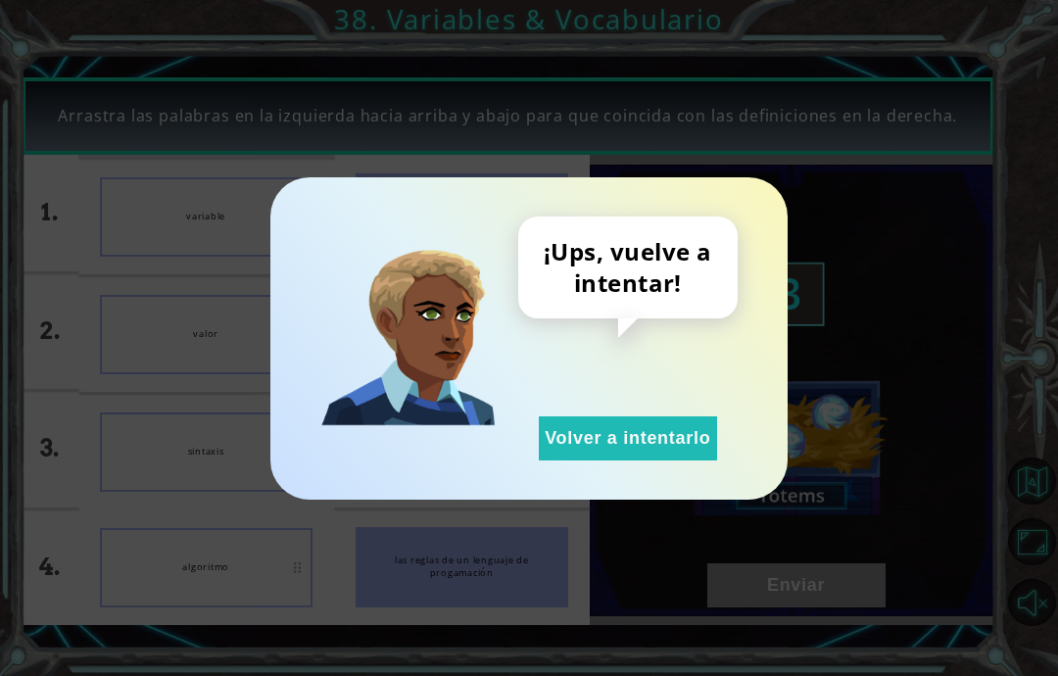
click at [641, 427] on button "Volver a intentarlo" at bounding box center [628, 438] width 178 height 44
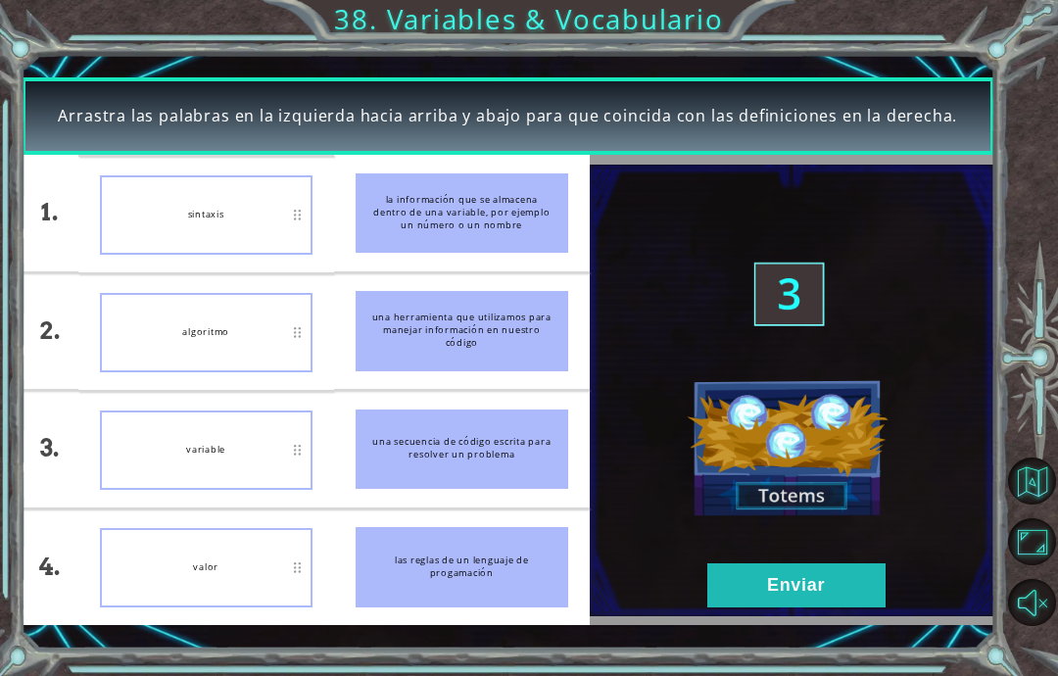
click at [827, 590] on button "Enviar" at bounding box center [797, 585] width 178 height 44
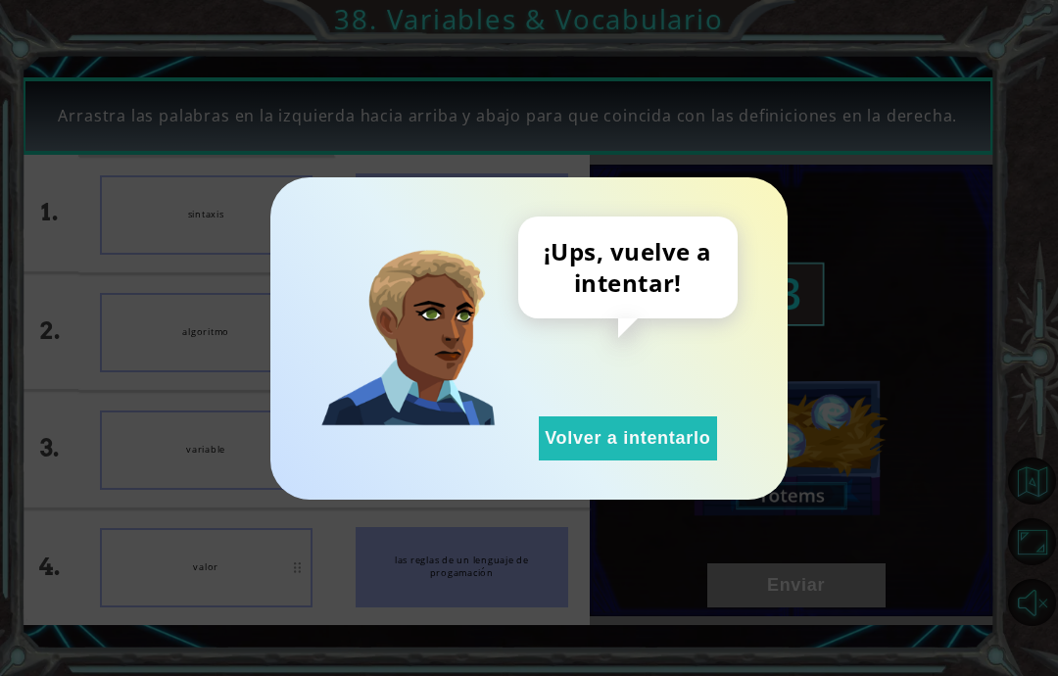
click at [645, 447] on button "Volver a intentarlo" at bounding box center [628, 438] width 178 height 44
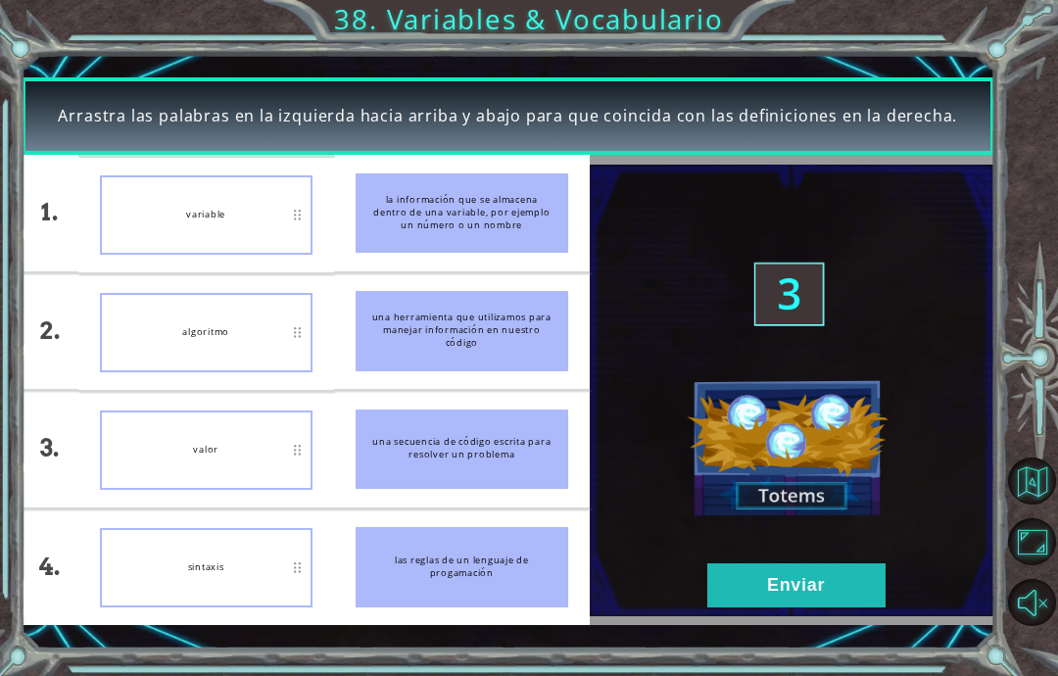
click at [821, 605] on button "Enviar" at bounding box center [797, 585] width 178 height 44
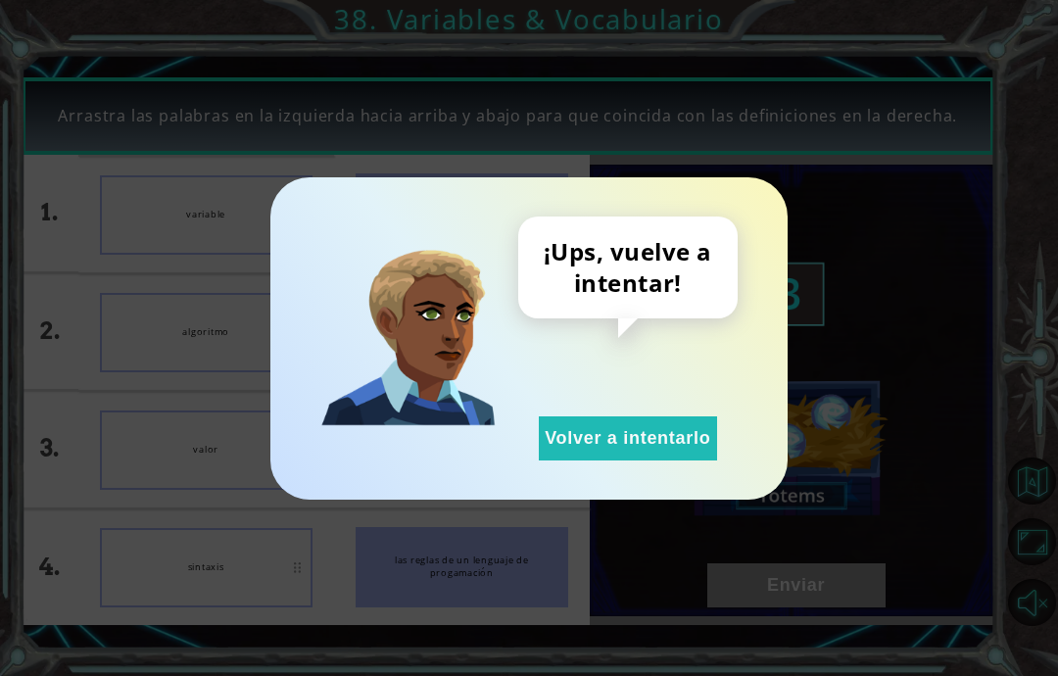
click at [702, 459] on button "Volver a intentarlo" at bounding box center [628, 438] width 178 height 44
